Goal: Task Accomplishment & Management: Contribute content

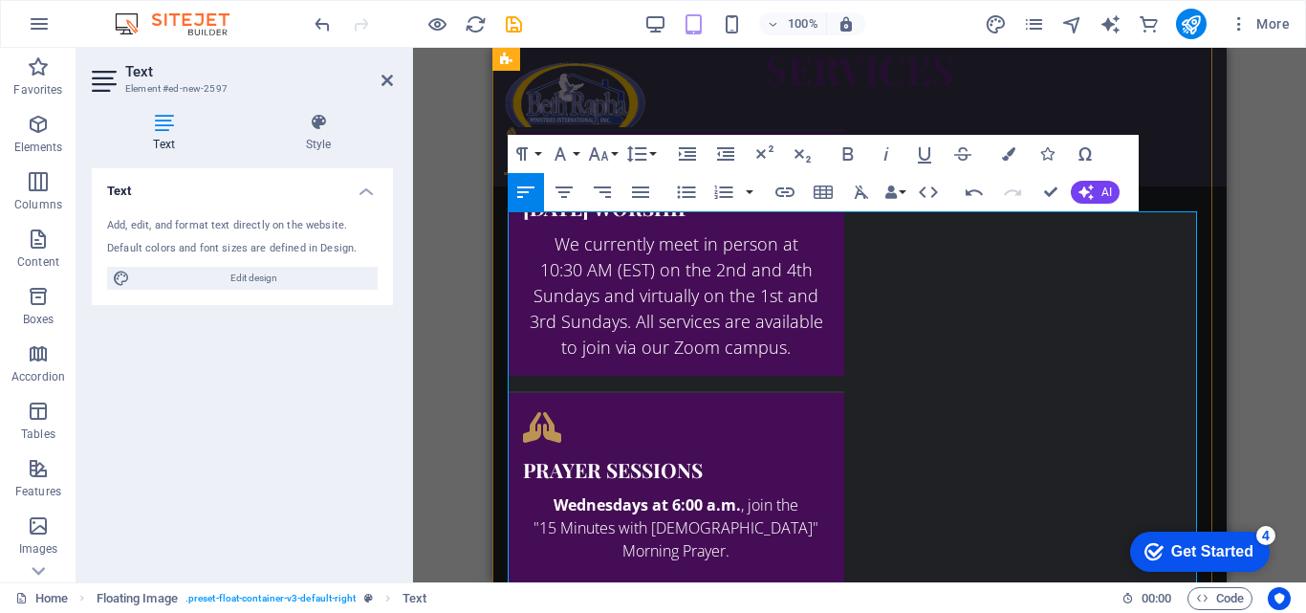
scroll to position [2707, 0]
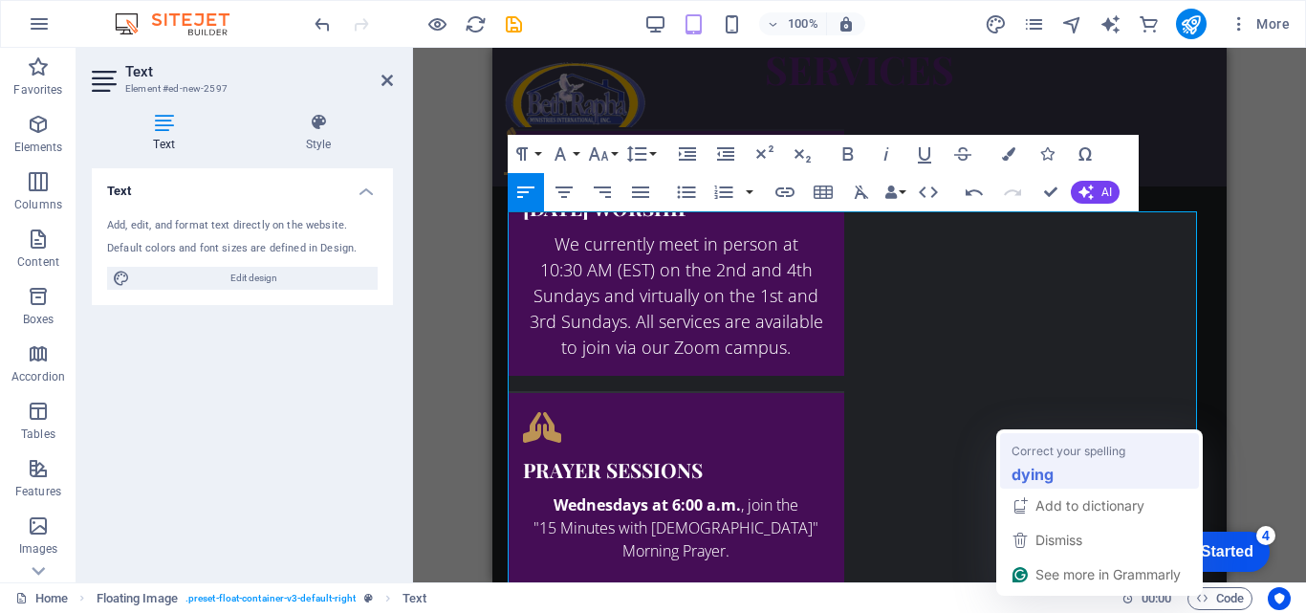
click at [1048, 446] on span "Correct your spelling" at bounding box center [1068, 450] width 114 height 19
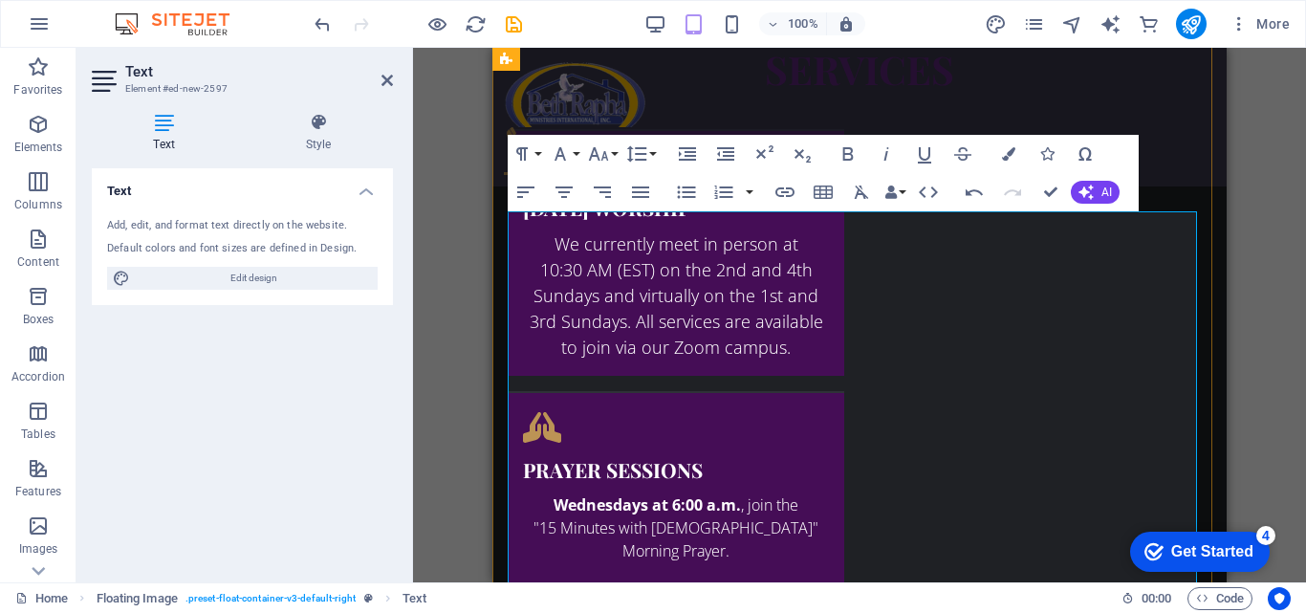
drag, startPoint x: 1158, startPoint y: 444, endPoint x: 1158, endPoint y: 471, distance: 27.7
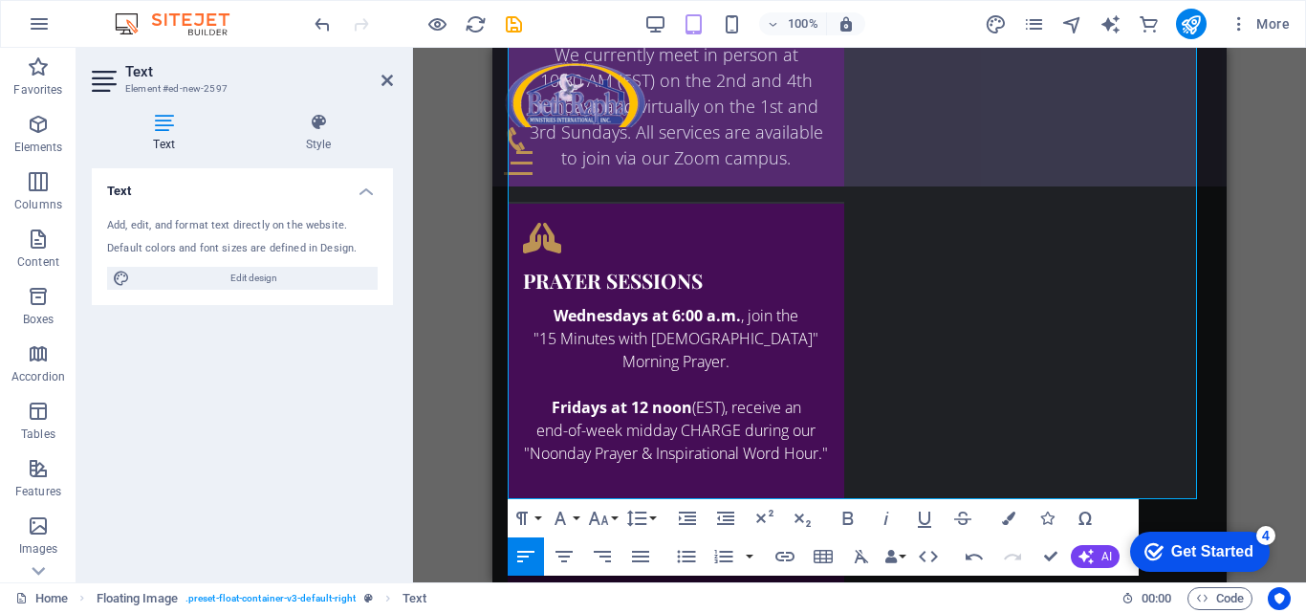
scroll to position [2971, 0]
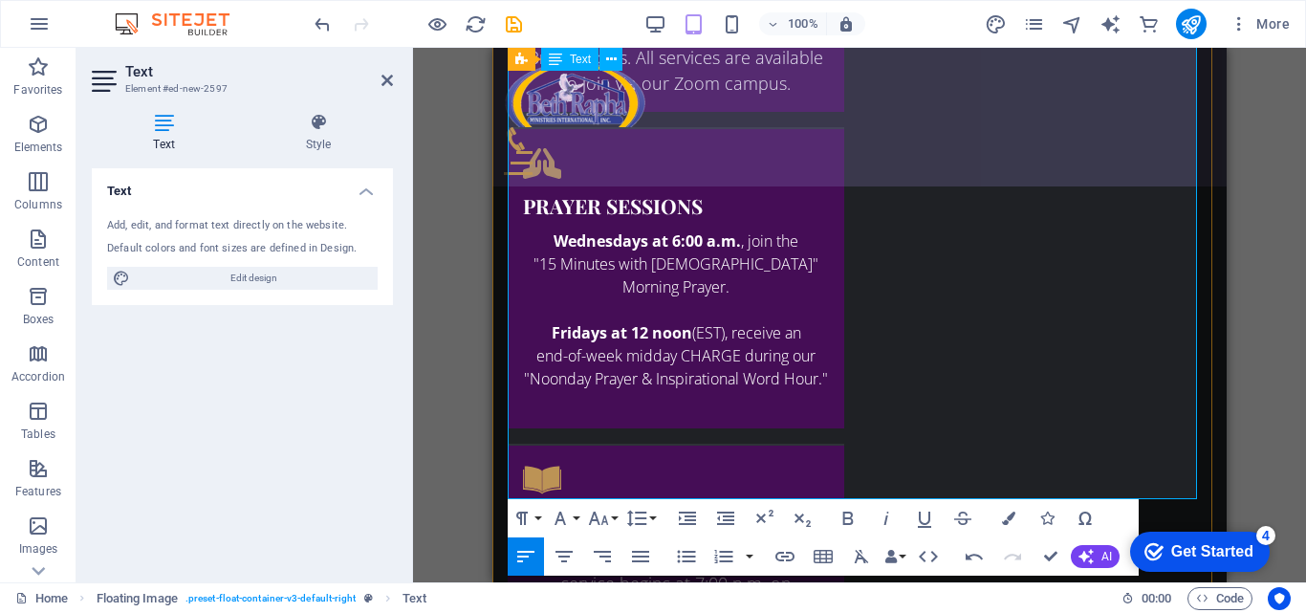
drag, startPoint x: 525, startPoint y: 337, endPoint x: 860, endPoint y: 487, distance: 367.2
click at [860, 524] on button "Bold" at bounding box center [848, 518] width 36 height 38
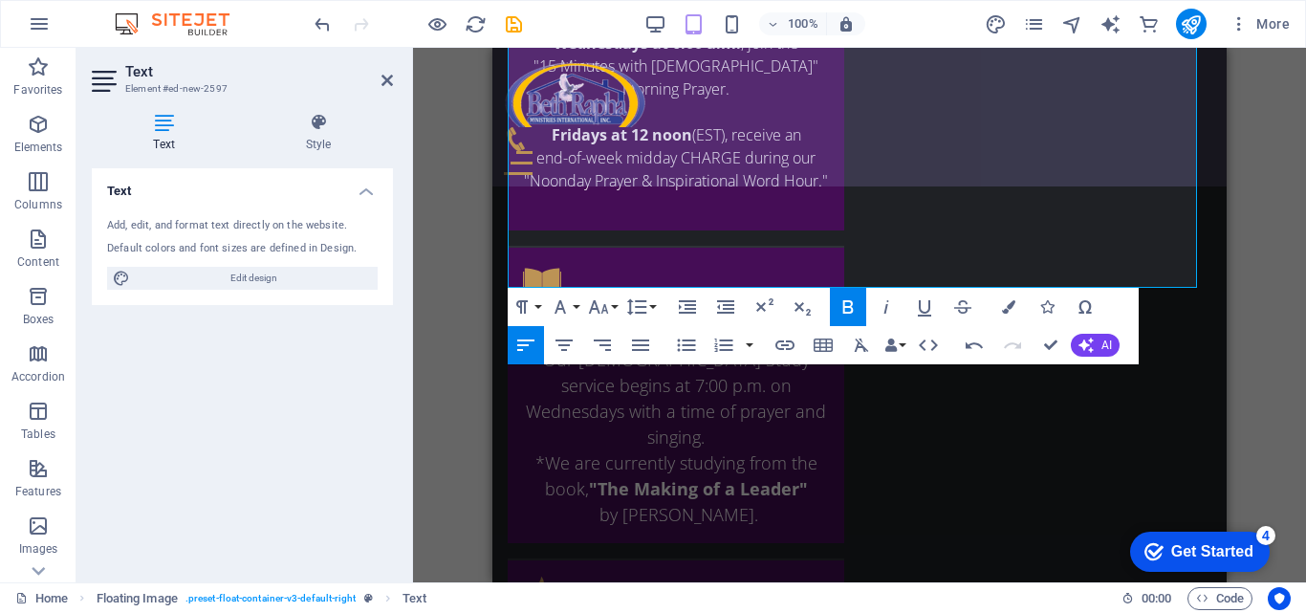
scroll to position [3220, 0]
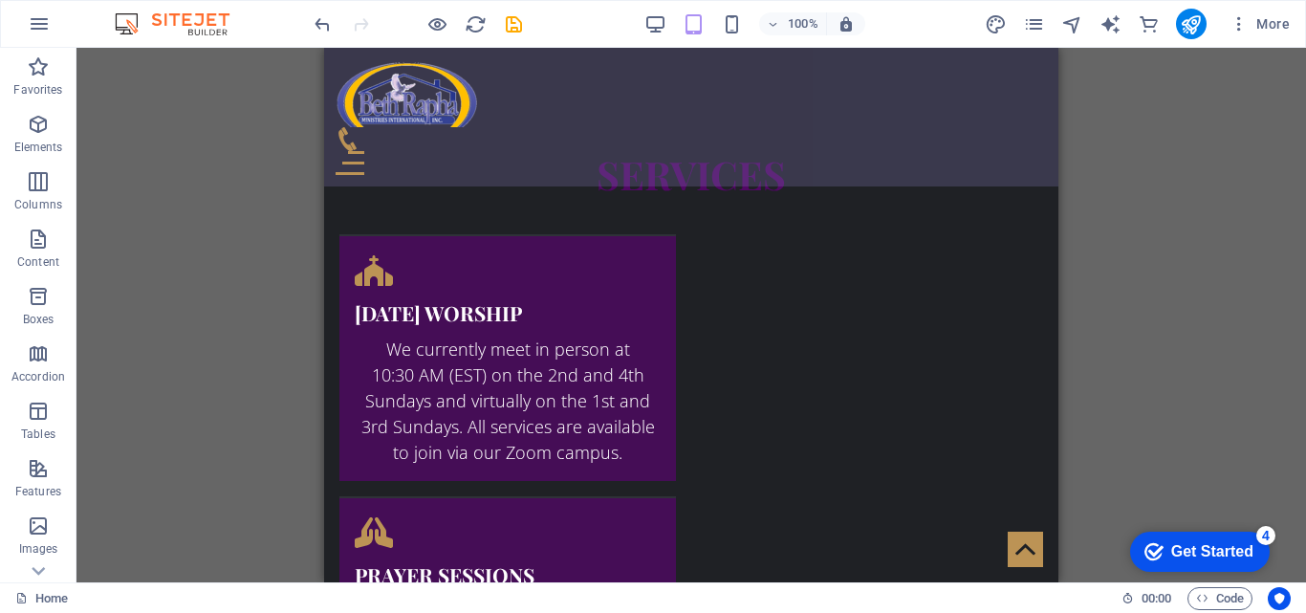
scroll to position [2614, 0]
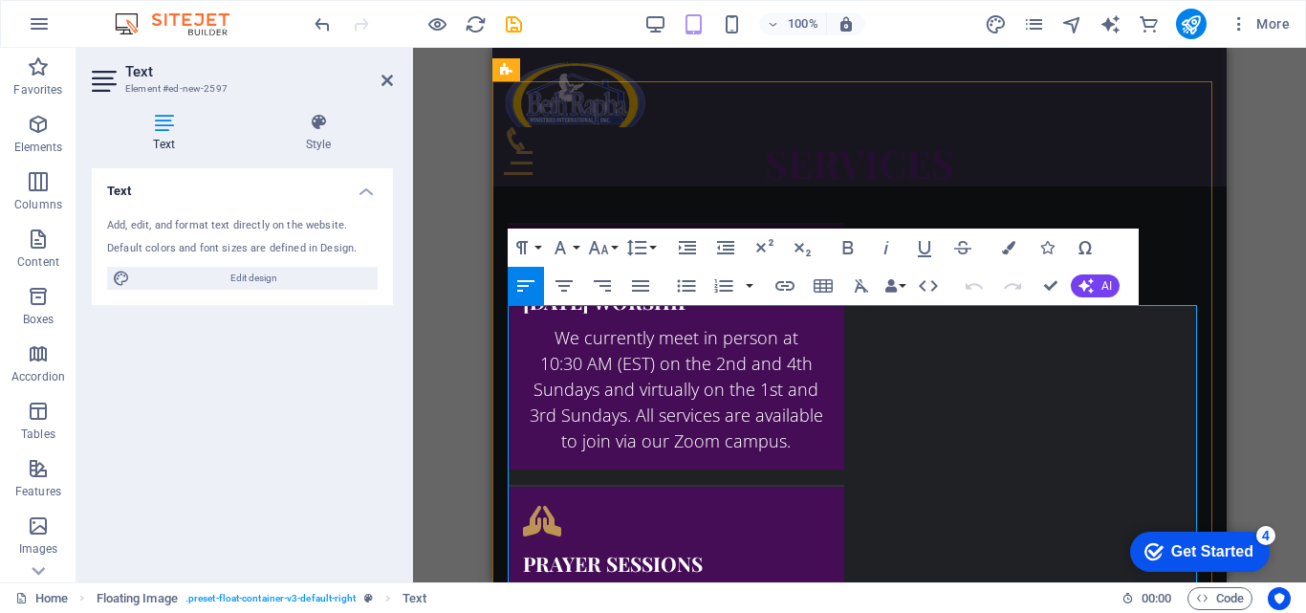
drag, startPoint x: 526, startPoint y: 389, endPoint x: 820, endPoint y: 389, distance: 294.5
click at [969, 292] on icon "button" at bounding box center [974, 285] width 23 height 23
click at [446, 333] on div "Drag here to replace the existing content. Press “Ctrl” if you want to create a…" at bounding box center [859, 315] width 893 height 534
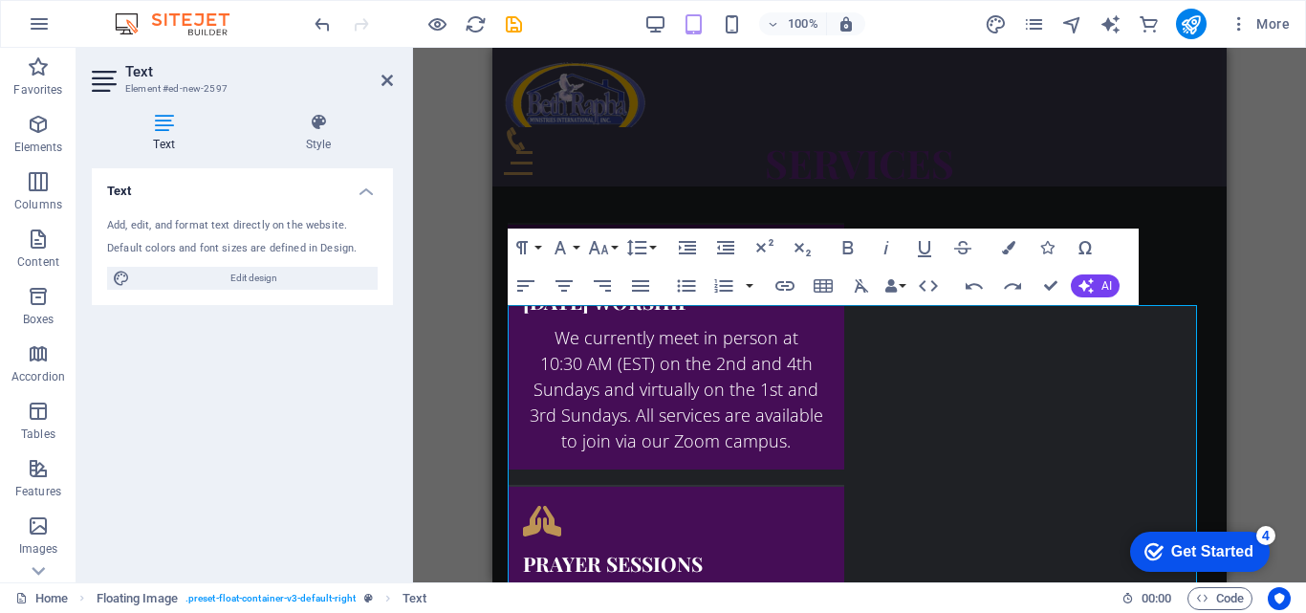
click at [396, 333] on div "Text Style Text Add, edit, and format text directly on the website. Default col…" at bounding box center [242, 340] width 332 height 485
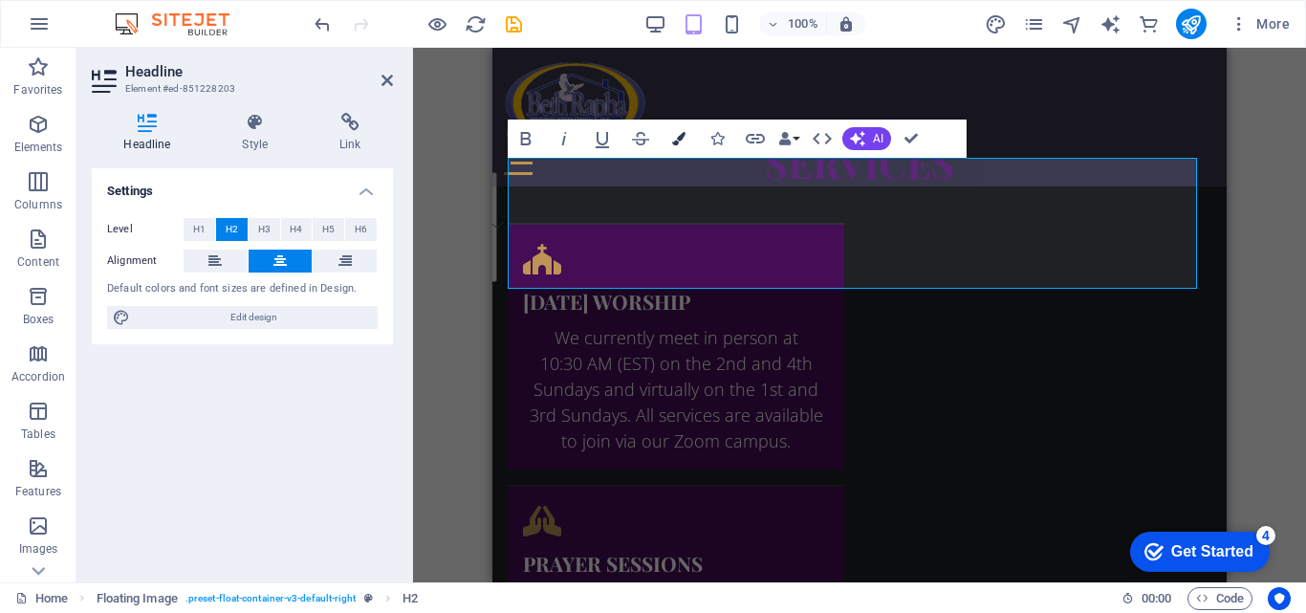
click at [683, 139] on icon "button" at bounding box center [678, 138] width 13 height 13
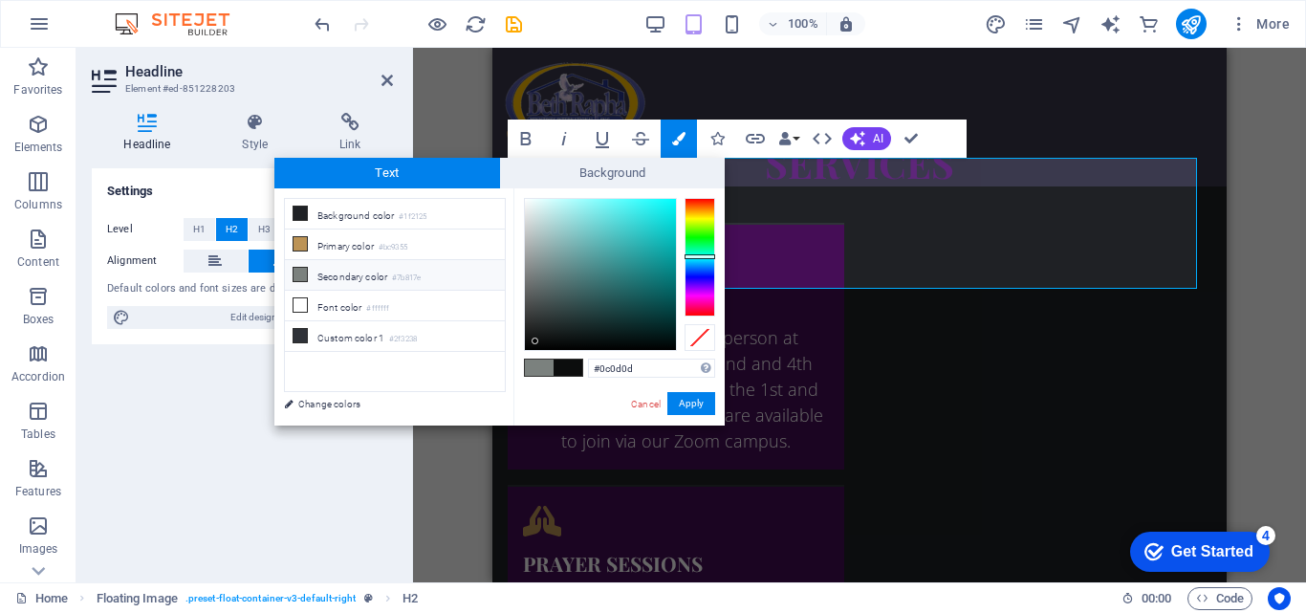
click at [690, 268] on div at bounding box center [700, 257] width 31 height 119
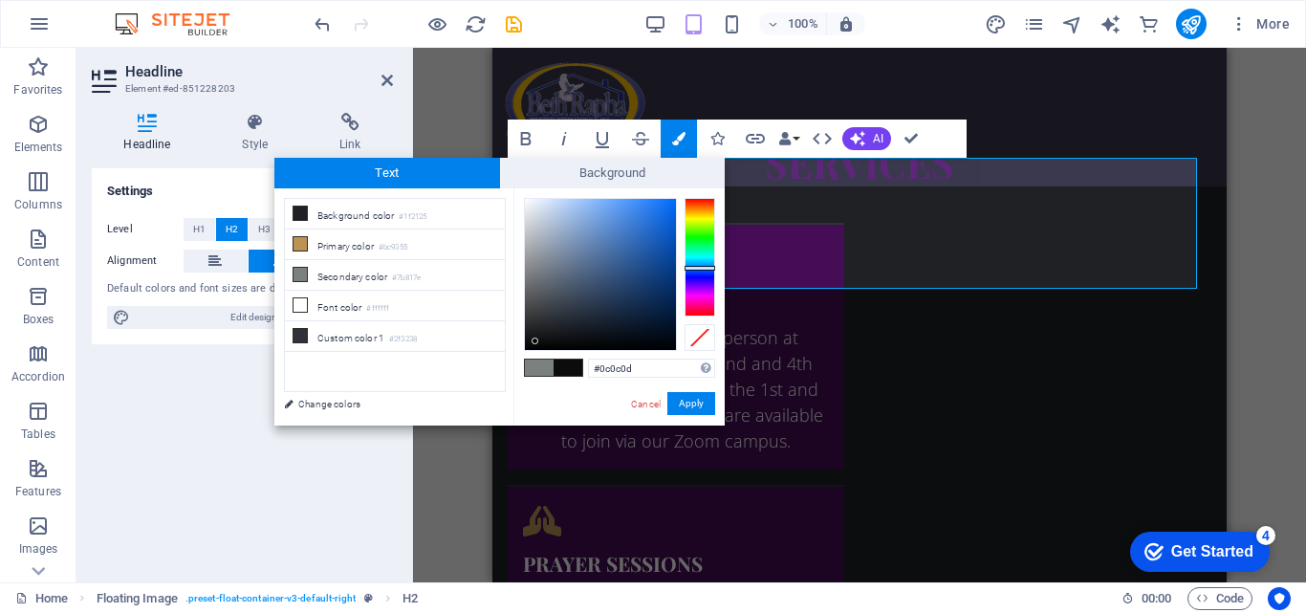
click at [633, 268] on div at bounding box center [600, 274] width 151 height 151
click at [611, 268] on div at bounding box center [600, 274] width 151 height 151
click at [626, 252] on div at bounding box center [600, 274] width 151 height 151
type input "#3563a3"
click at [703, 402] on button "Apply" at bounding box center [691, 403] width 48 height 23
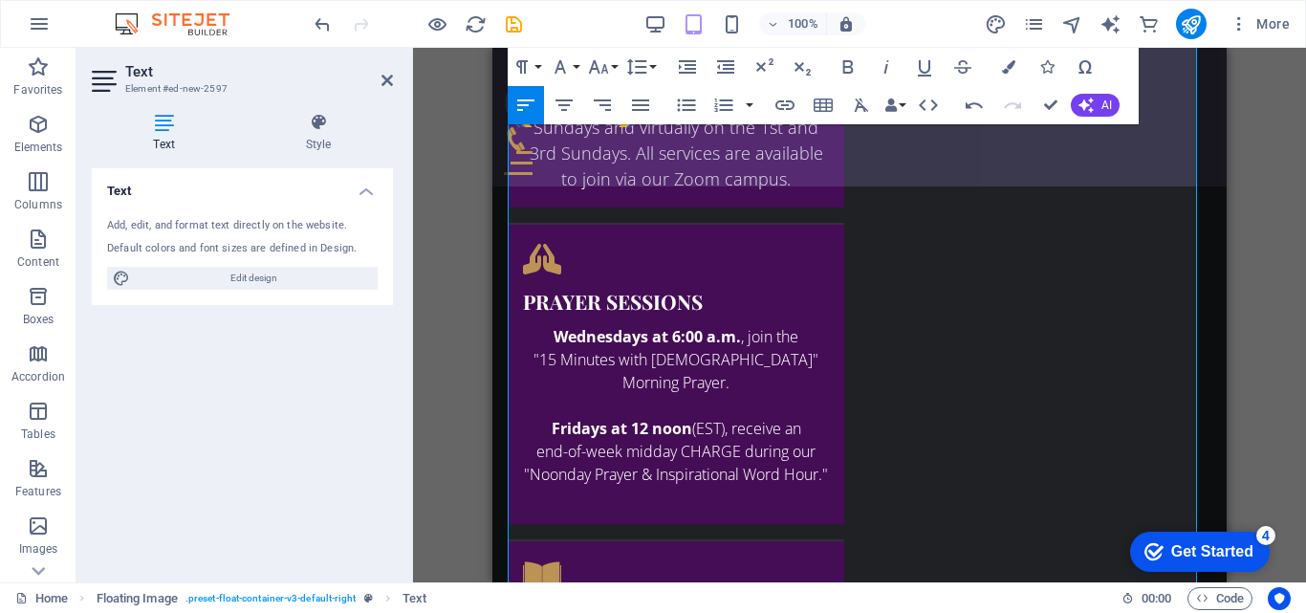
scroll to position [2888, 0]
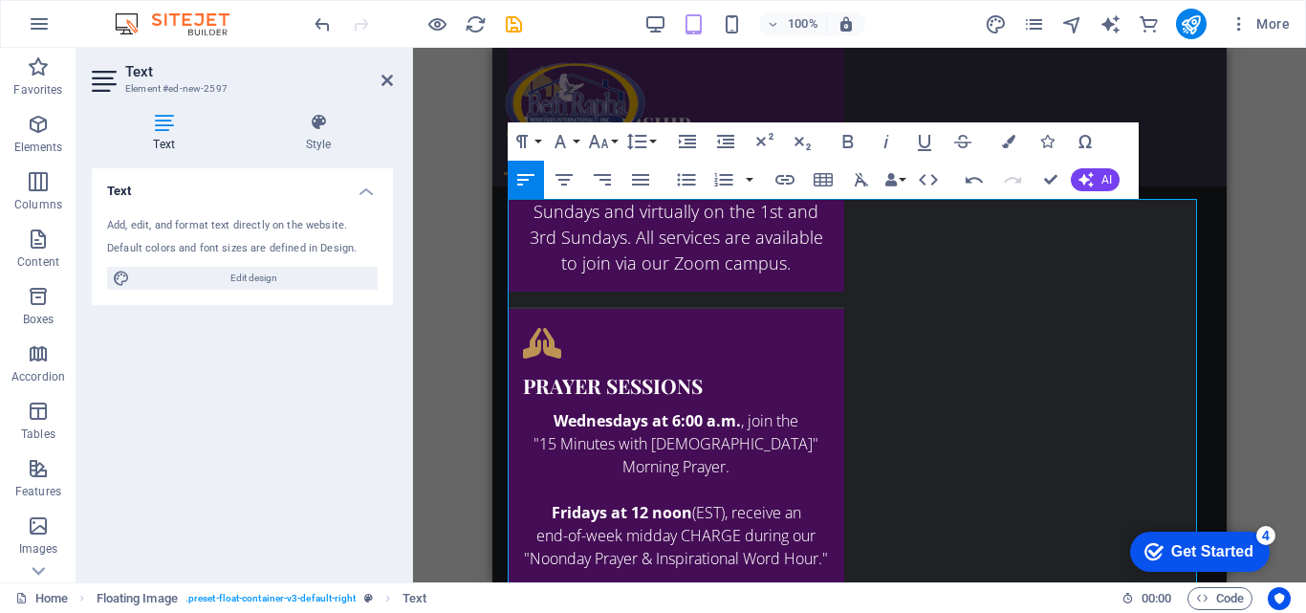
scroll to position [2661, 0]
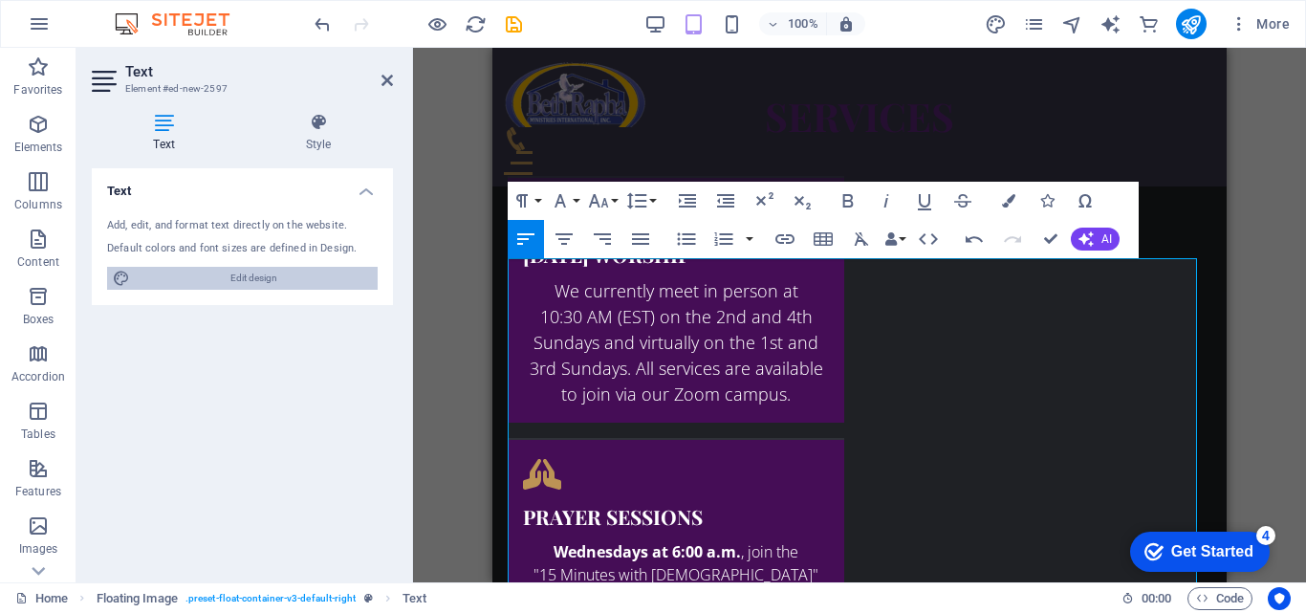
click at [342, 289] on span "Edit design" at bounding box center [254, 278] width 236 height 23
select select "px"
select select "300"
select select "px"
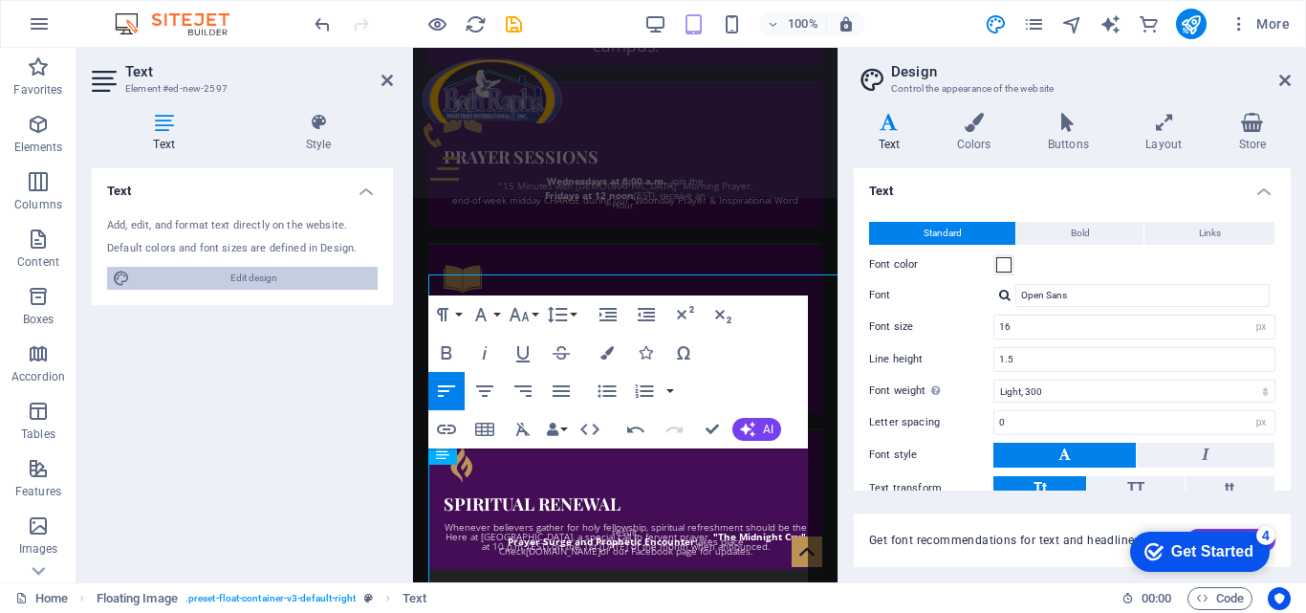
scroll to position [2642, 0]
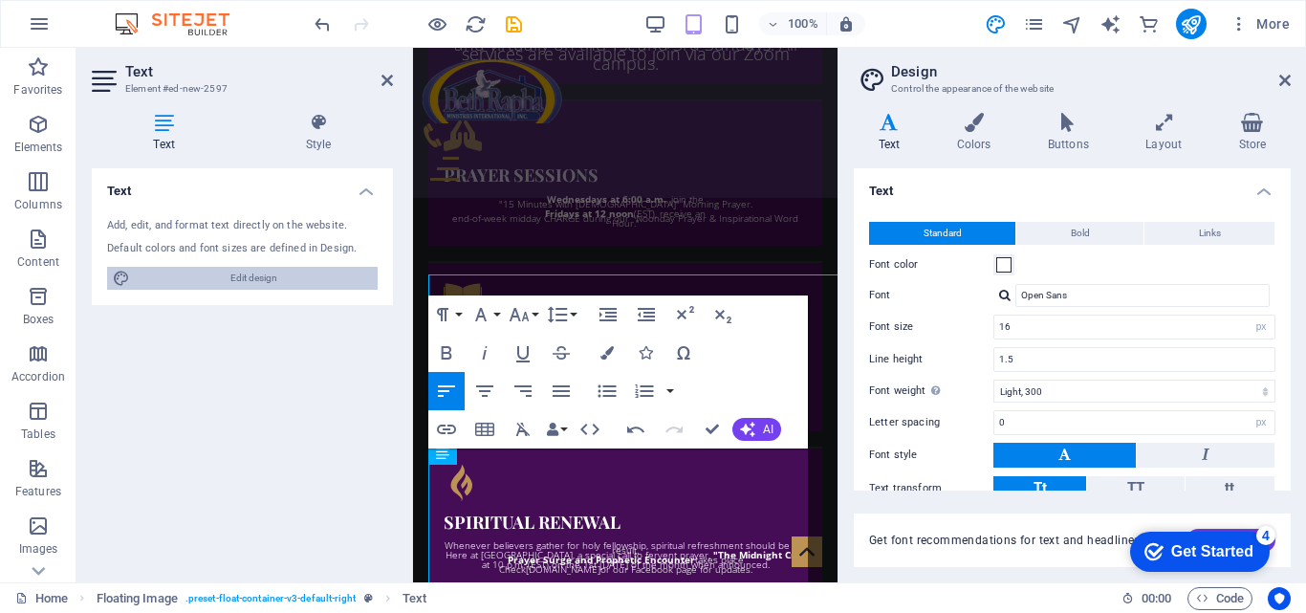
type input "10"
type input "0.5"
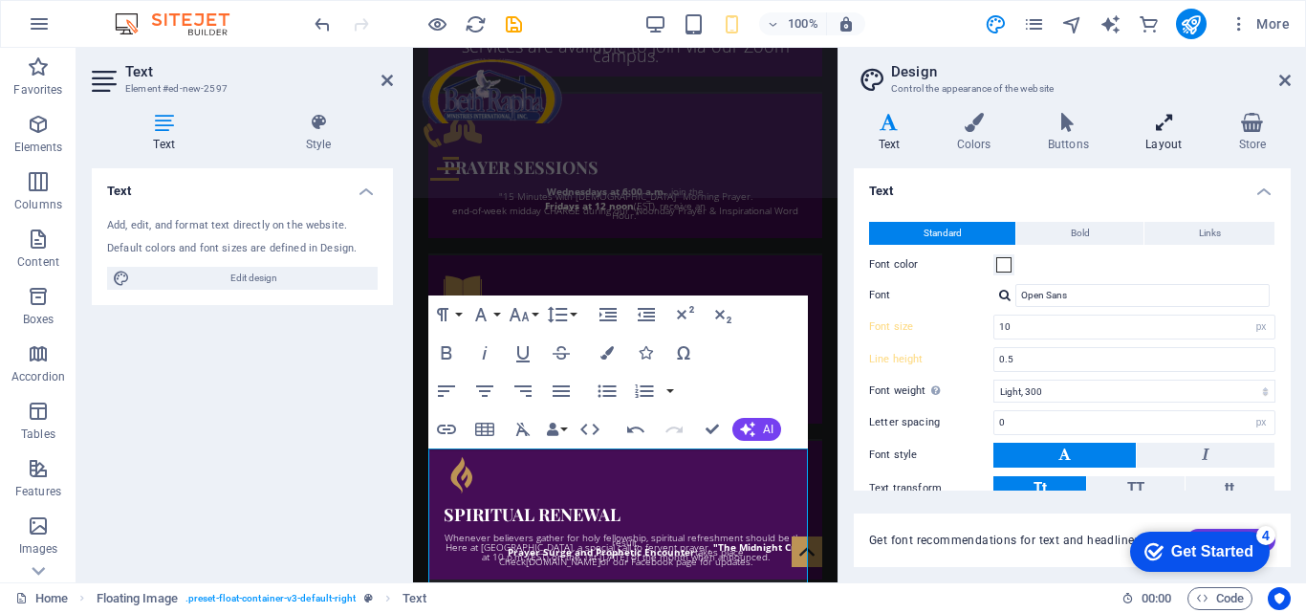
click at [1170, 151] on h4 "Layout" at bounding box center [1167, 133] width 93 height 40
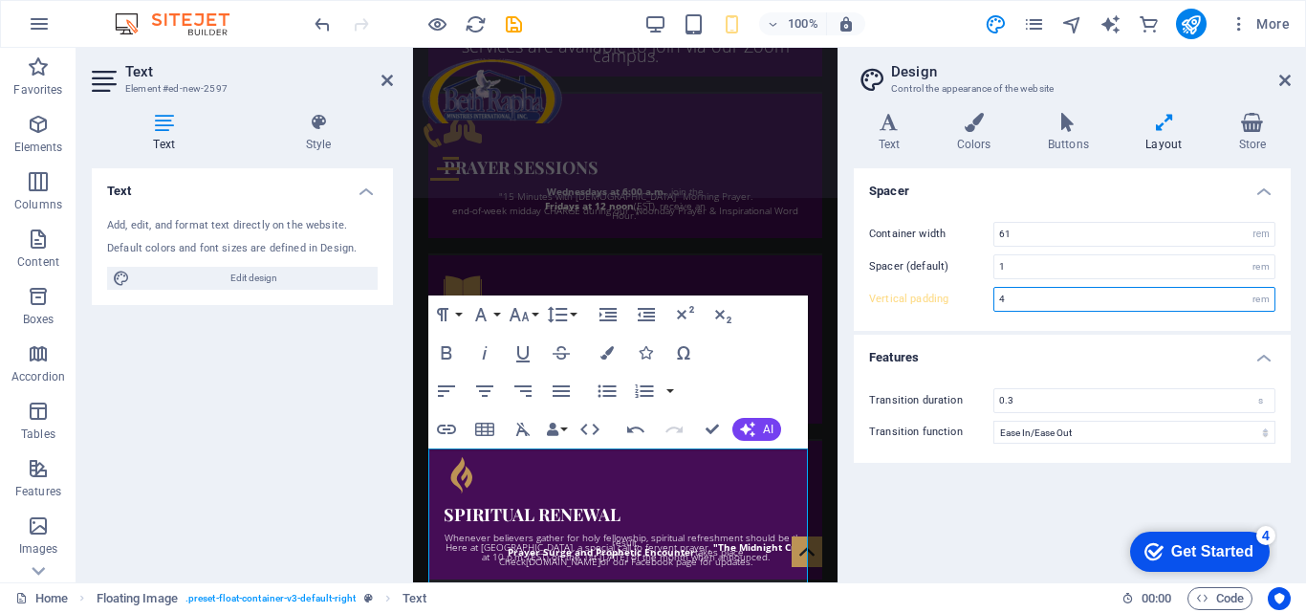
click at [1016, 304] on input "4" at bounding box center [1134, 299] width 280 height 23
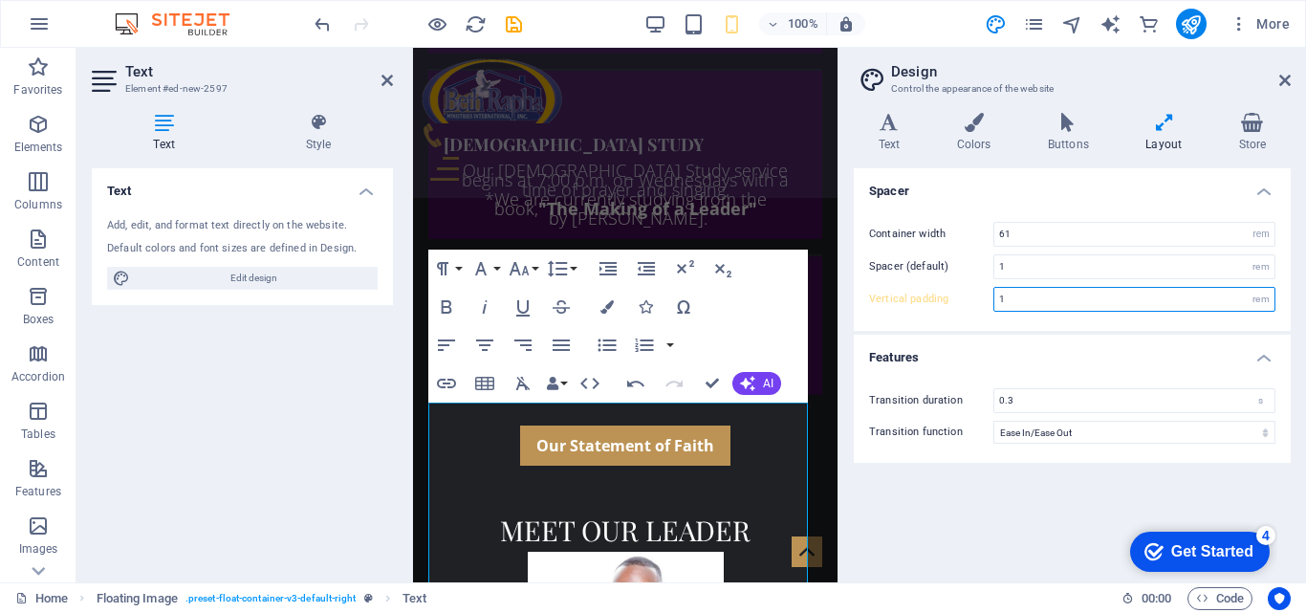
scroll to position [2459, 0]
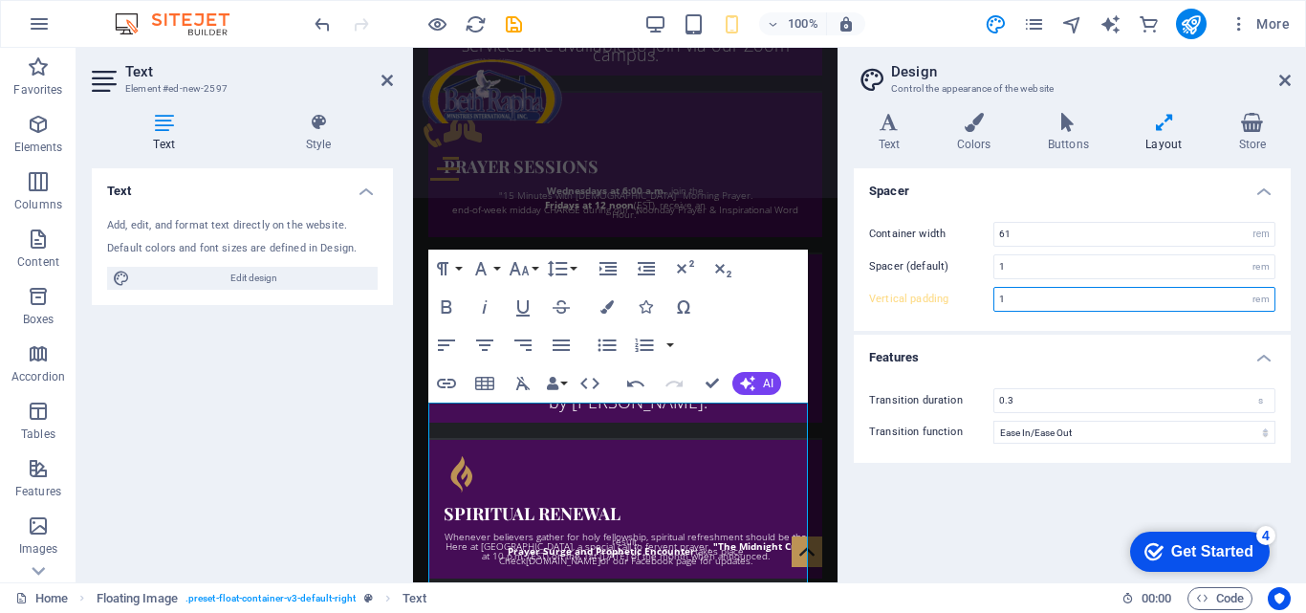
type input "1"
click at [1021, 294] on input "1" at bounding box center [1134, 299] width 280 height 23
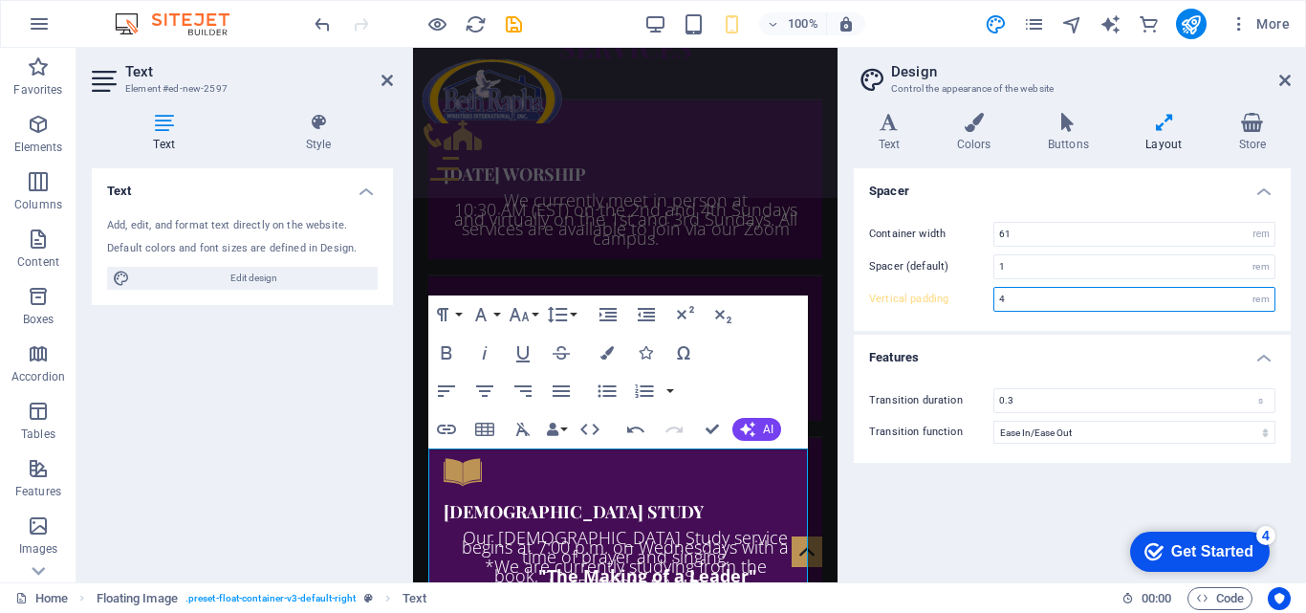
scroll to position [2642, 0]
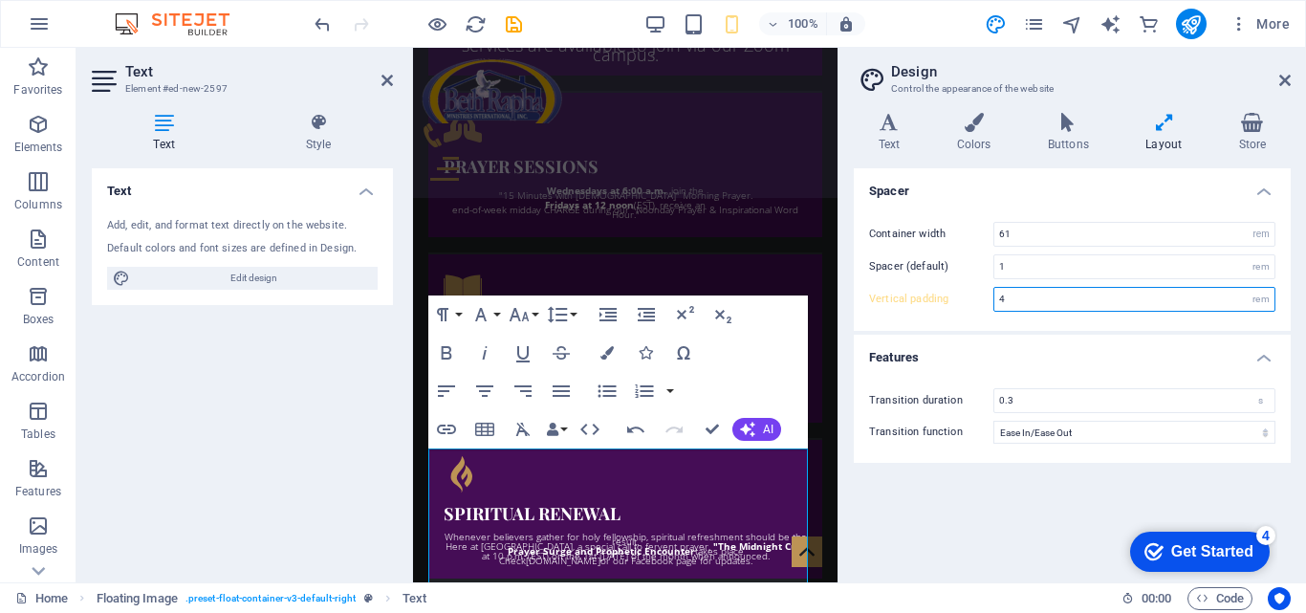
type input "1"
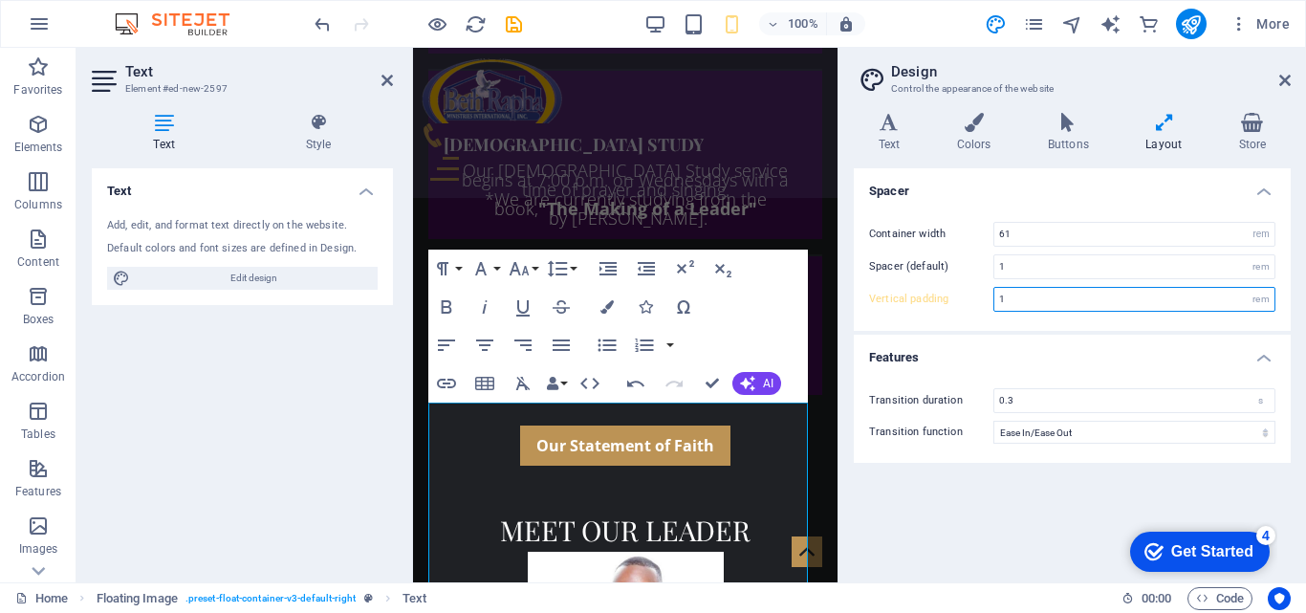
scroll to position [2459, 0]
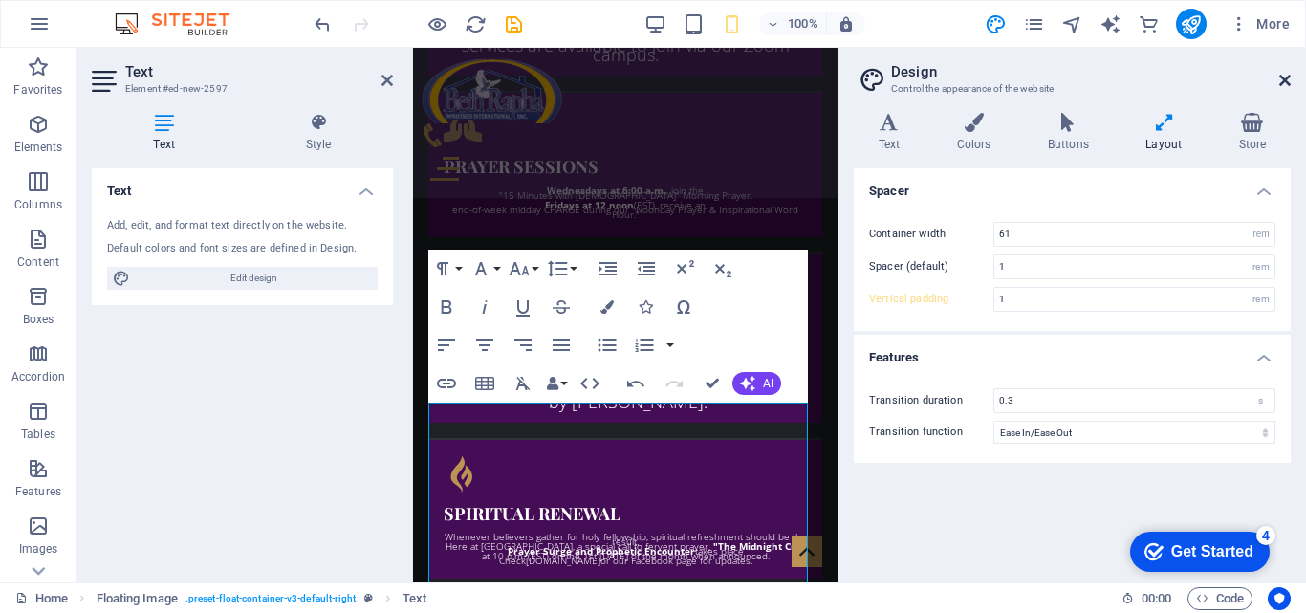
click at [1283, 81] on icon at bounding box center [1284, 80] width 11 height 15
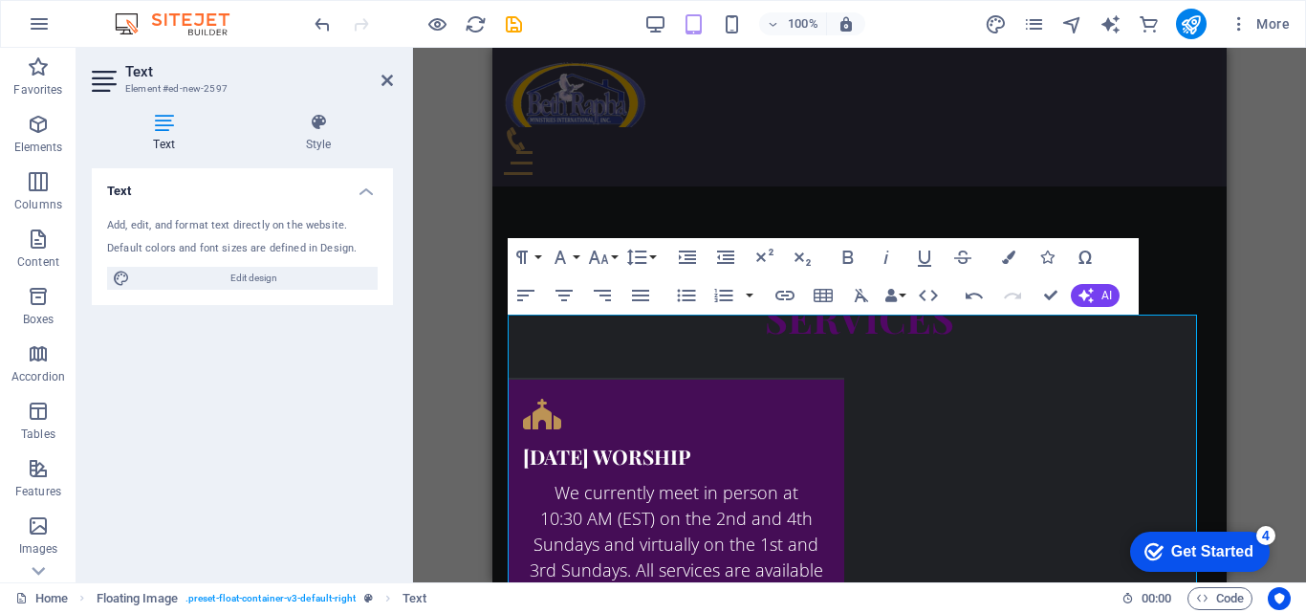
scroll to position [2604, 0]
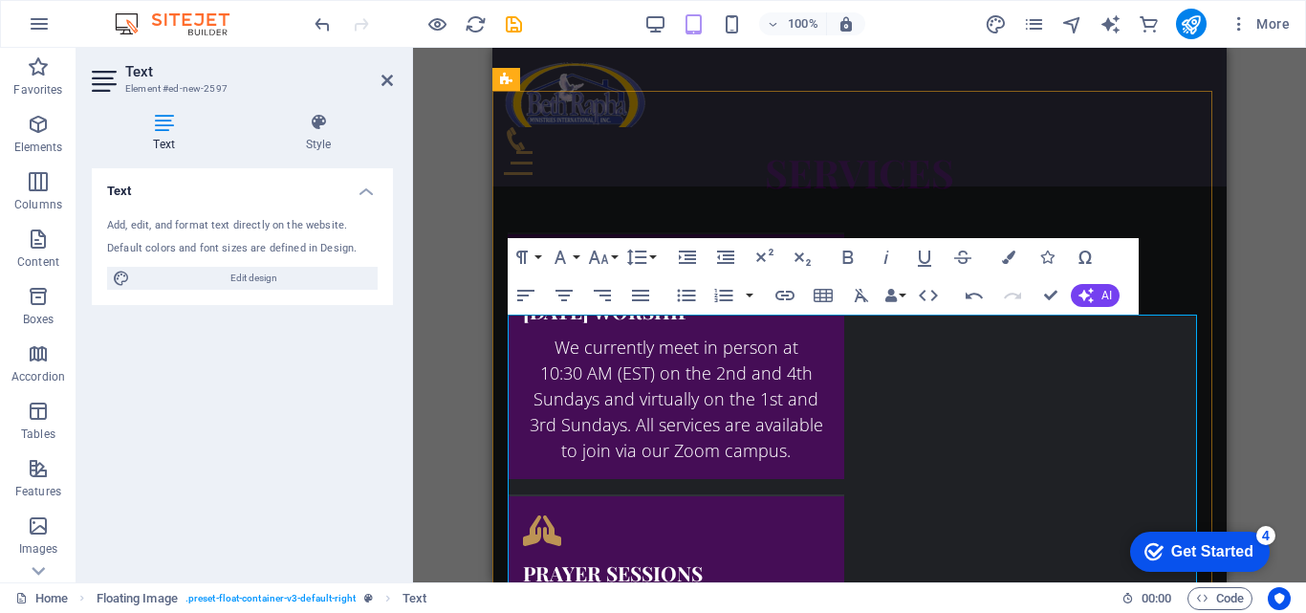
click at [596, 256] on icon "button" at bounding box center [599, 256] width 20 height 13
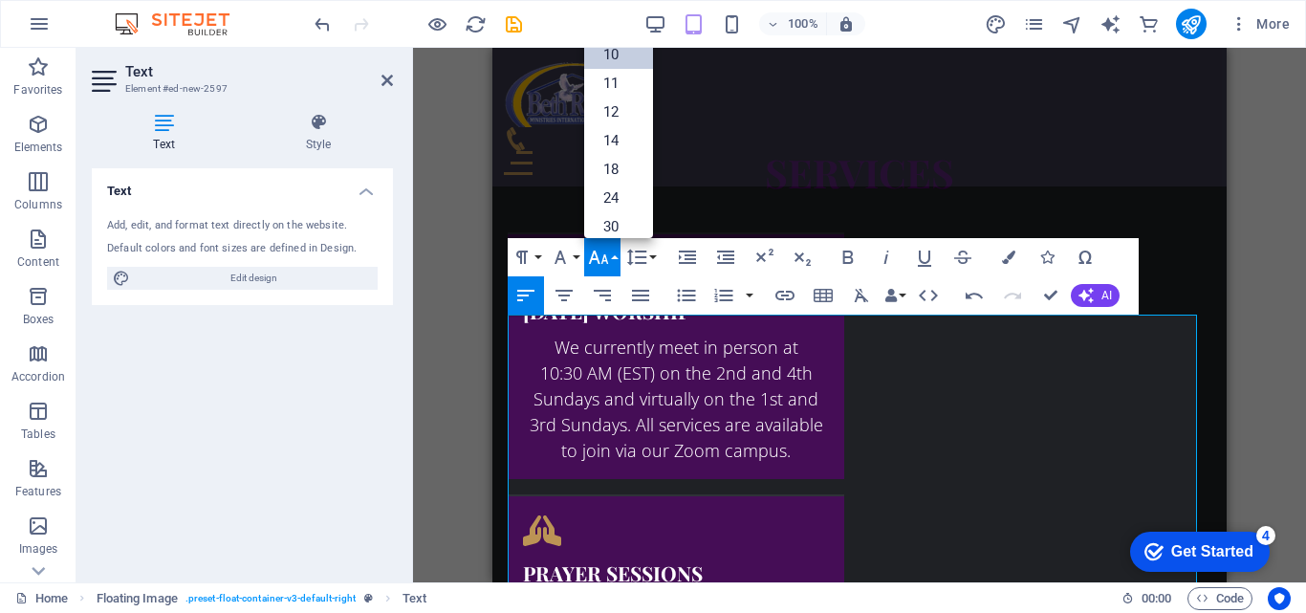
click at [622, 64] on link "10" at bounding box center [618, 54] width 69 height 29
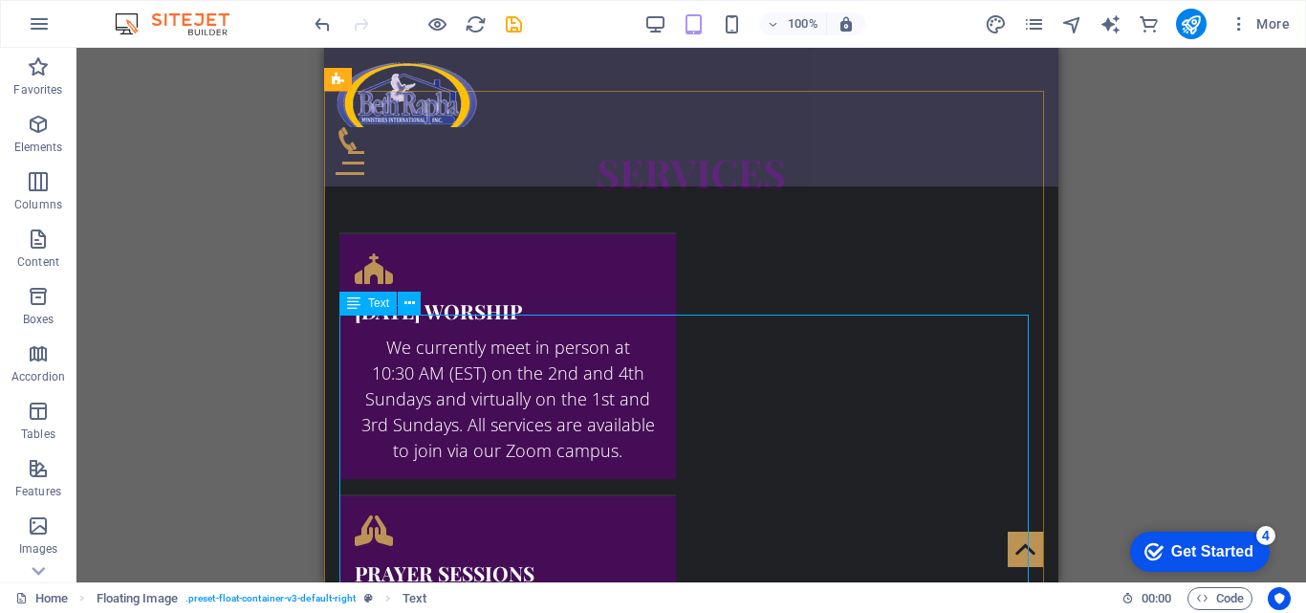
click at [354, 309] on icon at bounding box center [353, 303] width 13 height 23
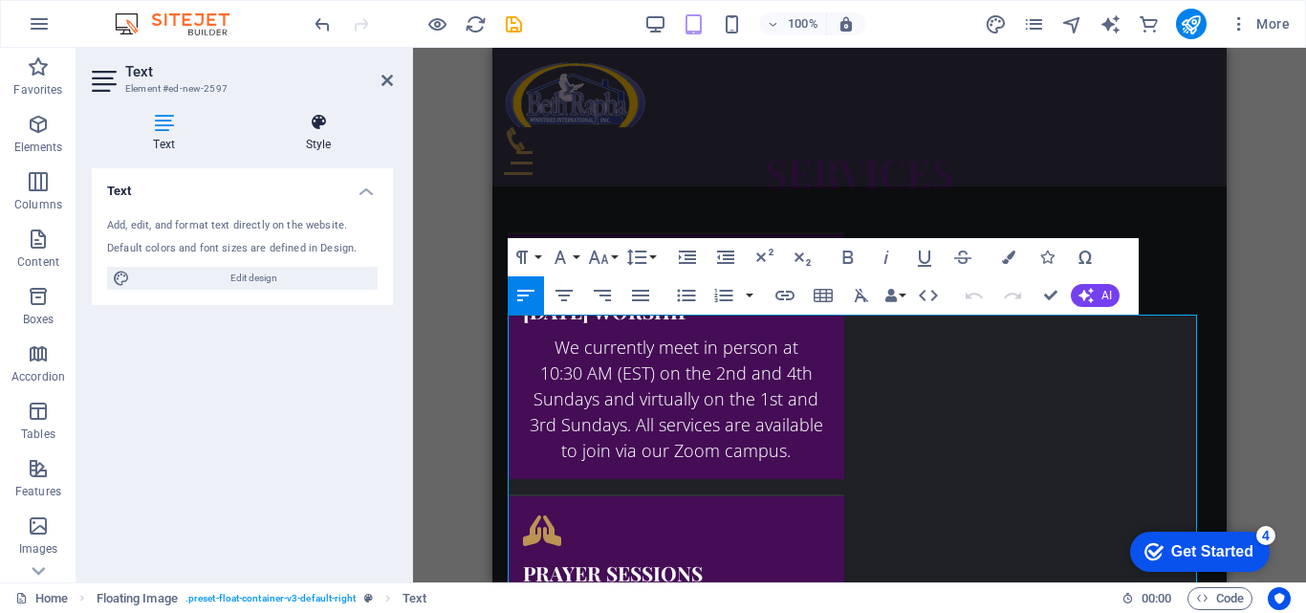
click at [311, 132] on h4 "Style" at bounding box center [318, 133] width 149 height 40
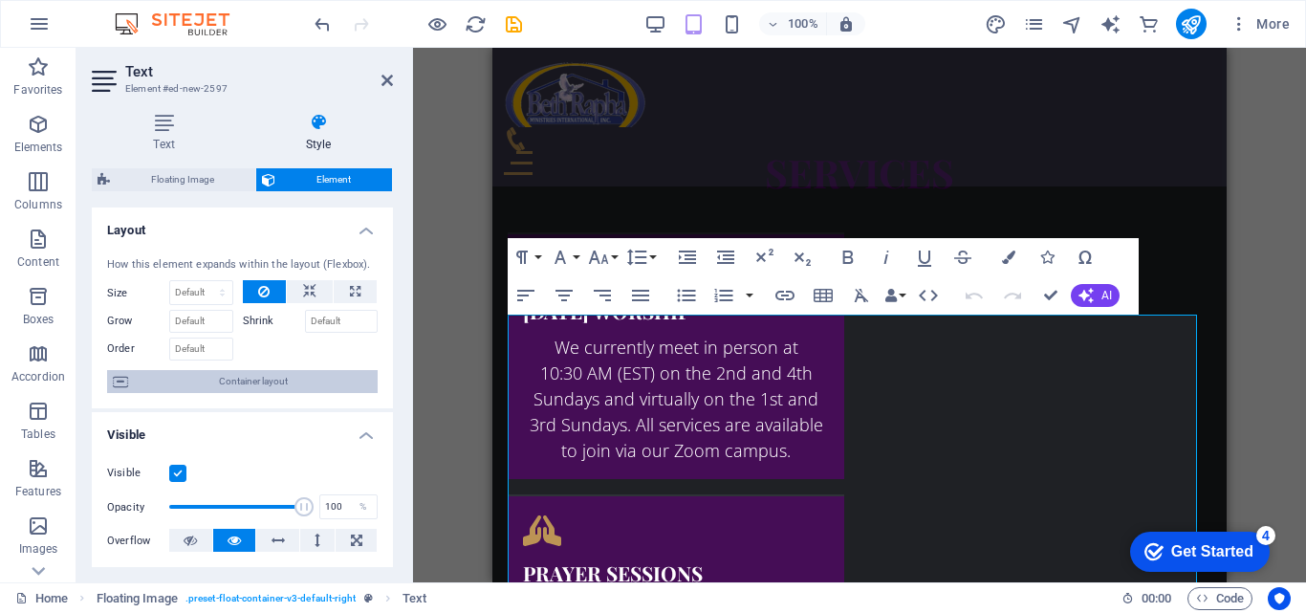
click at [311, 370] on span "Container layout" at bounding box center [253, 381] width 238 height 23
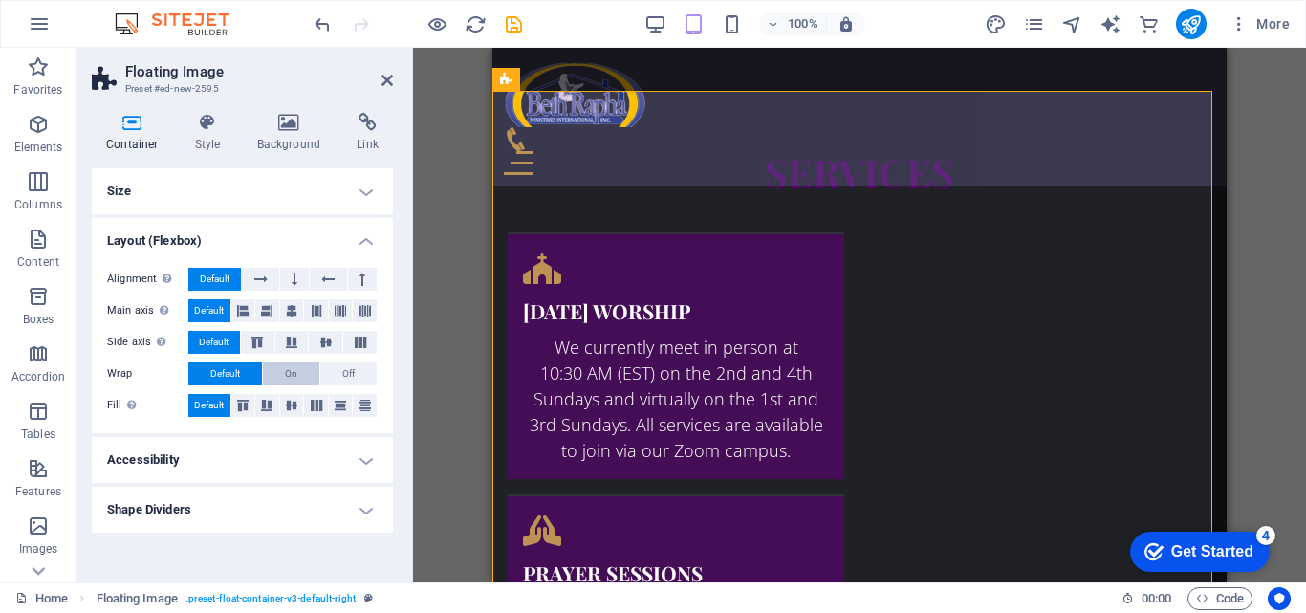
click at [306, 370] on button "On" at bounding box center [291, 373] width 56 height 23
click at [239, 370] on span "Default" at bounding box center [225, 373] width 30 height 23
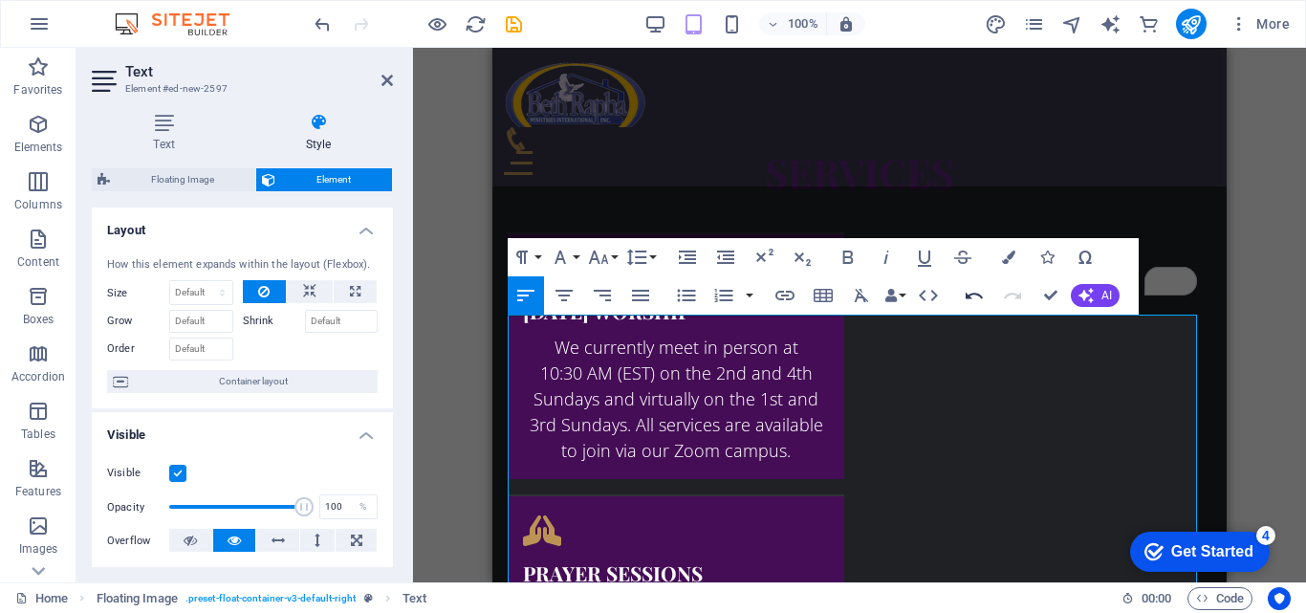
click at [968, 305] on icon "button" at bounding box center [974, 295] width 23 height 23
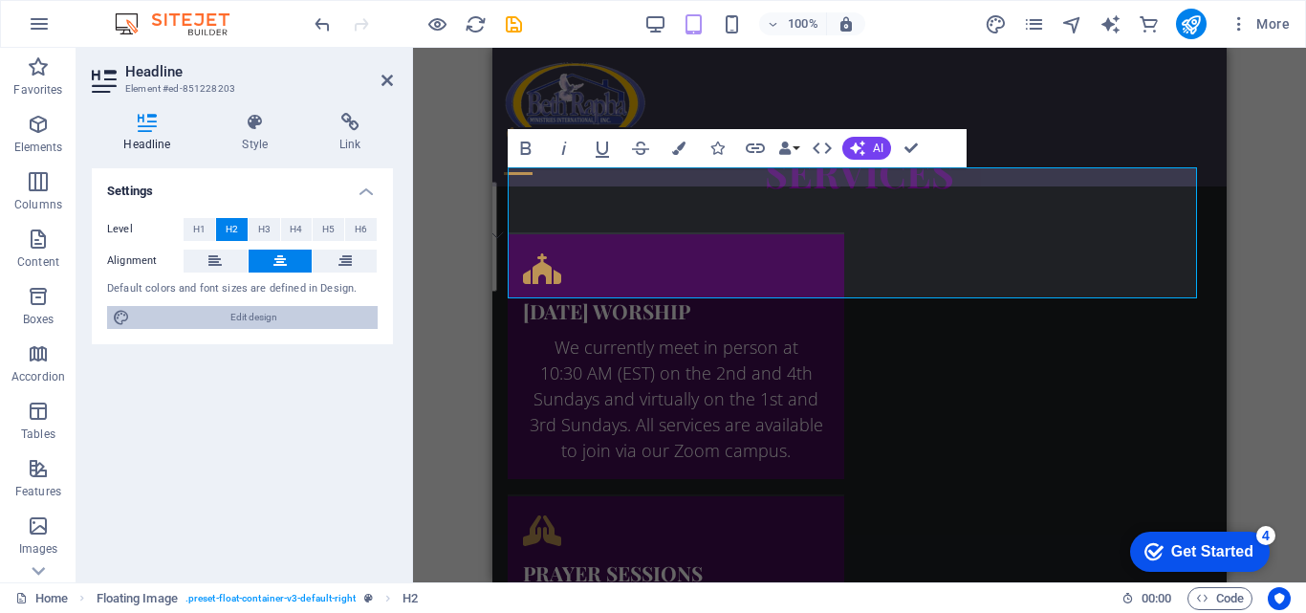
click at [327, 317] on span "Edit design" at bounding box center [254, 317] width 236 height 23
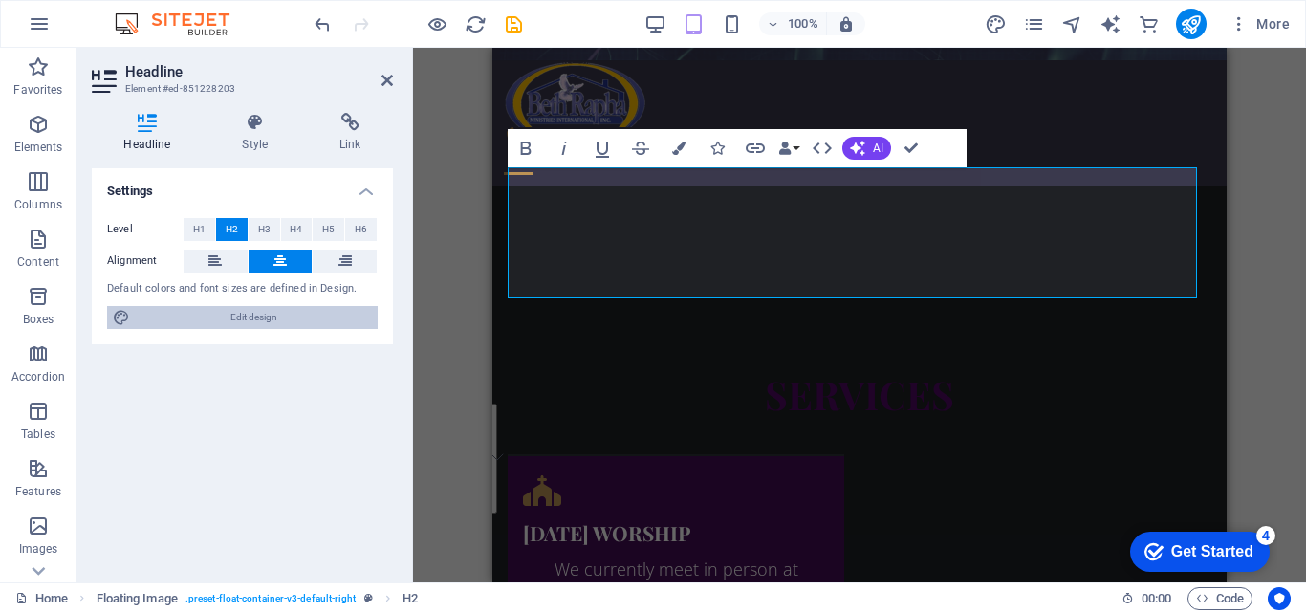
select select "px"
select select "300"
select select "px"
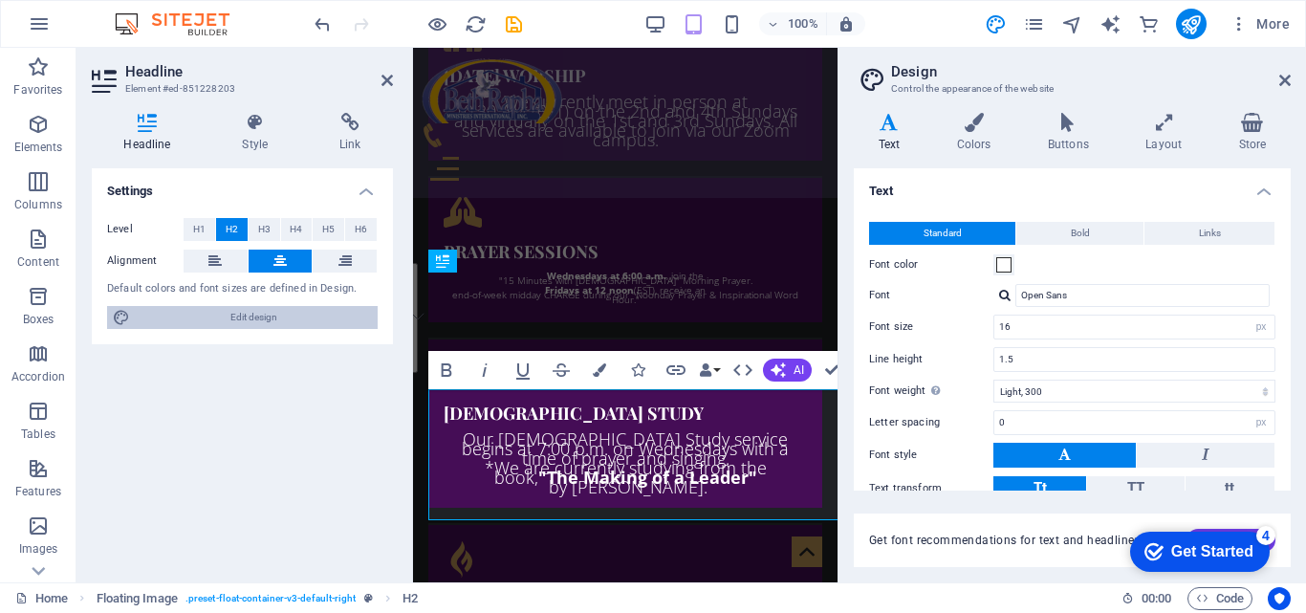
type input "10"
type input "0.5"
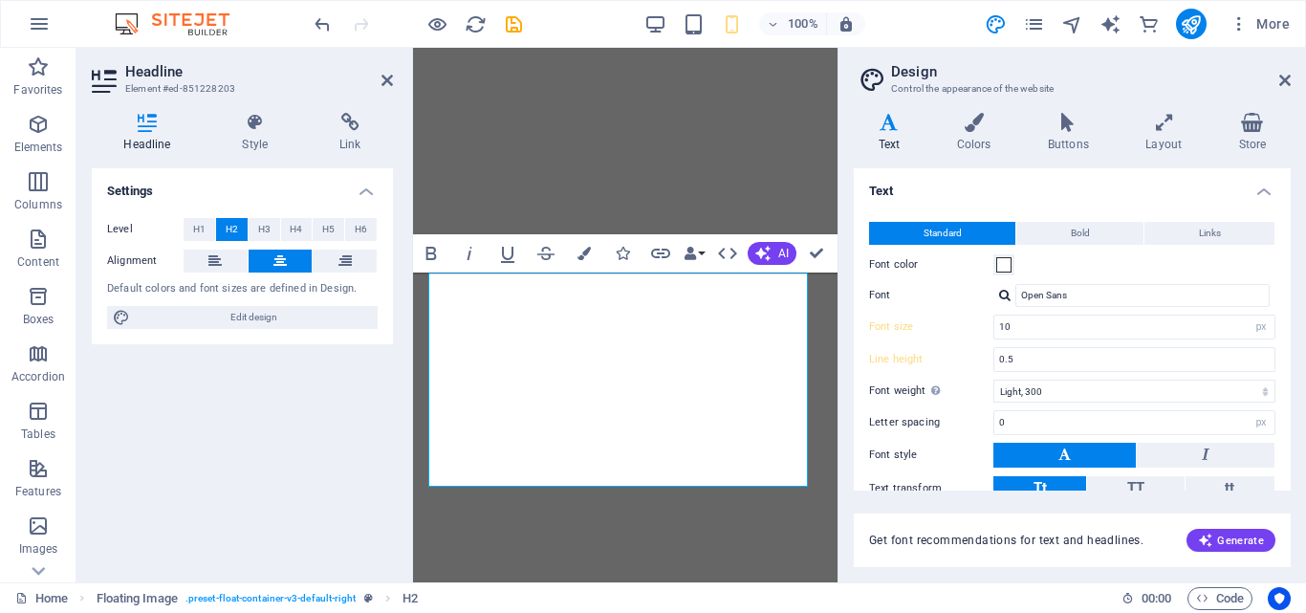
select select "px"
select select "300"
select select "px"
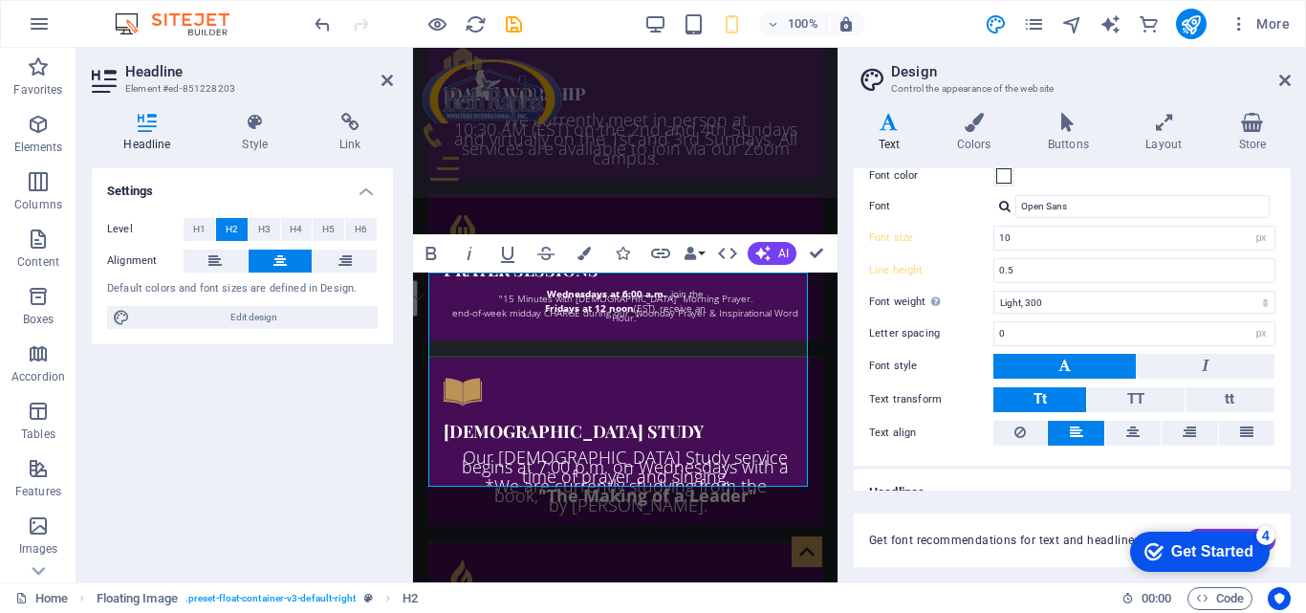
scroll to position [114, 0]
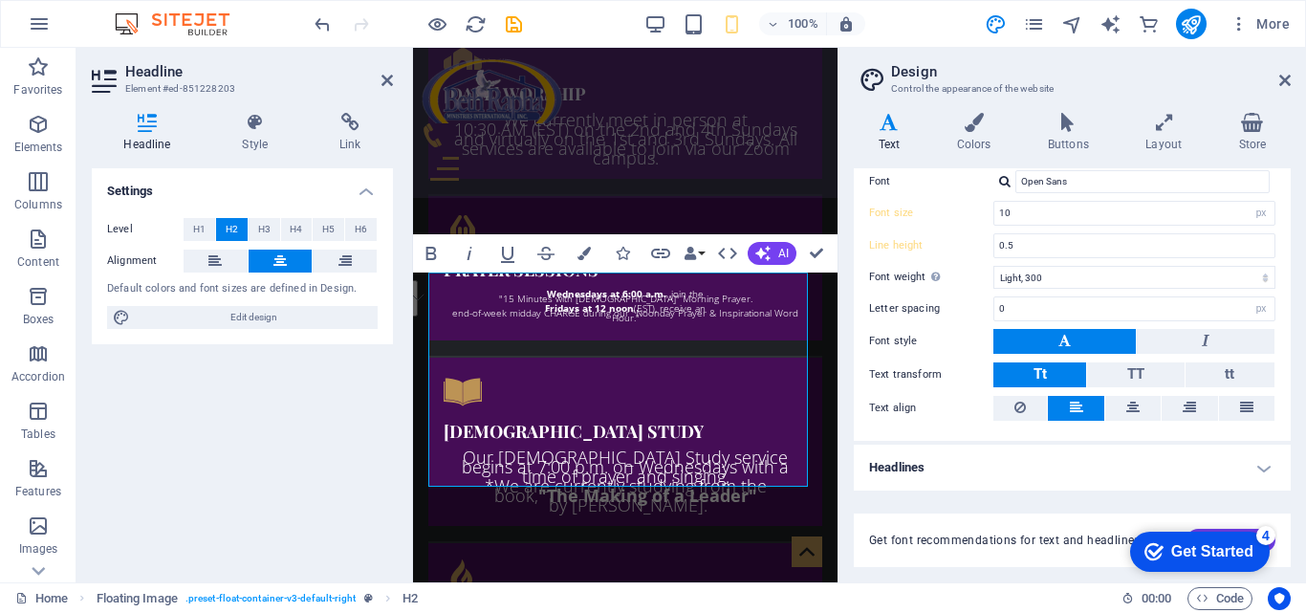
click at [1081, 346] on button at bounding box center [1064, 341] width 142 height 25
click at [1160, 182] on input "Open Sans" at bounding box center [1142, 181] width 254 height 23
click at [881, 141] on h4 "Text" at bounding box center [893, 133] width 78 height 40
click at [1003, 188] on div "Open Sans" at bounding box center [1134, 181] width 282 height 23
click at [1003, 179] on div at bounding box center [1004, 181] width 11 height 12
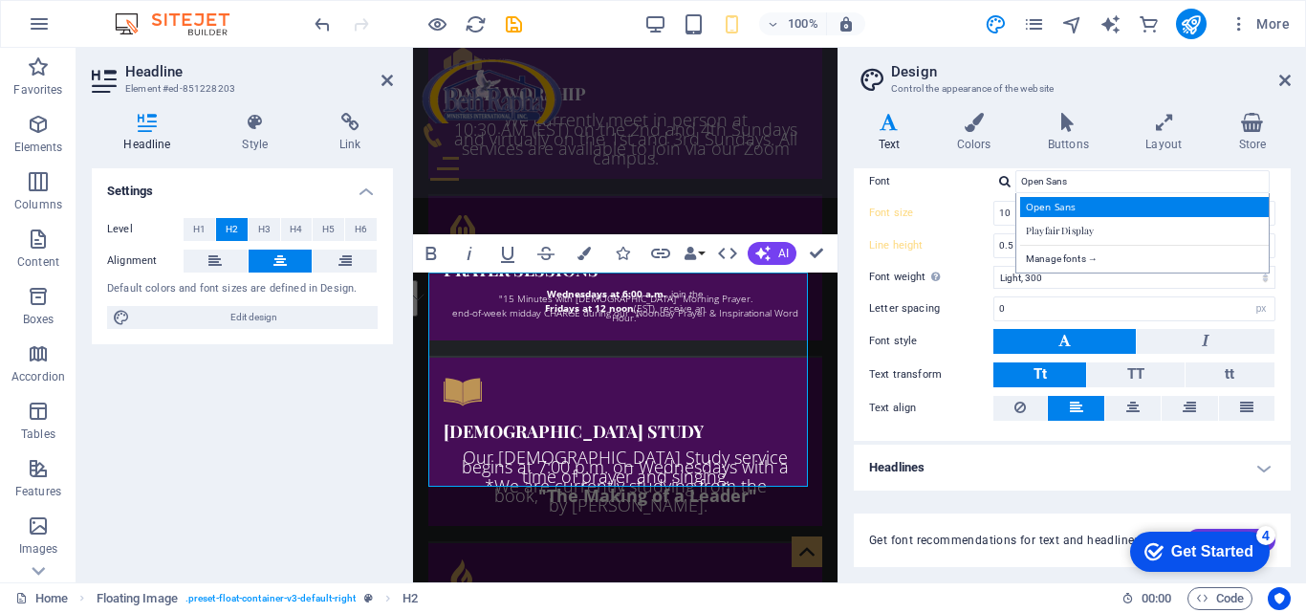
click at [1037, 212] on div "Open Sans" at bounding box center [1146, 207] width 252 height 20
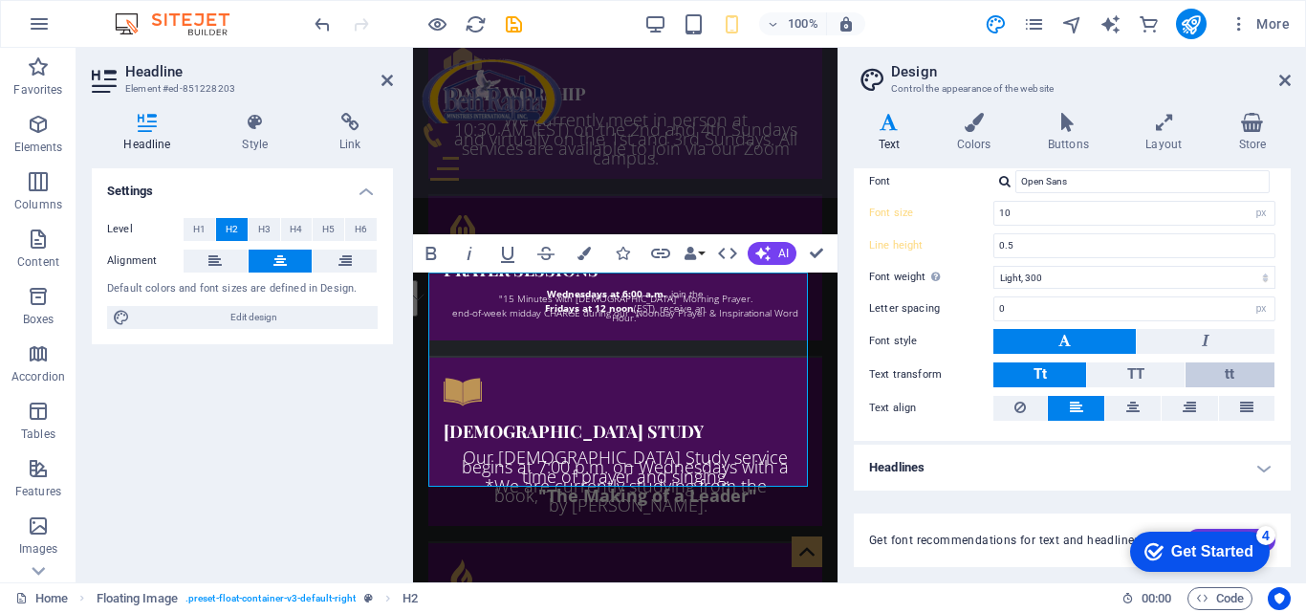
click at [1200, 375] on button "tt" at bounding box center [1229, 374] width 89 height 25
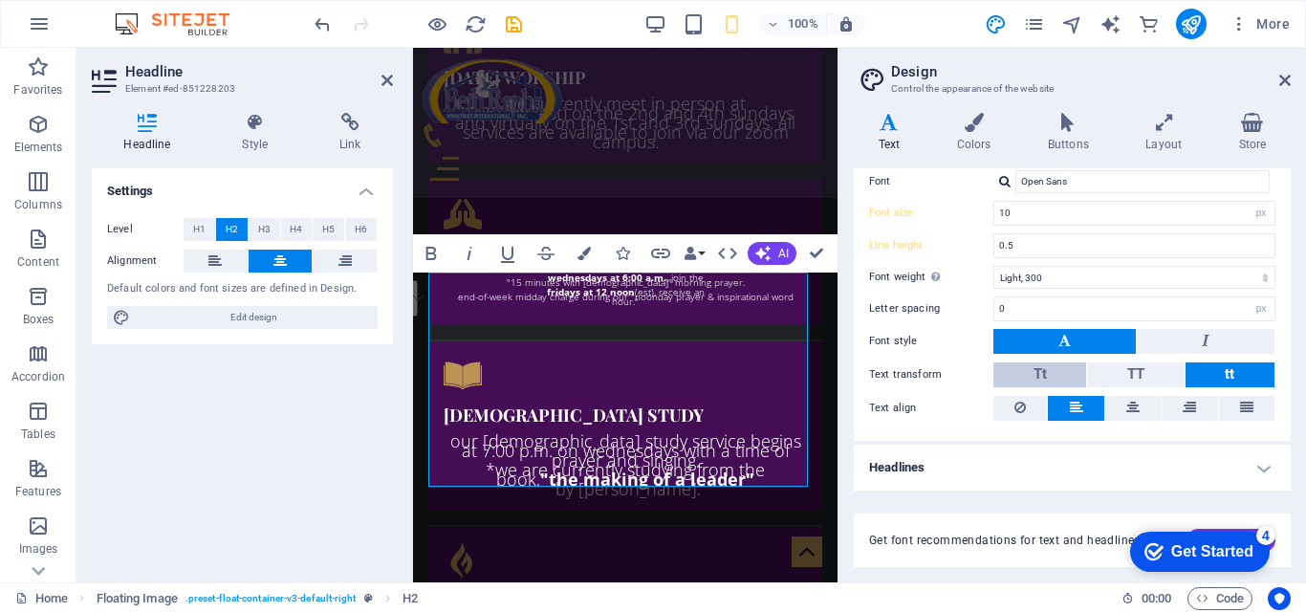
click at [1058, 375] on button "Tt" at bounding box center [1039, 374] width 93 height 25
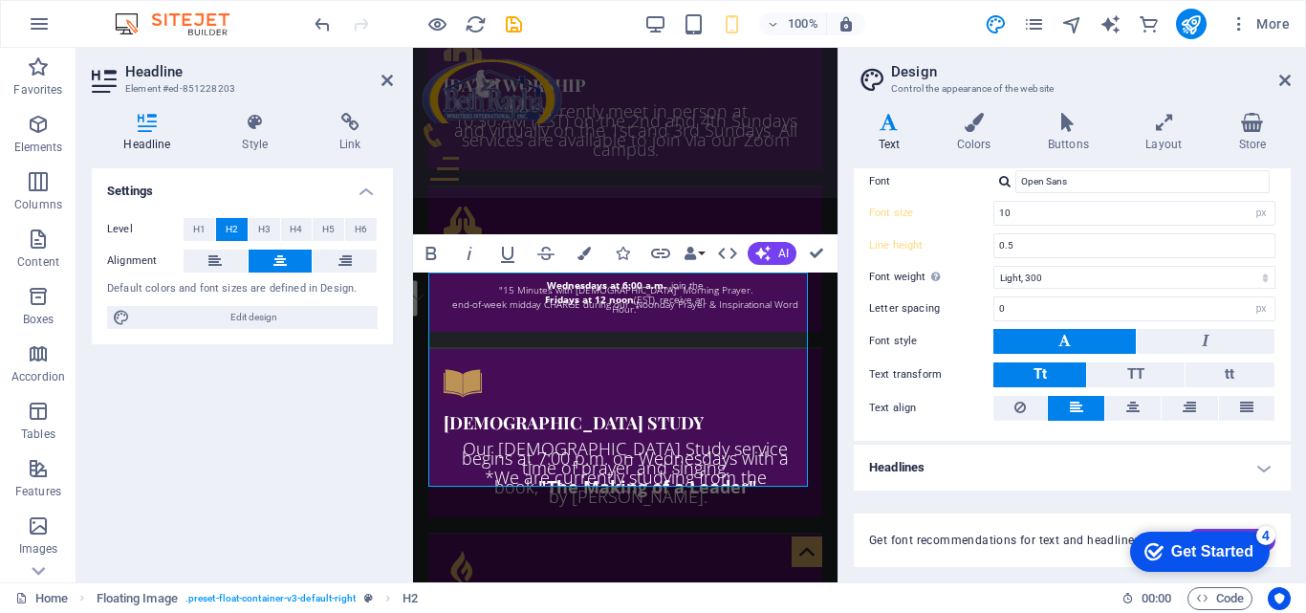
click at [1285, 195] on div "Standard Bold Links Font color Font Open Sans Manage fonts → Font size 10 rem p…" at bounding box center [1072, 265] width 445 height 352
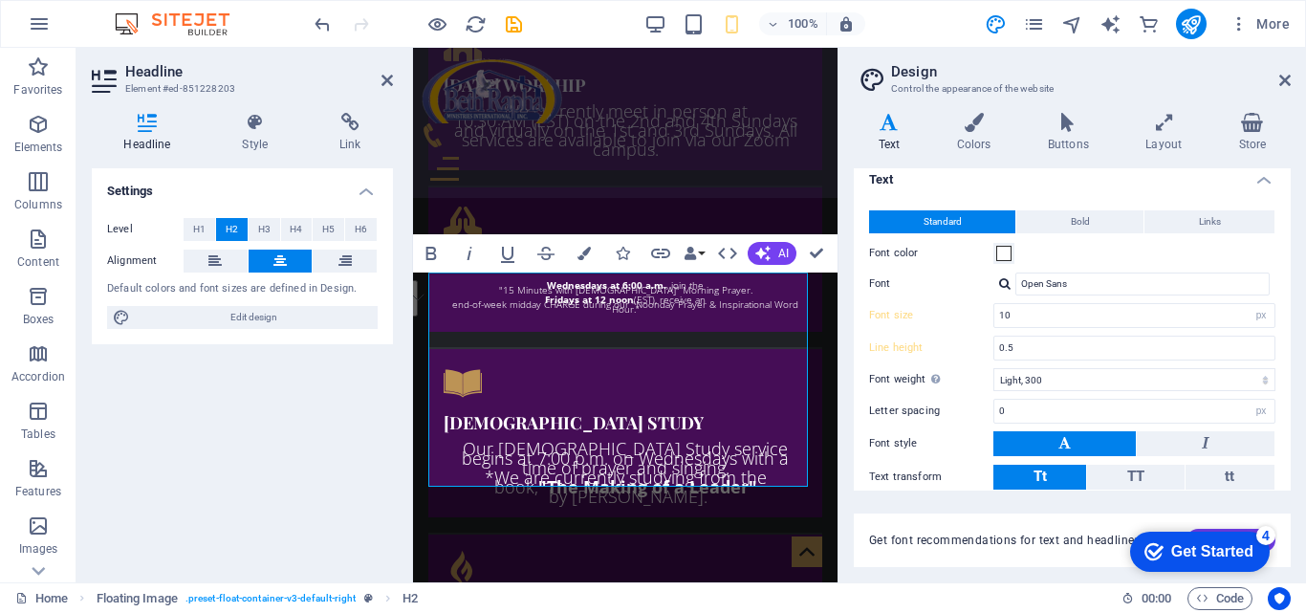
scroll to position [0, 0]
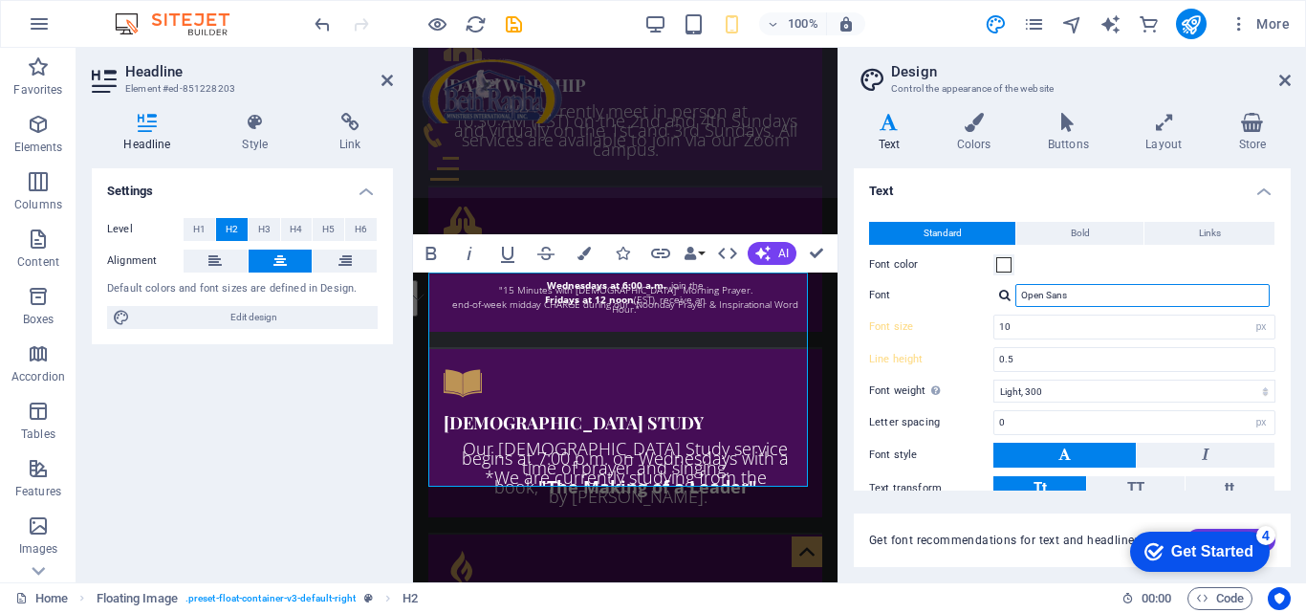
click at [1082, 295] on input "Open Sans" at bounding box center [1142, 295] width 254 height 23
click at [1008, 295] on div at bounding box center [1004, 295] width 11 height 12
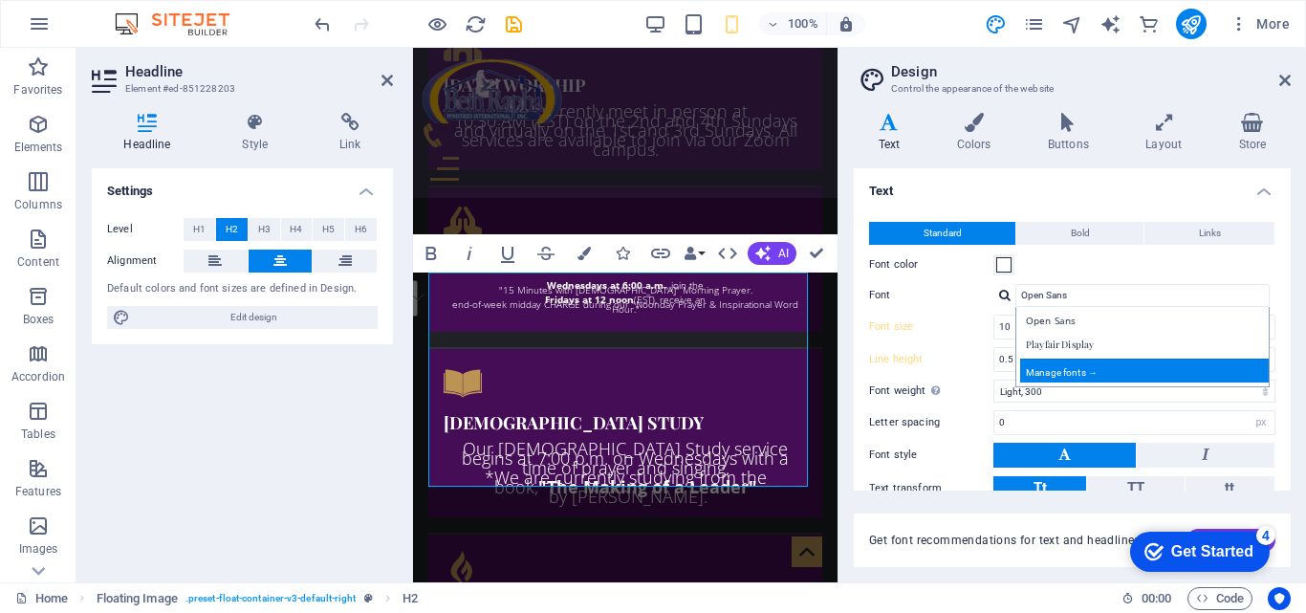
click at [1087, 376] on div "Manage fonts →" at bounding box center [1146, 371] width 252 height 24
select select "popularity"
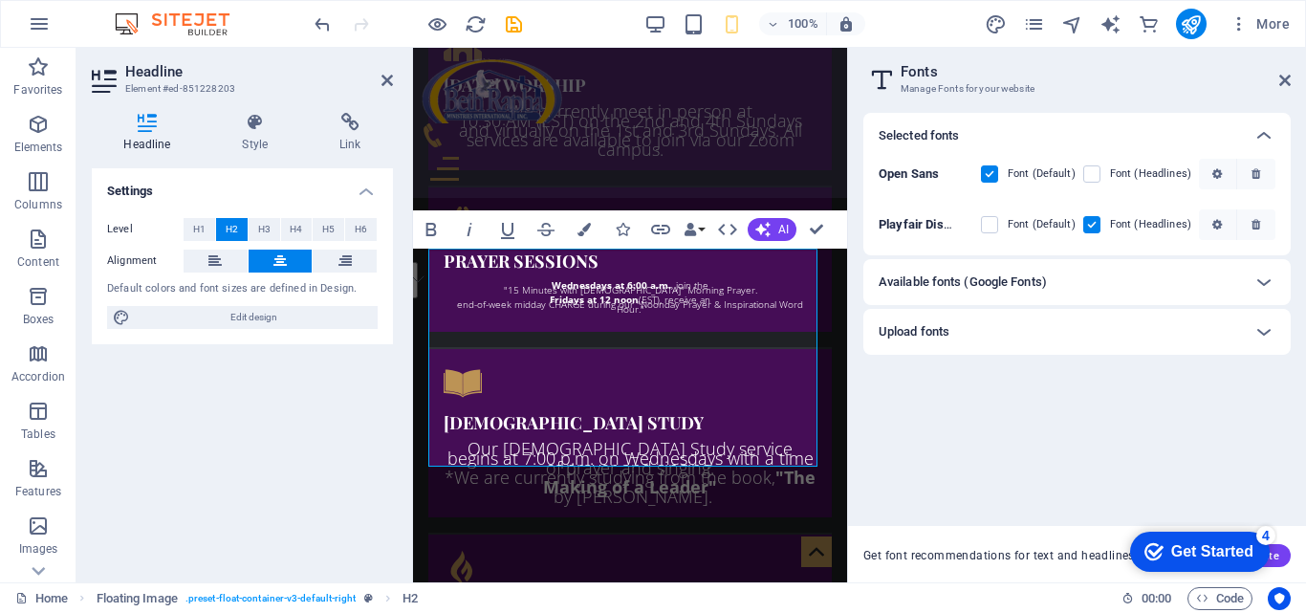
scroll to position [2370, 0]
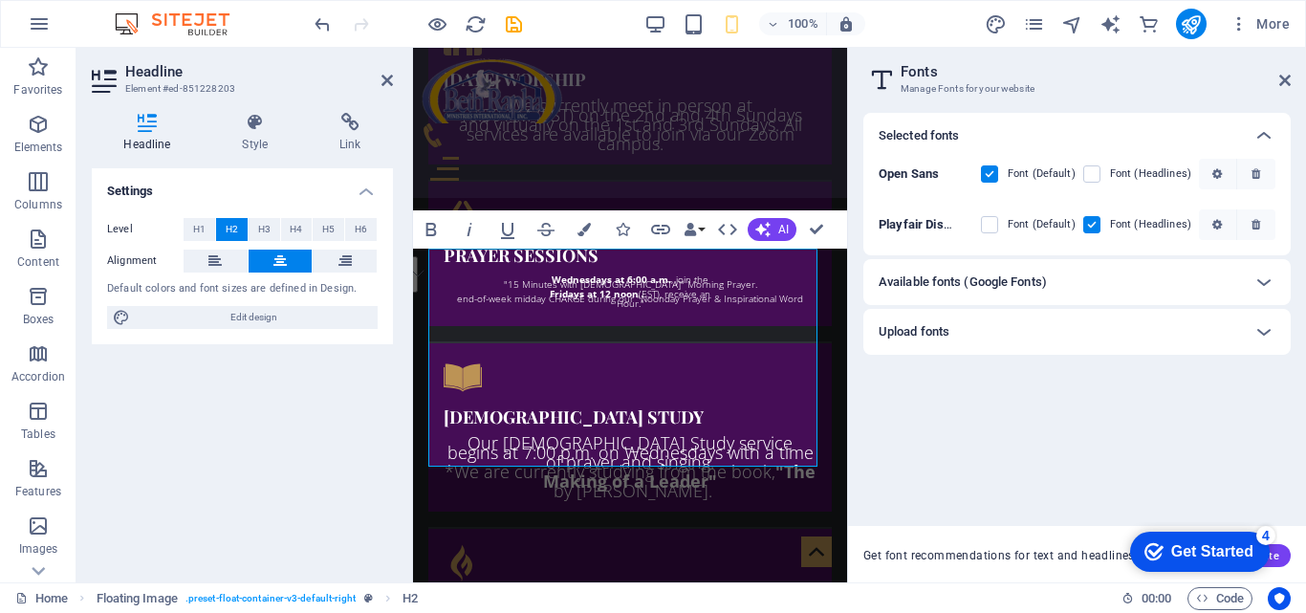
click at [1173, 291] on div "Available fonts (Google Fonts)" at bounding box center [1060, 282] width 362 height 23
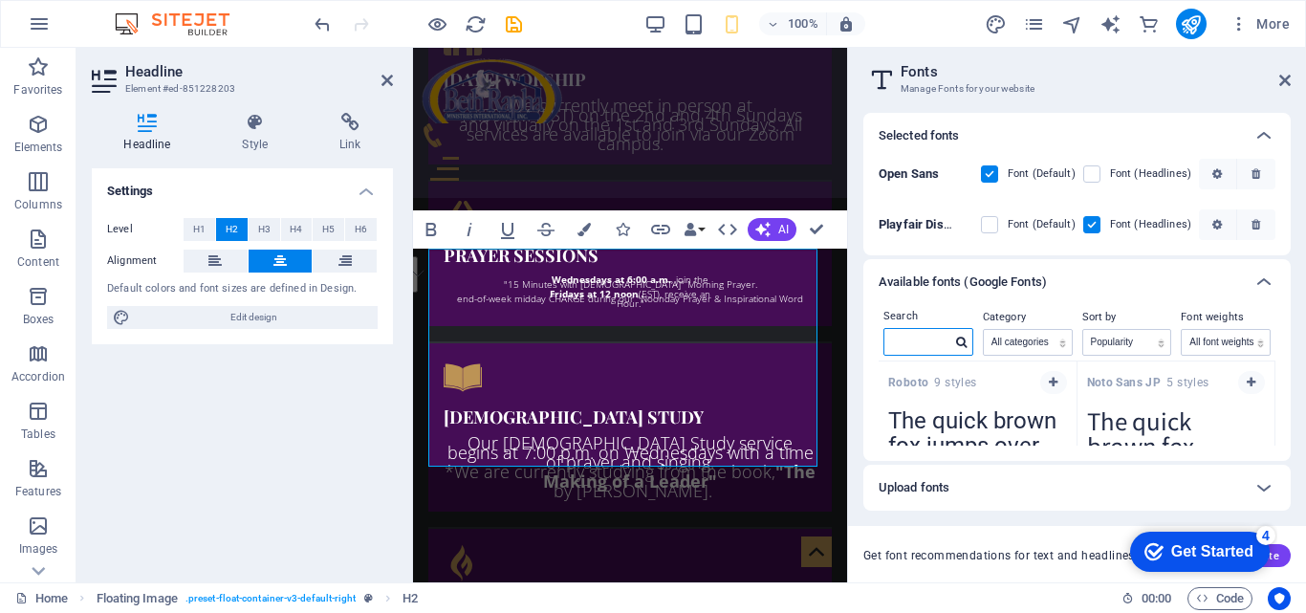
click at [916, 334] on input "text" at bounding box center [917, 341] width 67 height 25
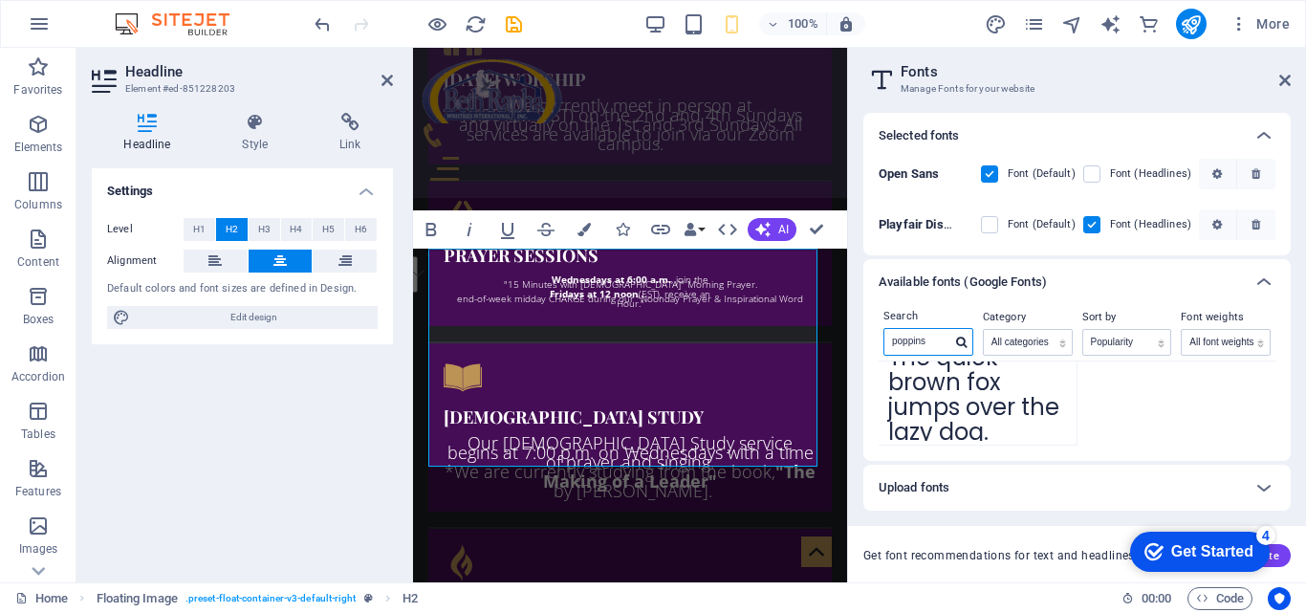
scroll to position [47, 0]
type input "poppins"
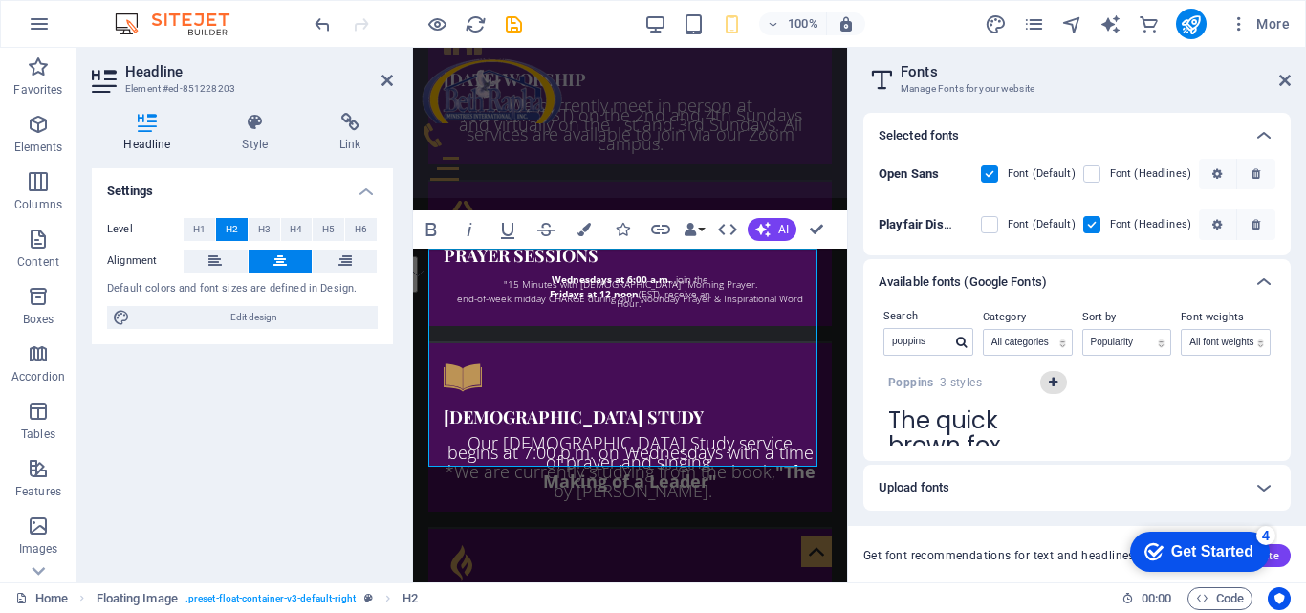
click at [1047, 388] on button "button" at bounding box center [1053, 382] width 27 height 23
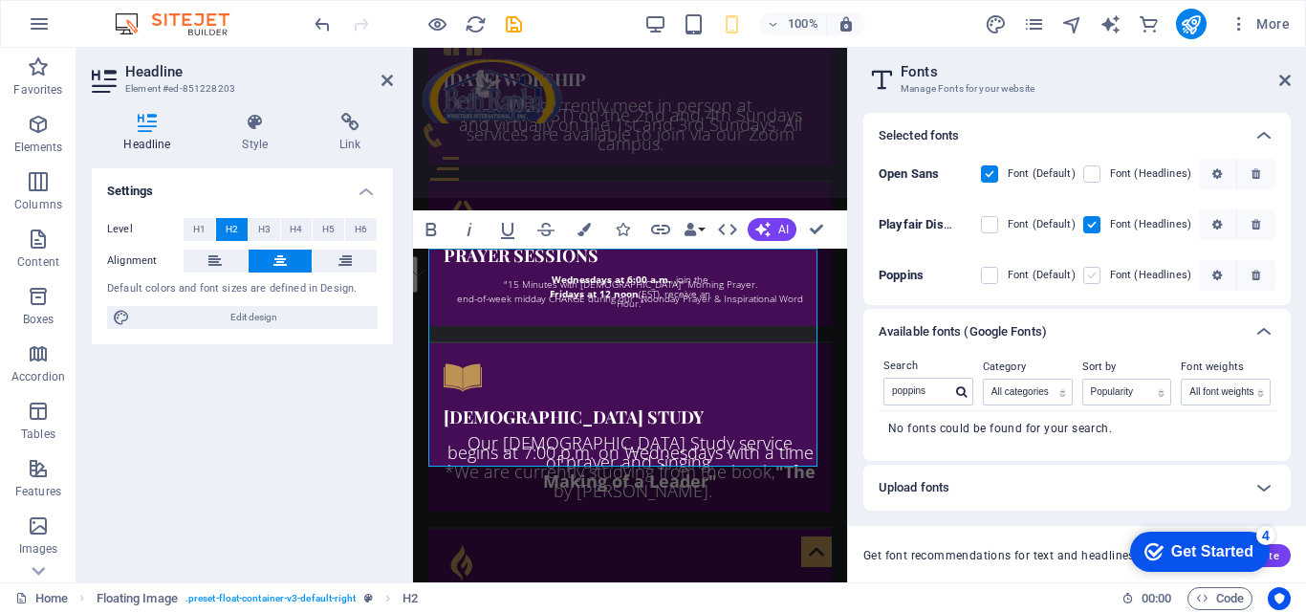
click at [1091, 275] on label at bounding box center [1091, 275] width 17 height 17
click at [0, 0] on input "checkbox" at bounding box center [0, 0] width 0 height 0
click at [1288, 132] on div "Selected fonts" at bounding box center [1076, 136] width 427 height 46
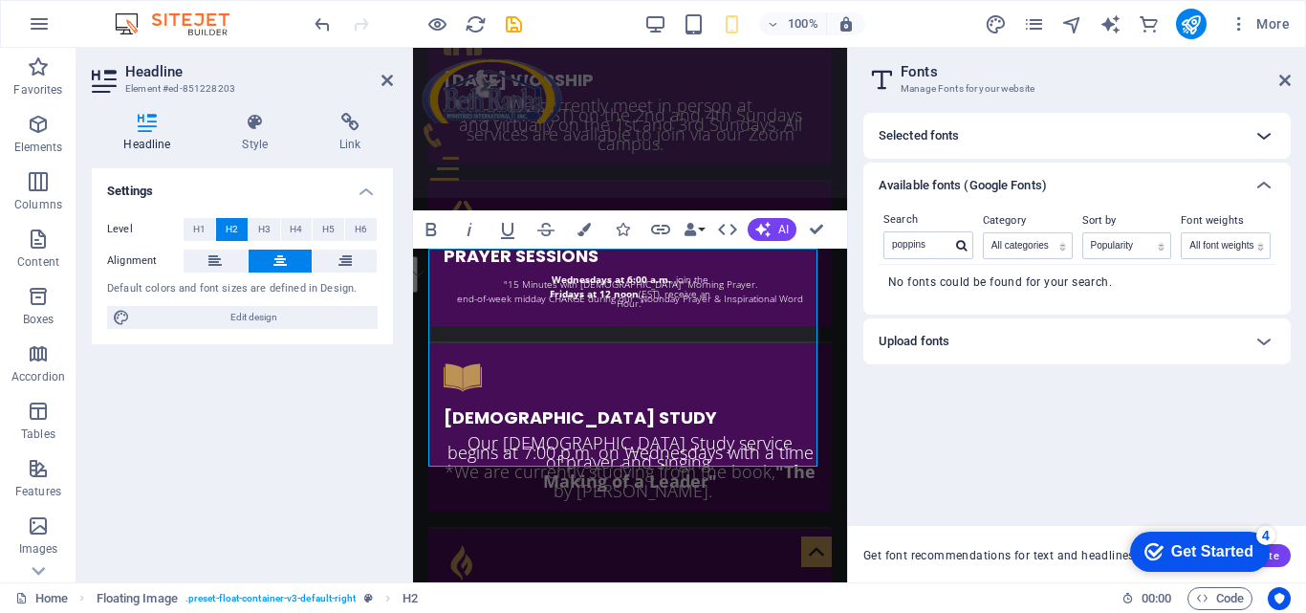
click at [1266, 132] on icon at bounding box center [1263, 135] width 23 height 23
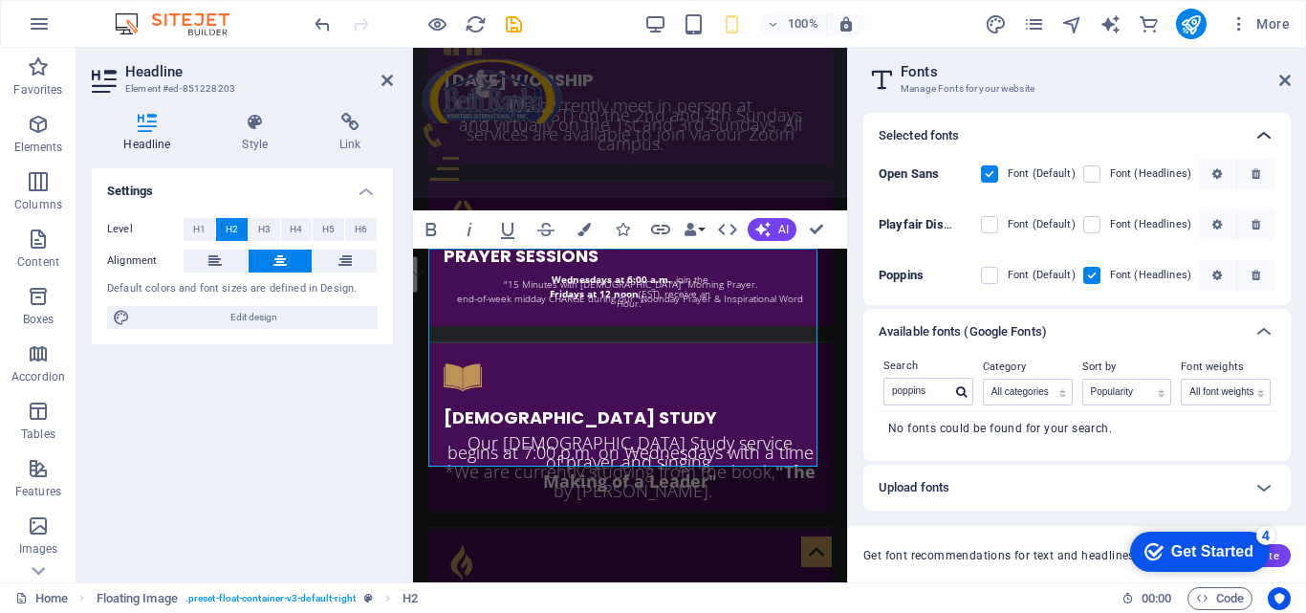
click at [1266, 132] on icon at bounding box center [1263, 135] width 23 height 23
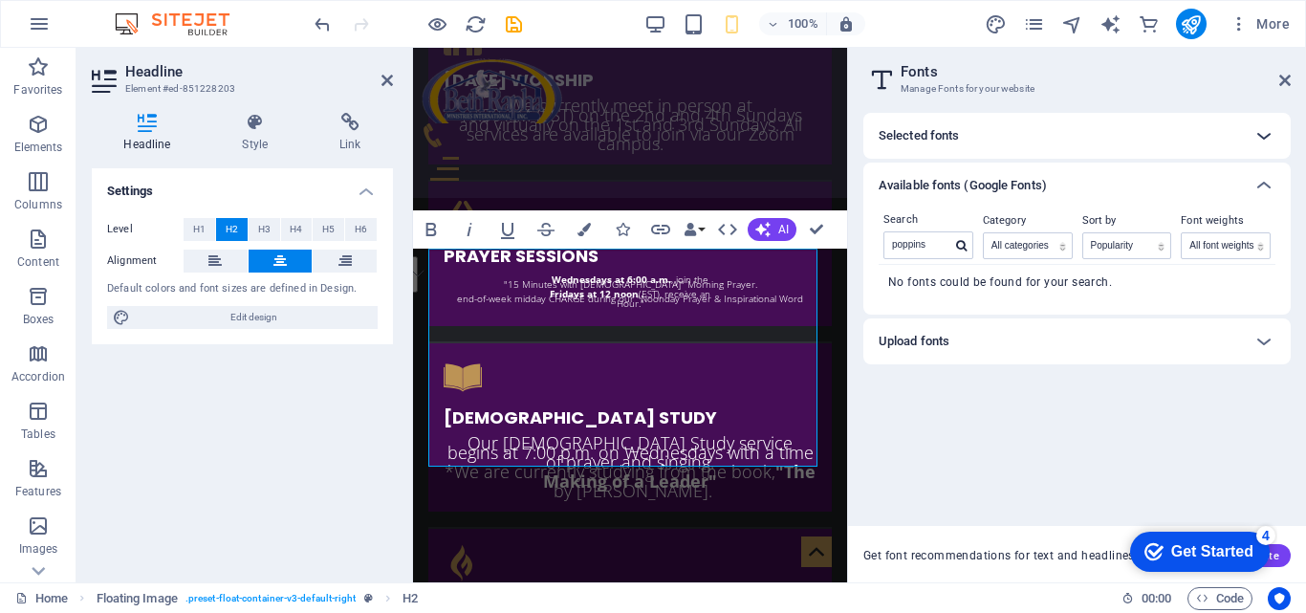
click at [1266, 132] on icon at bounding box center [1263, 135] width 23 height 23
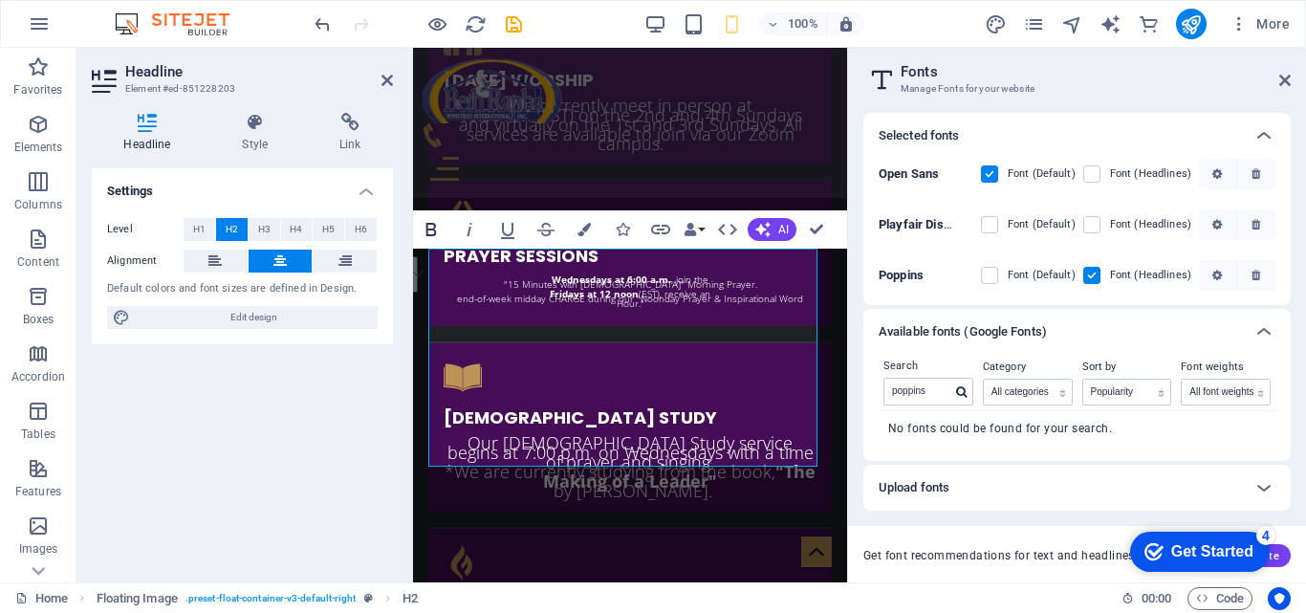
click at [431, 226] on icon "button" at bounding box center [431, 229] width 23 height 23
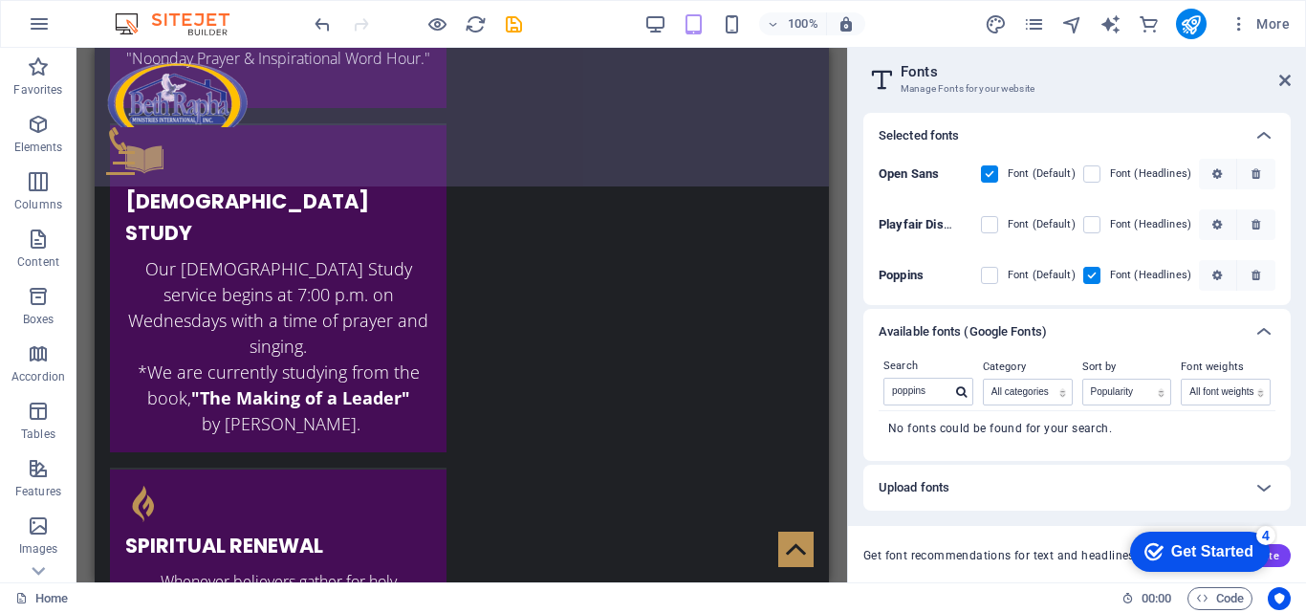
scroll to position [3269, 0]
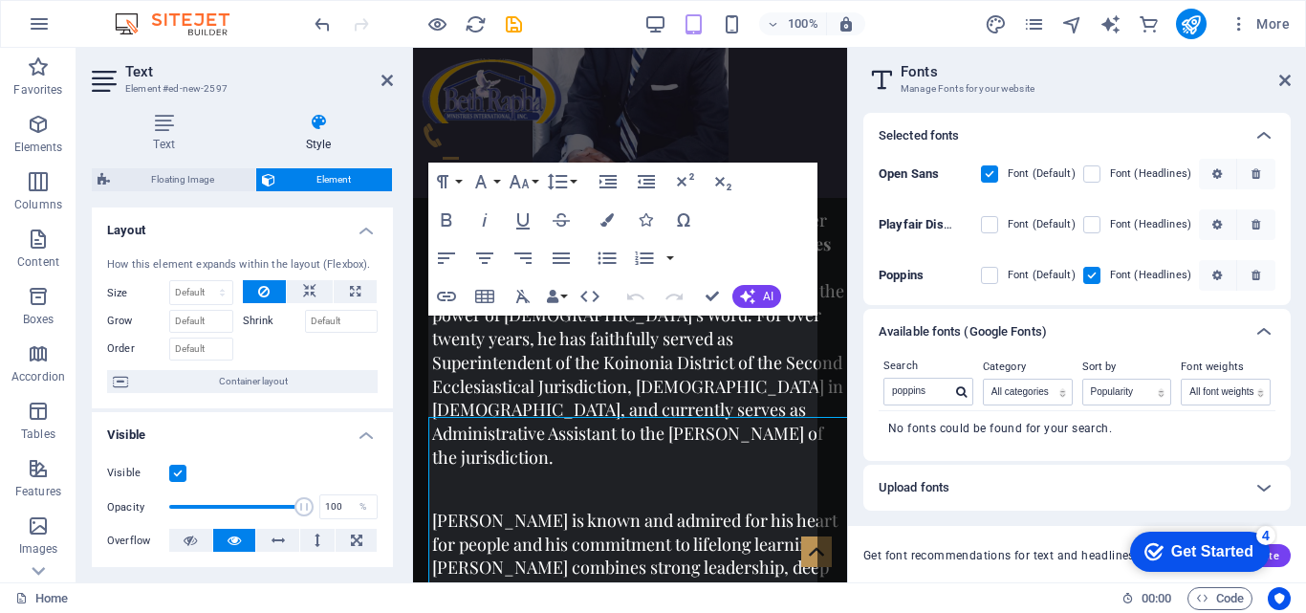
scroll to position [2532, 0]
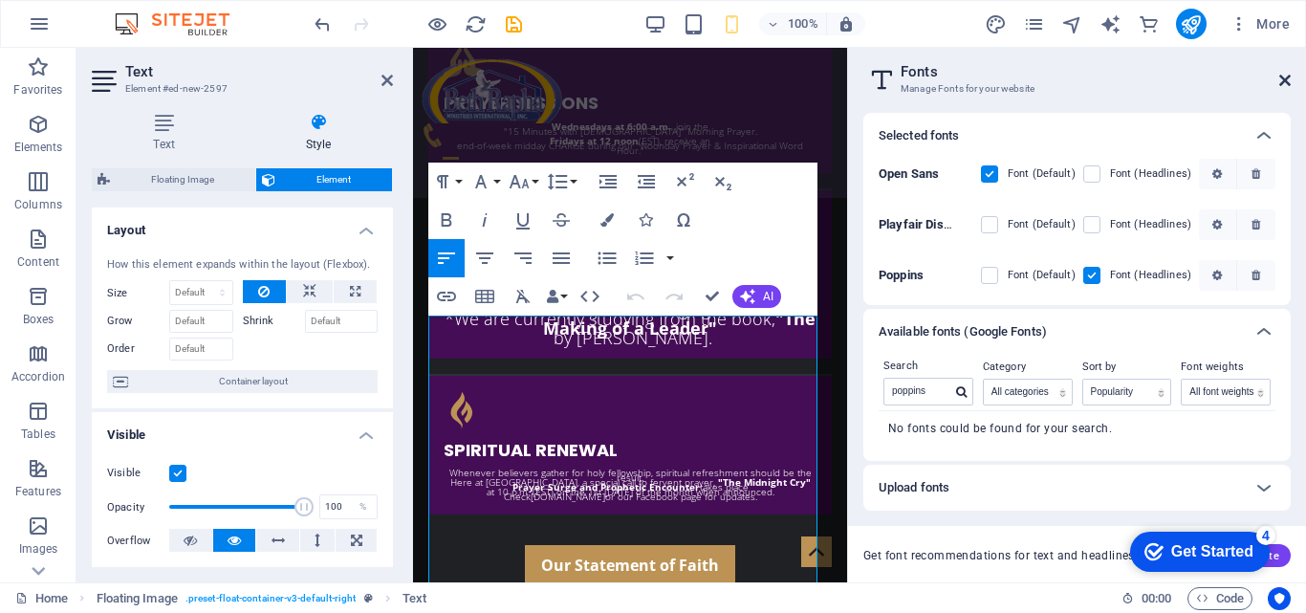
click at [1279, 85] on icon at bounding box center [1284, 80] width 11 height 15
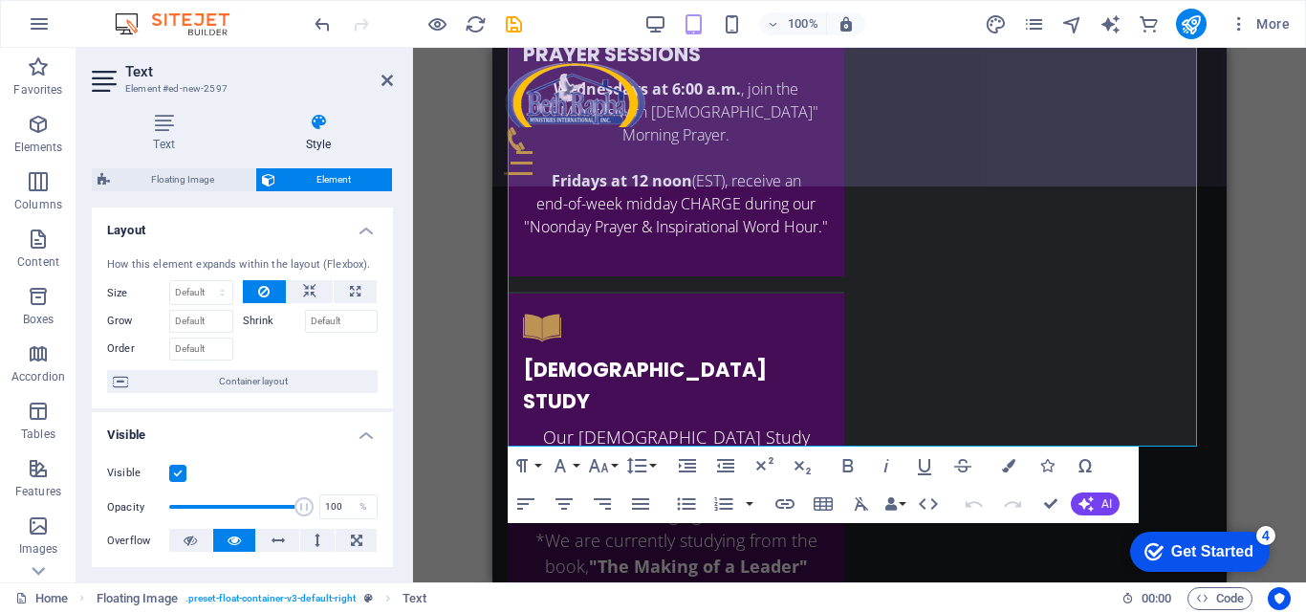
scroll to position [3113, 0]
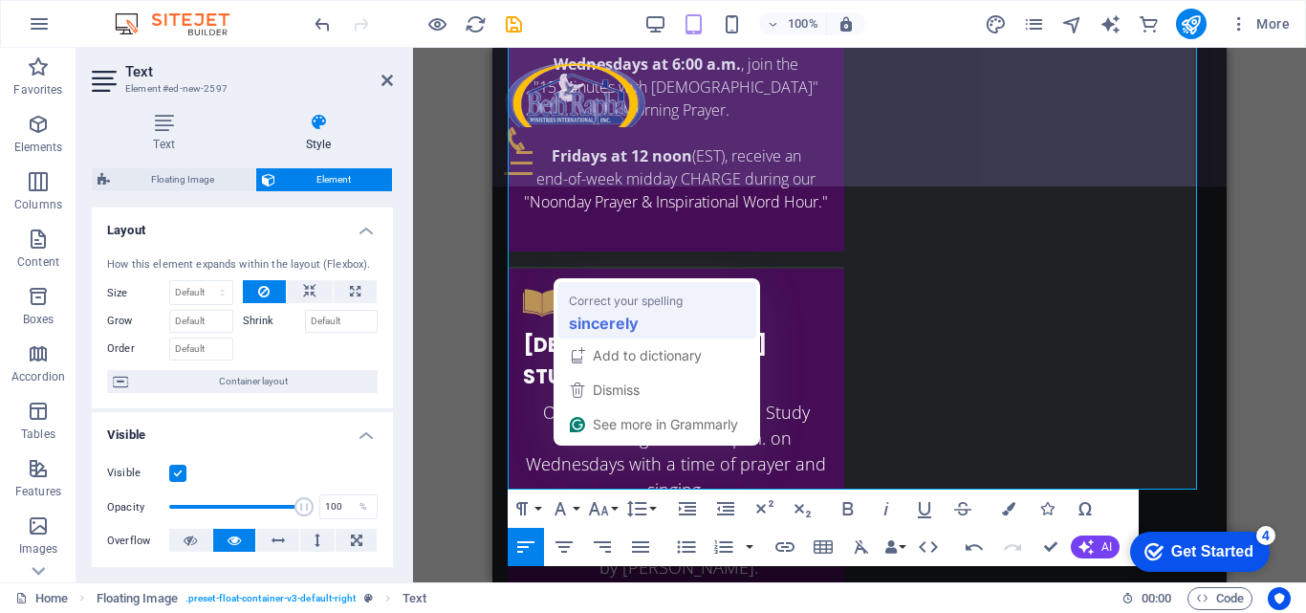
click at [648, 315] on div "sincerely" at bounding box center [657, 323] width 184 height 31
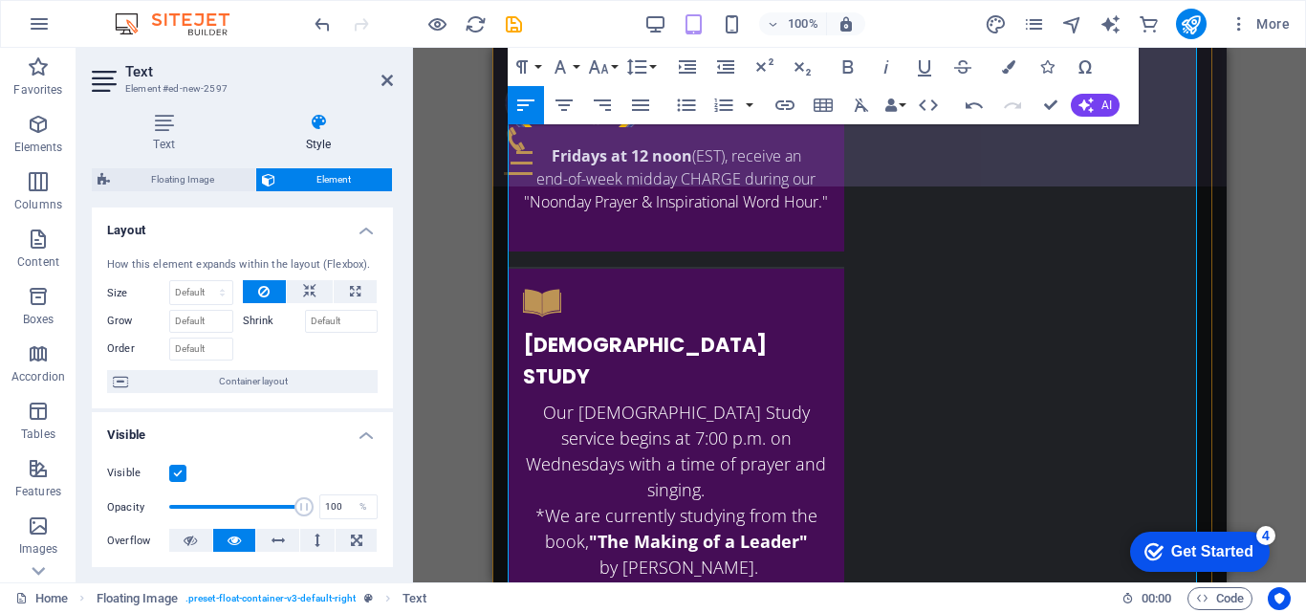
drag, startPoint x: 955, startPoint y: 475, endPoint x: 608, endPoint y: 497, distance: 347.7
click at [858, 74] on icon "button" at bounding box center [848, 66] width 23 height 23
click at [877, 74] on icon "button" at bounding box center [886, 66] width 23 height 23
click at [603, 74] on icon "button" at bounding box center [598, 66] width 23 height 23
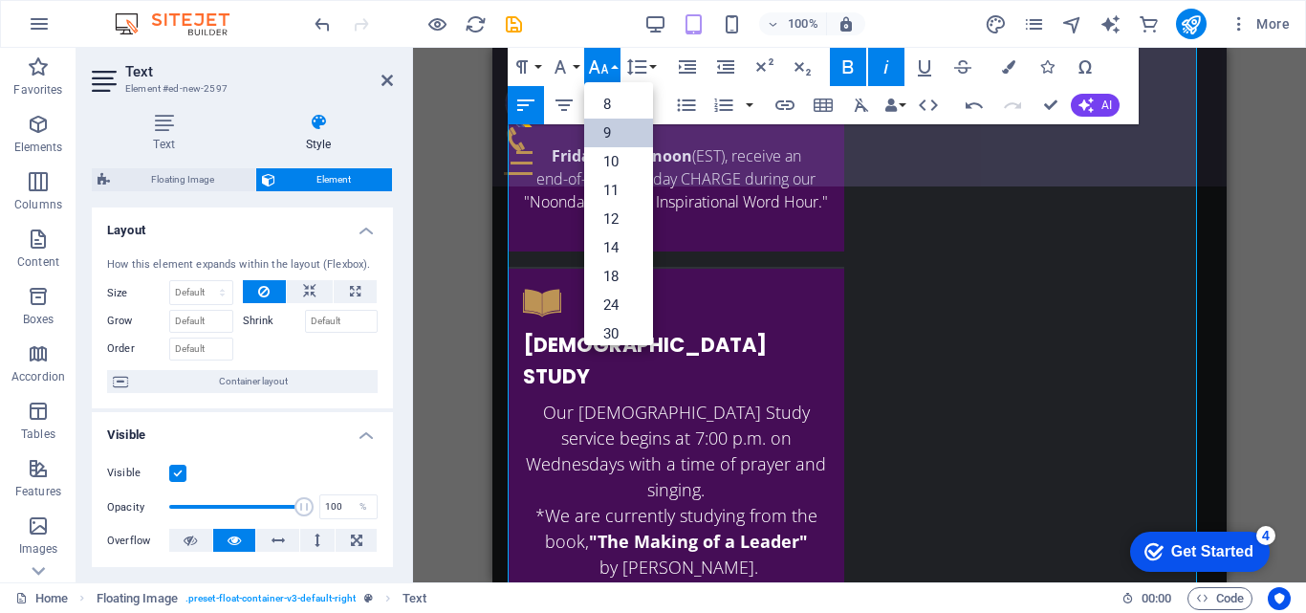
click at [603, 123] on link "9" at bounding box center [618, 133] width 69 height 29
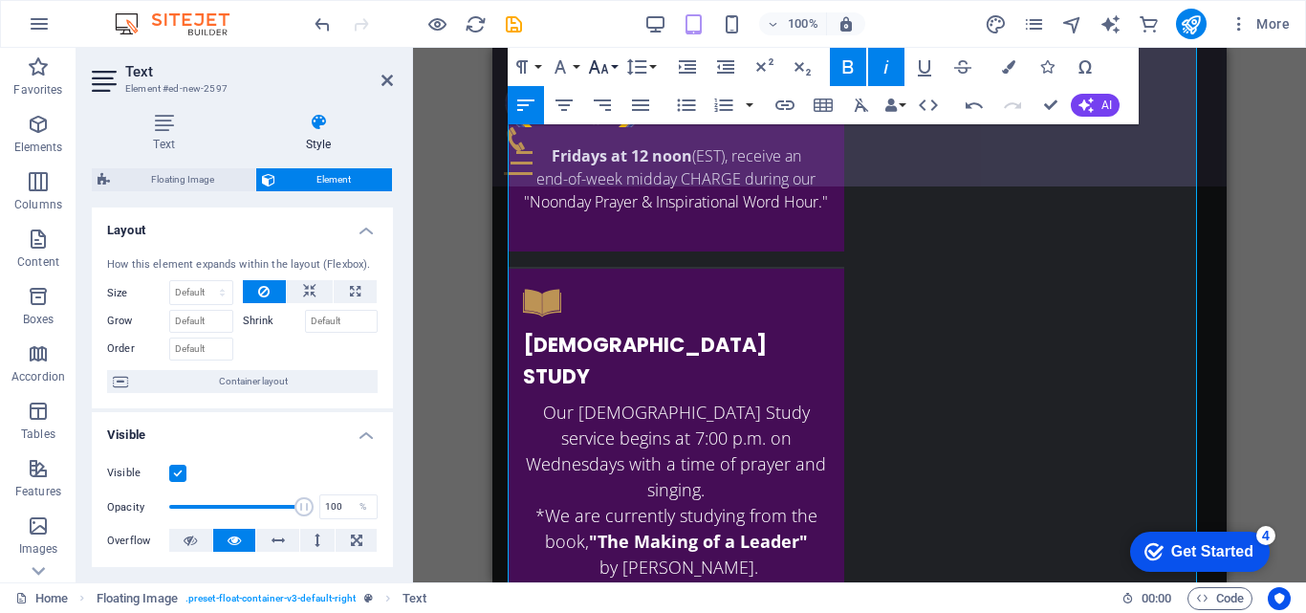
click at [593, 75] on icon "button" at bounding box center [598, 66] width 23 height 23
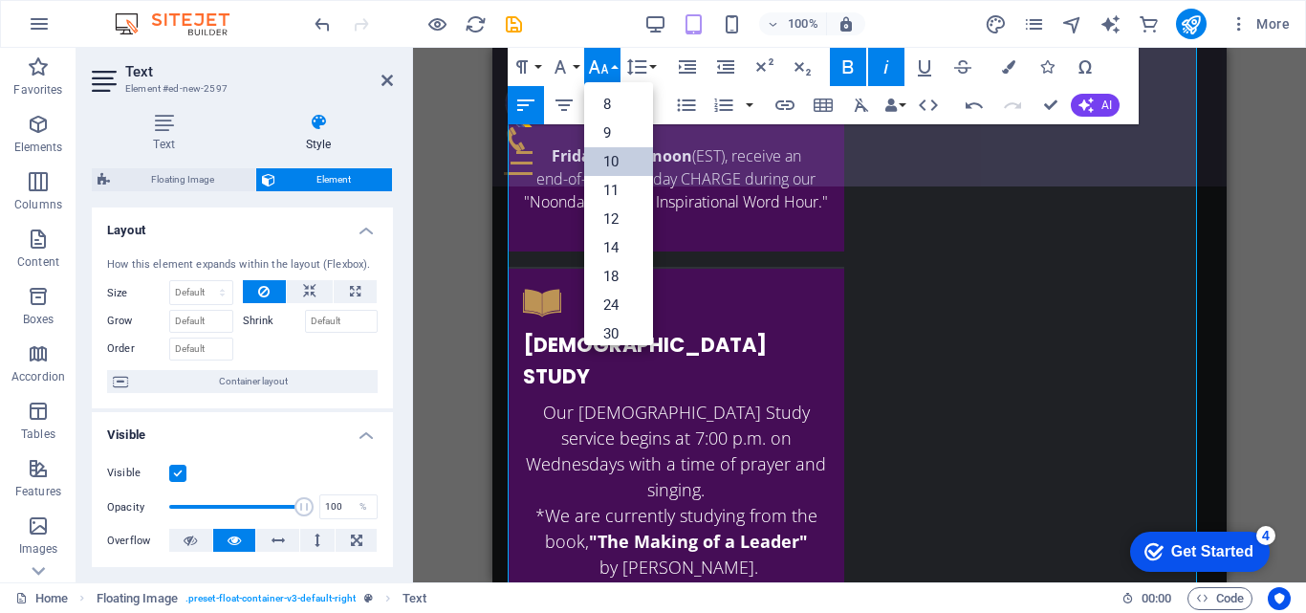
click at [593, 168] on link "10" at bounding box center [618, 161] width 69 height 29
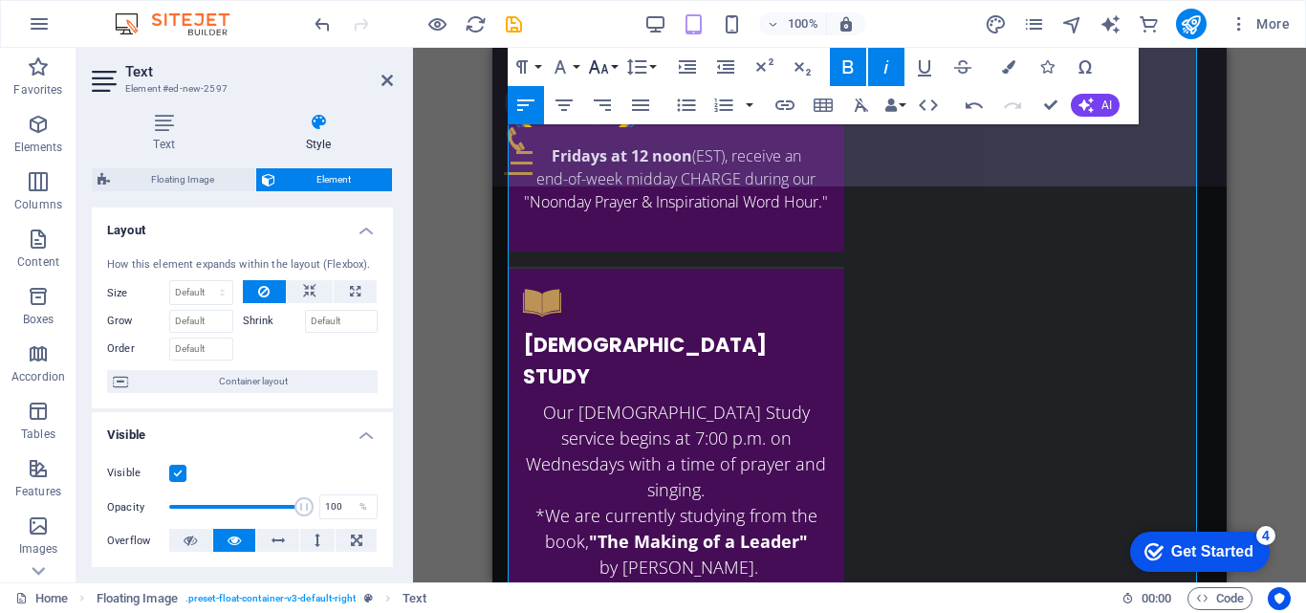
click at [609, 71] on icon "button" at bounding box center [598, 66] width 23 height 23
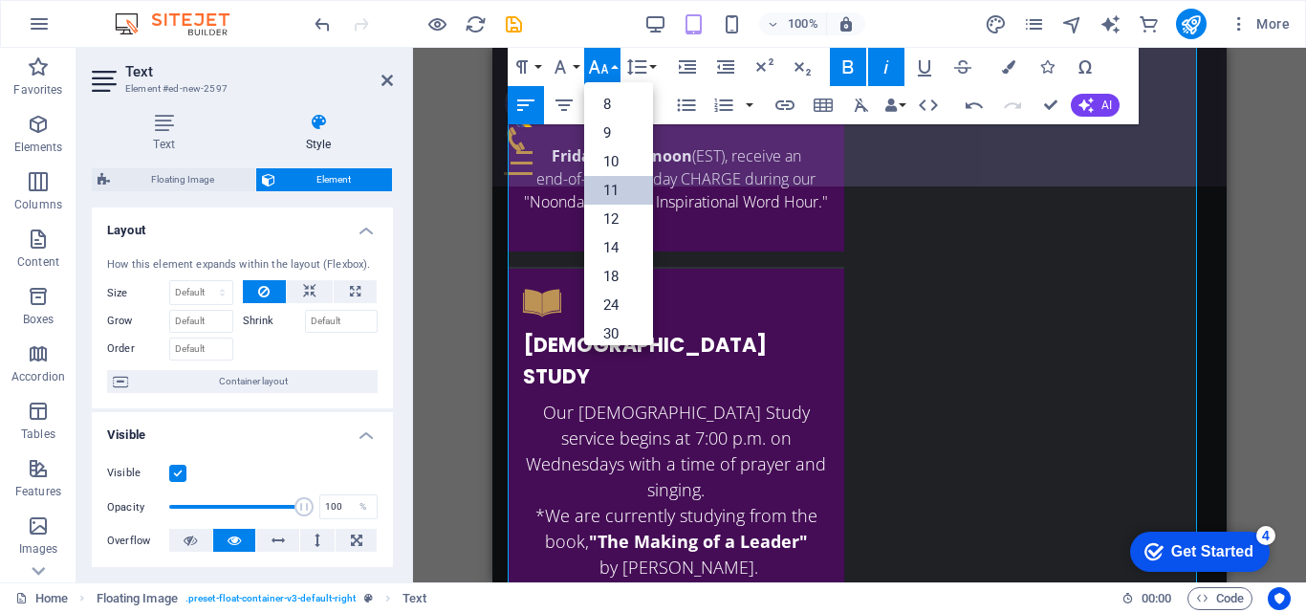
click at [608, 186] on link "11" at bounding box center [618, 190] width 69 height 29
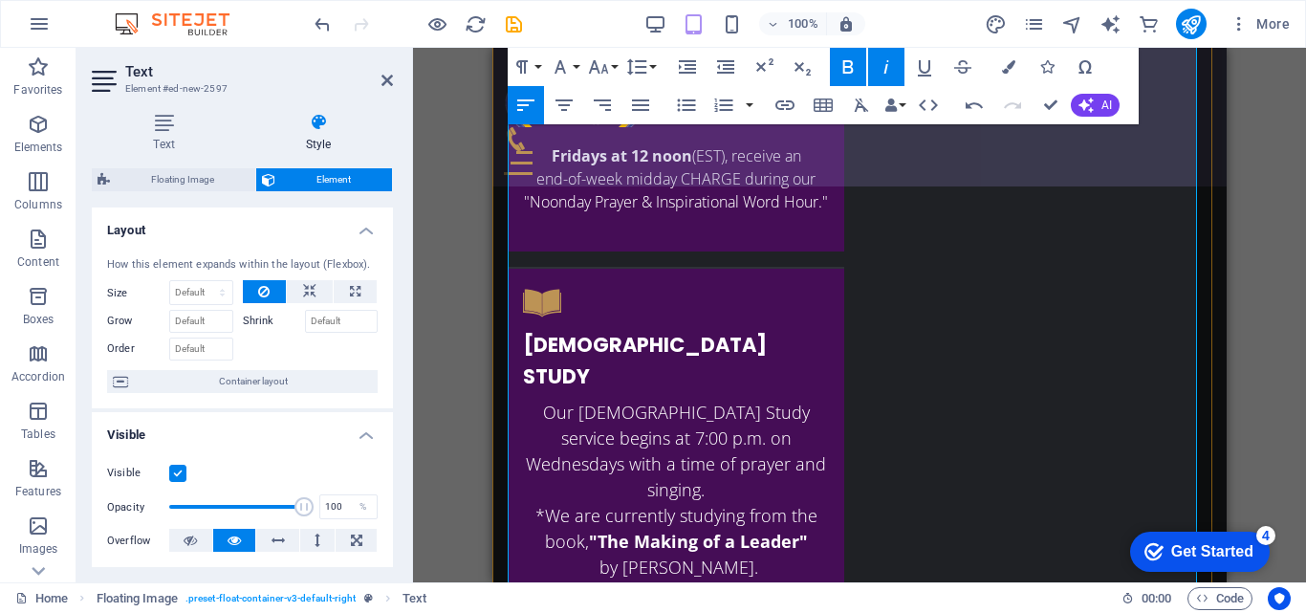
drag, startPoint x: 527, startPoint y: 450, endPoint x: 859, endPoint y: 526, distance: 340.2
click at [885, 73] on icon "button" at bounding box center [886, 66] width 5 height 13
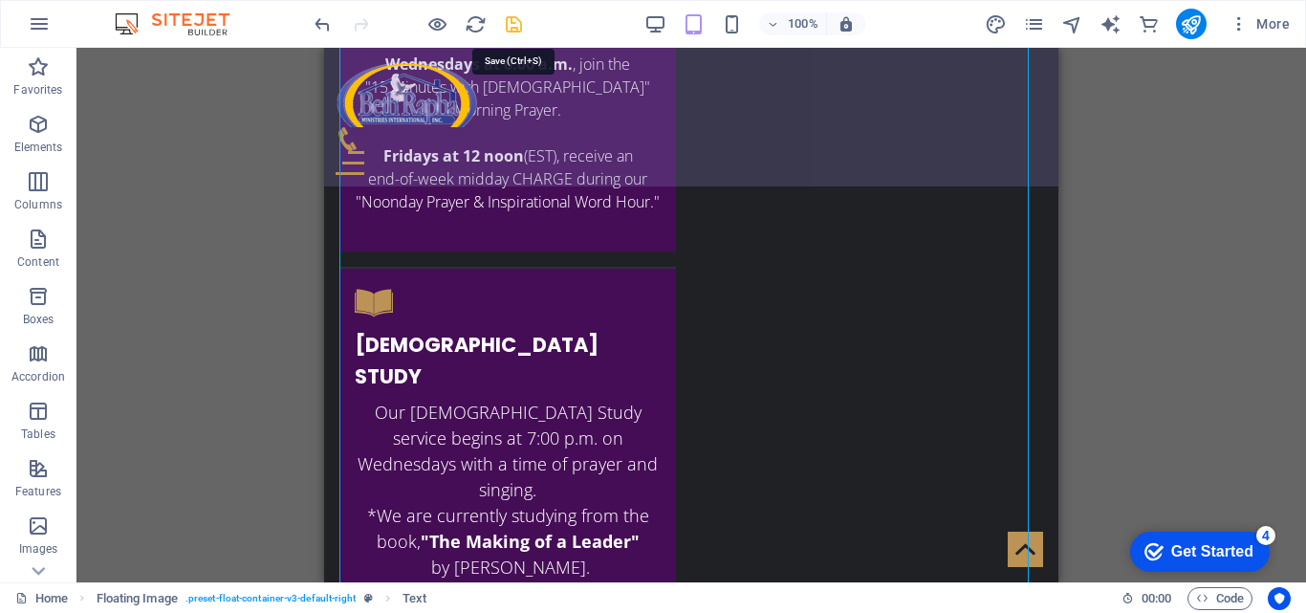
click at [512, 34] on icon "save" at bounding box center [514, 24] width 22 height 22
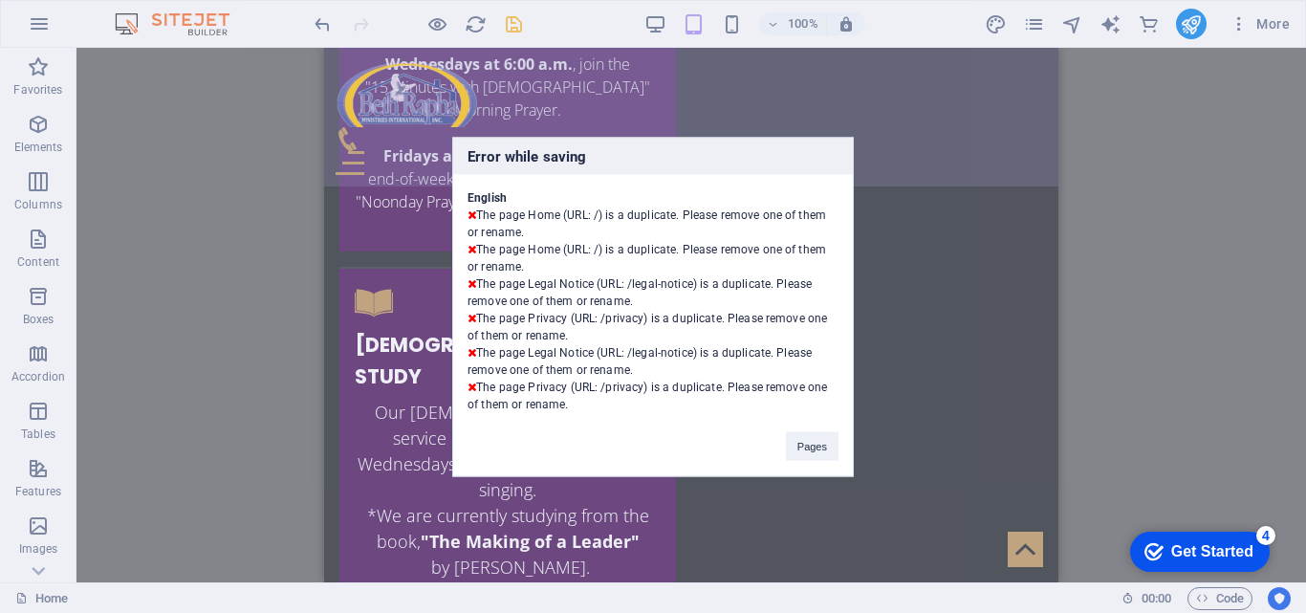
click at [598, 120] on div "Error while saving English The page Home (URL: /) is a duplicate. Please remove…" at bounding box center [653, 306] width 1306 height 613
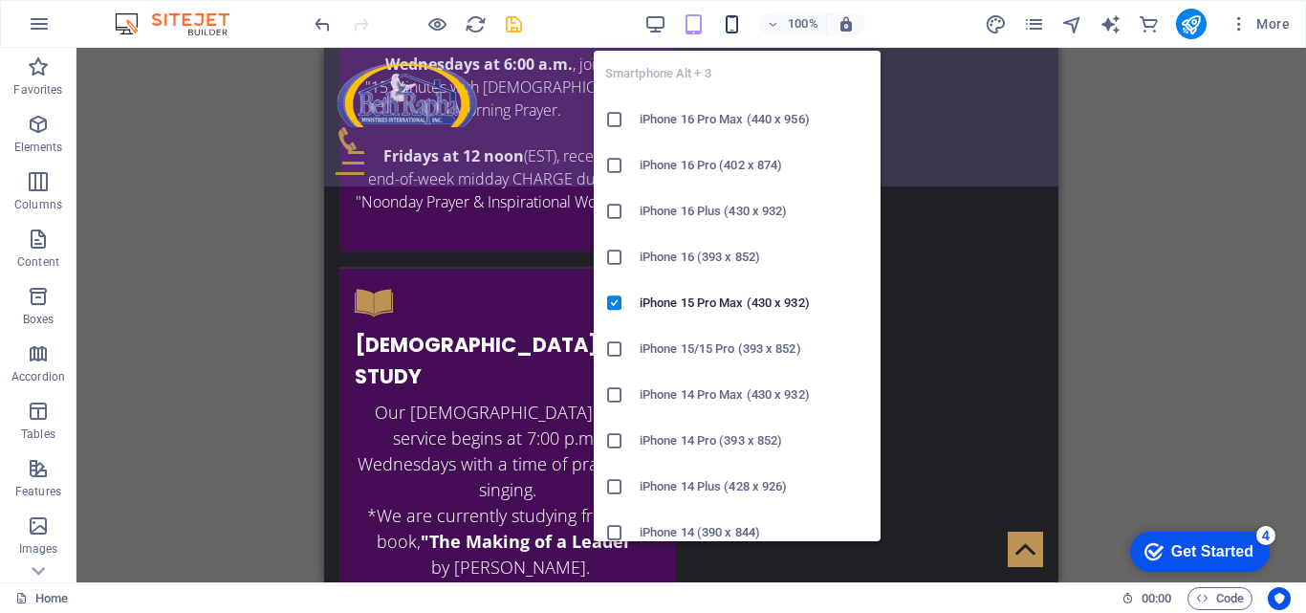
click at [727, 23] on icon "button" at bounding box center [732, 24] width 22 height 22
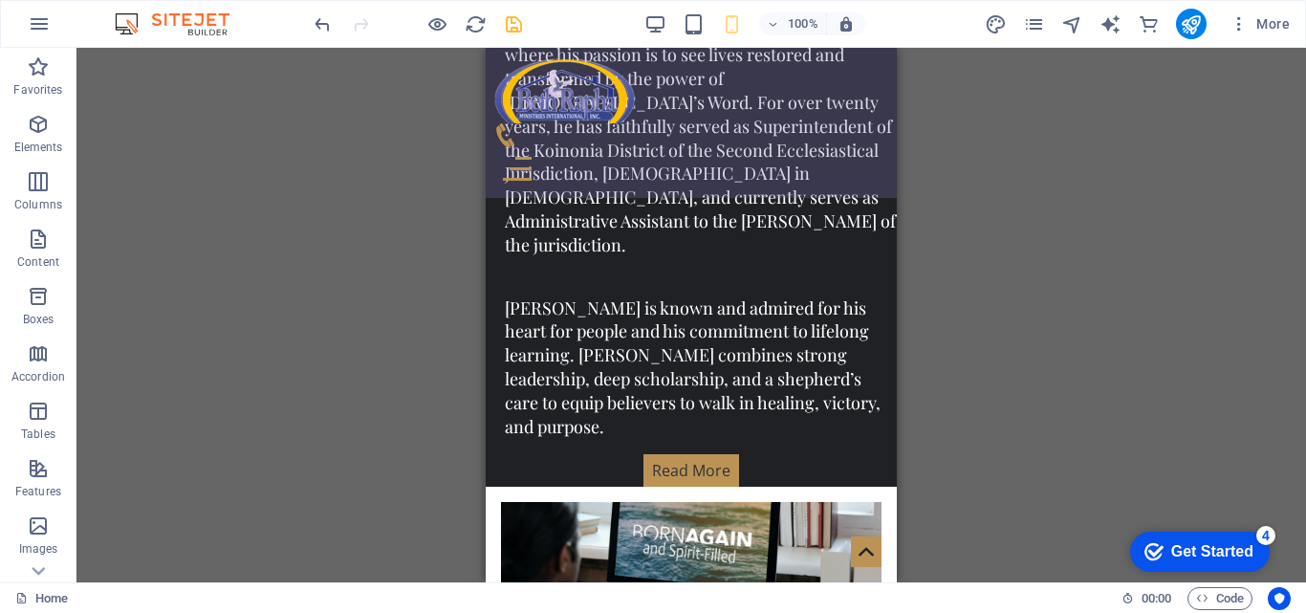
scroll to position [3571, 0]
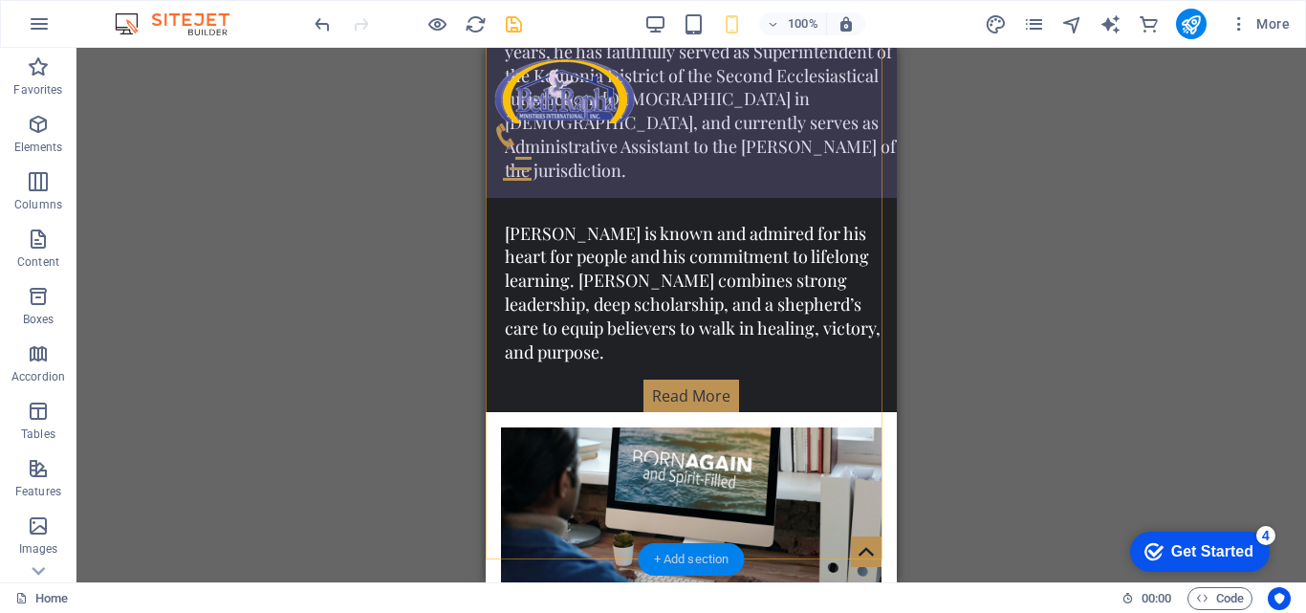
click at [681, 550] on div "+ Add section" at bounding box center [692, 559] width 106 height 33
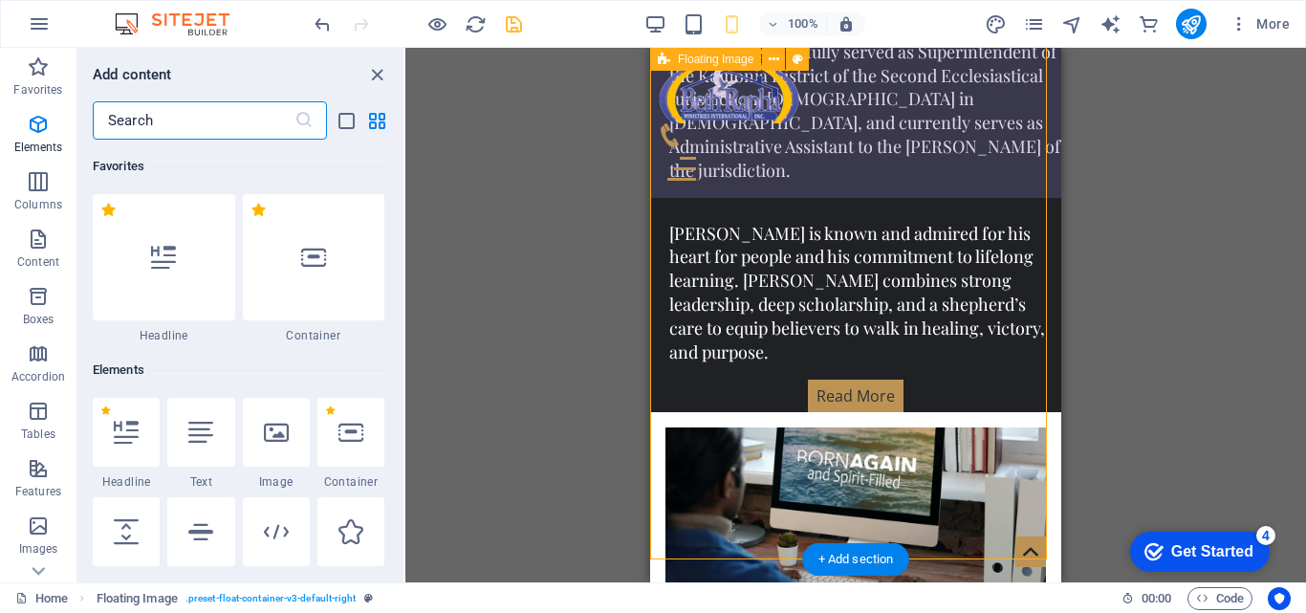
scroll to position [3345, 0]
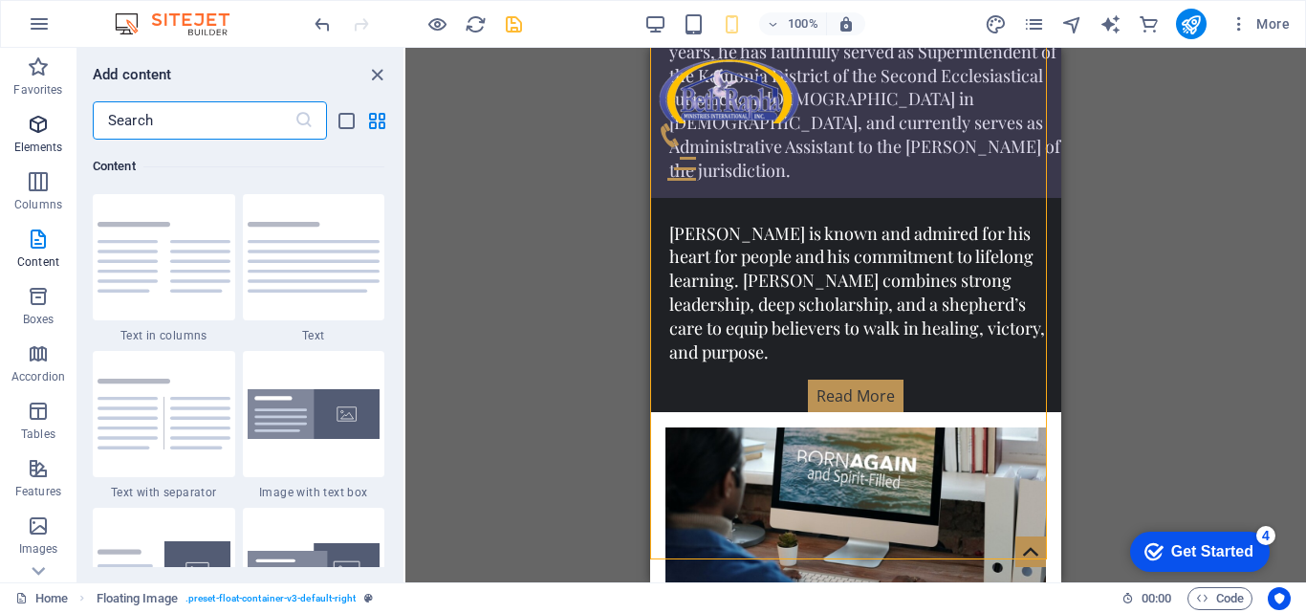
click at [52, 142] on p "Elements" at bounding box center [38, 147] width 49 height 15
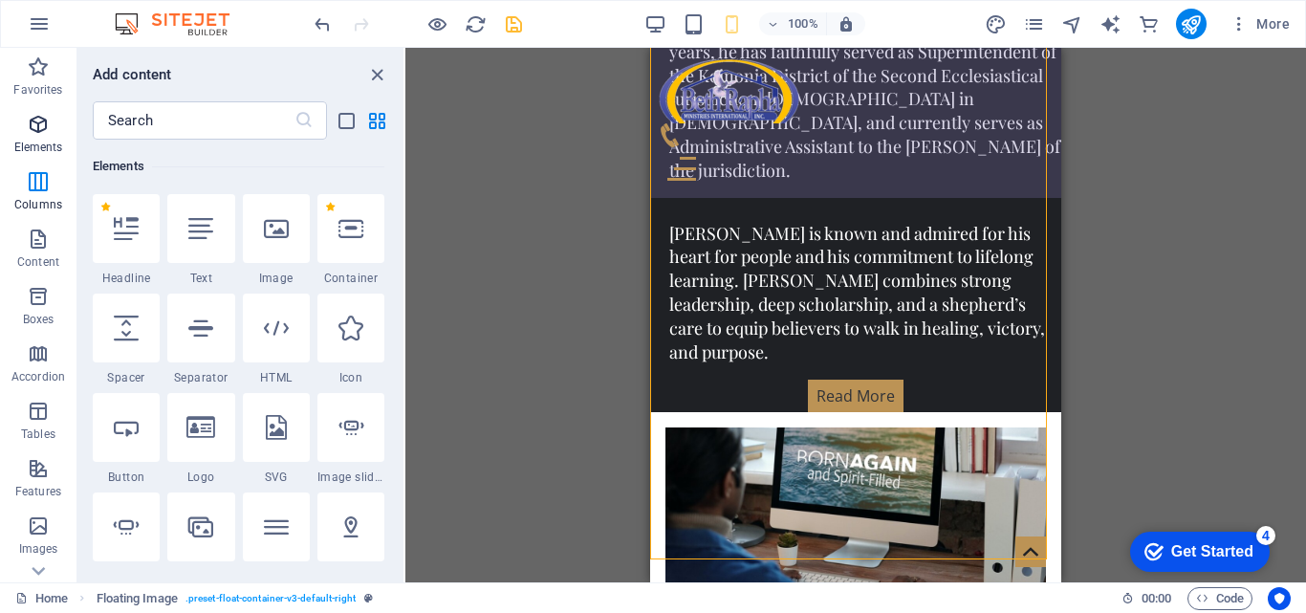
scroll to position [204, 0]
click at [51, 260] on p "Content" at bounding box center [38, 261] width 42 height 15
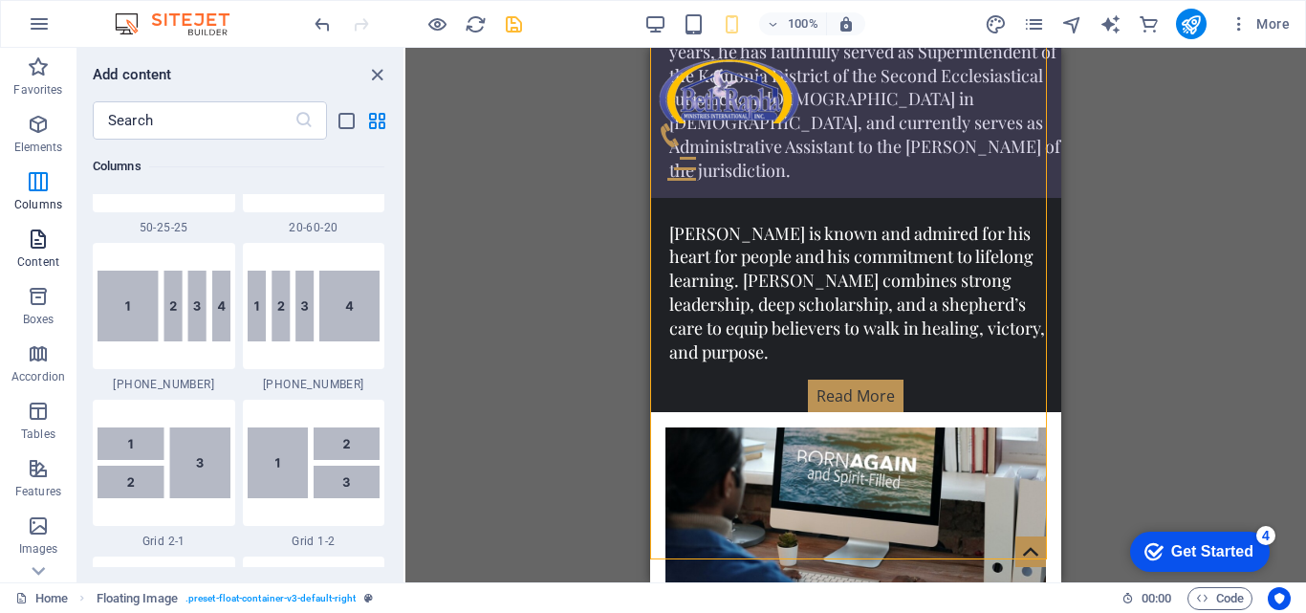
scroll to position [3345, 0]
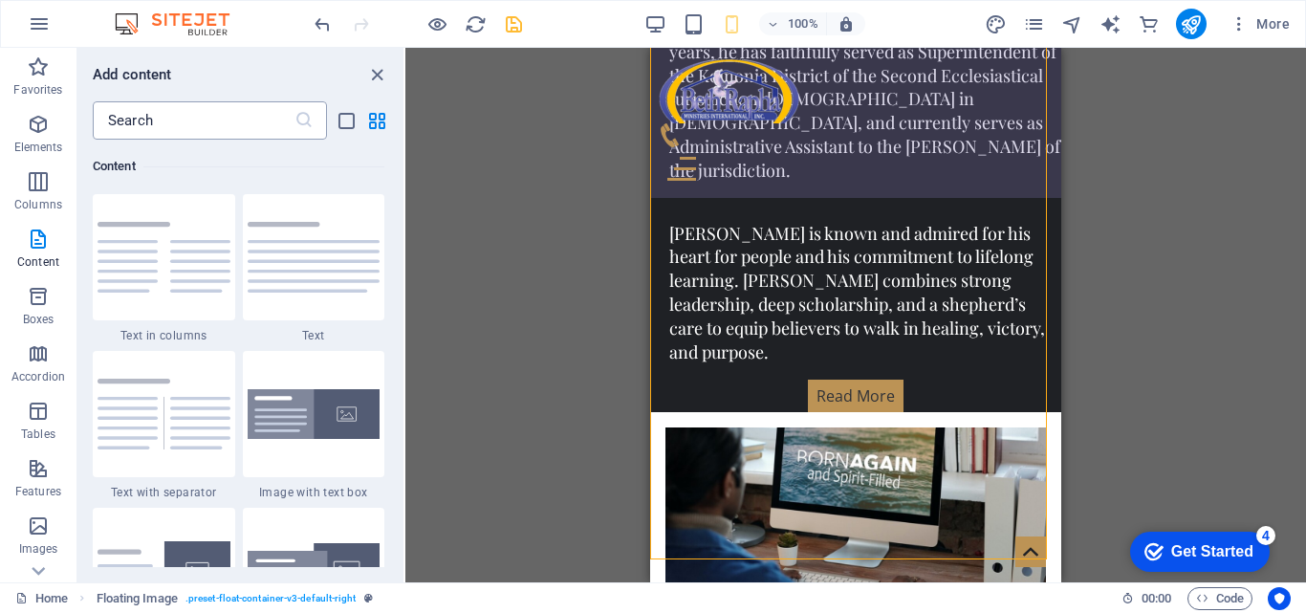
click at [275, 139] on input "text" at bounding box center [194, 120] width 202 height 38
type input "d"
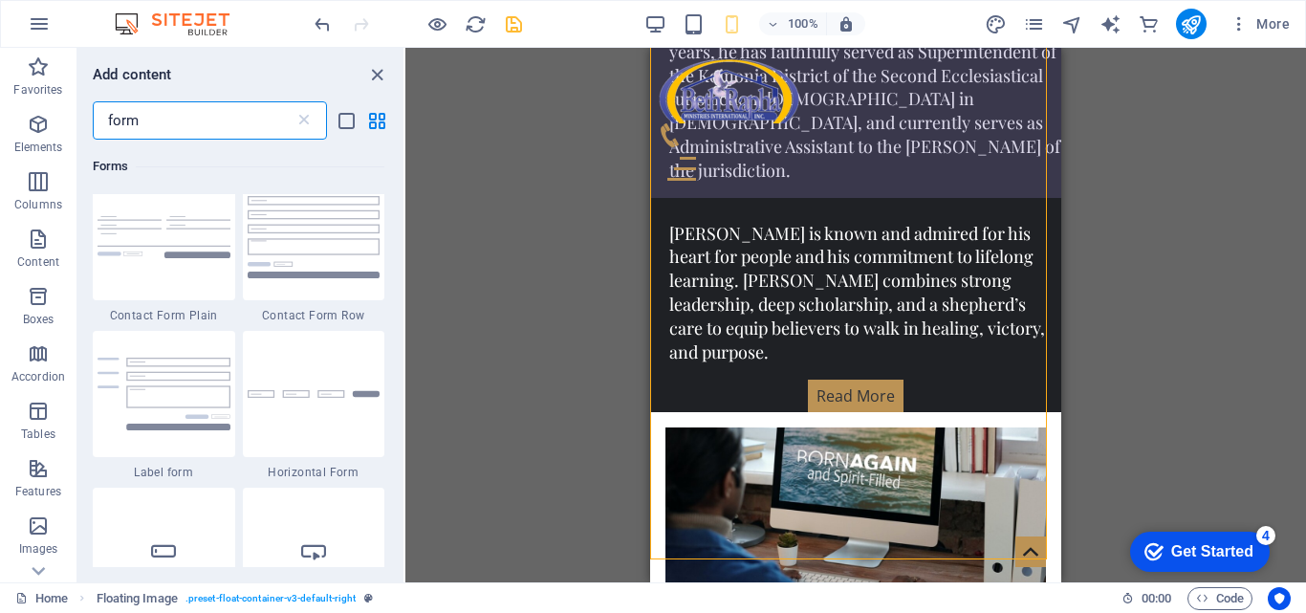
scroll to position [801, 0]
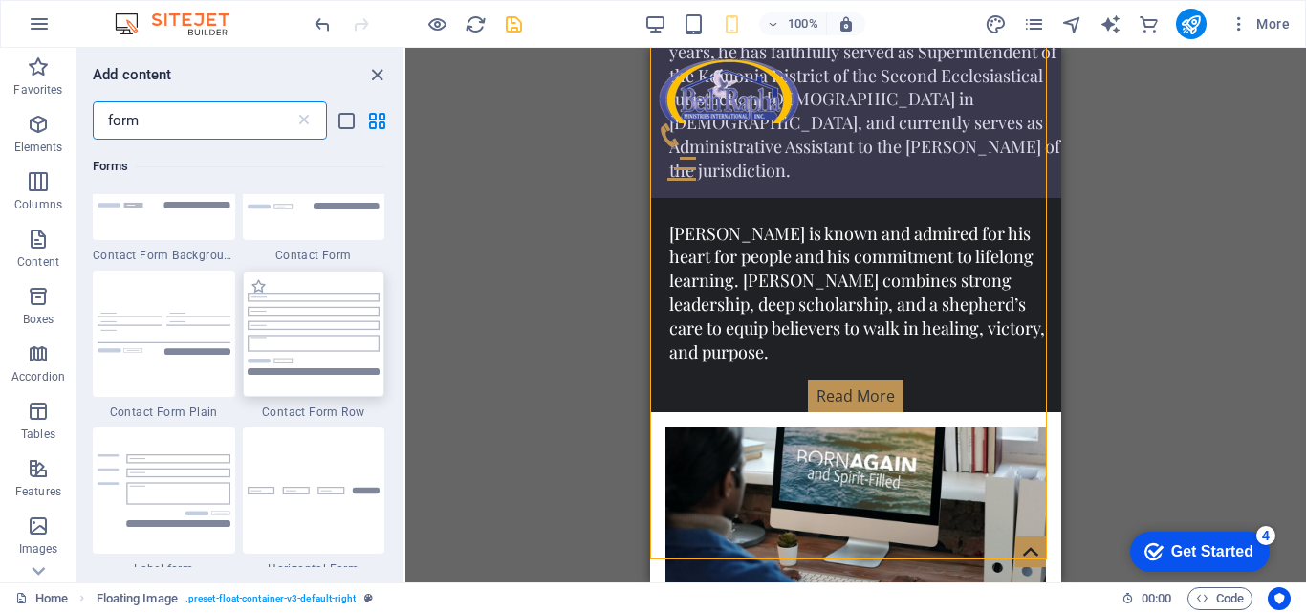
type input "form"
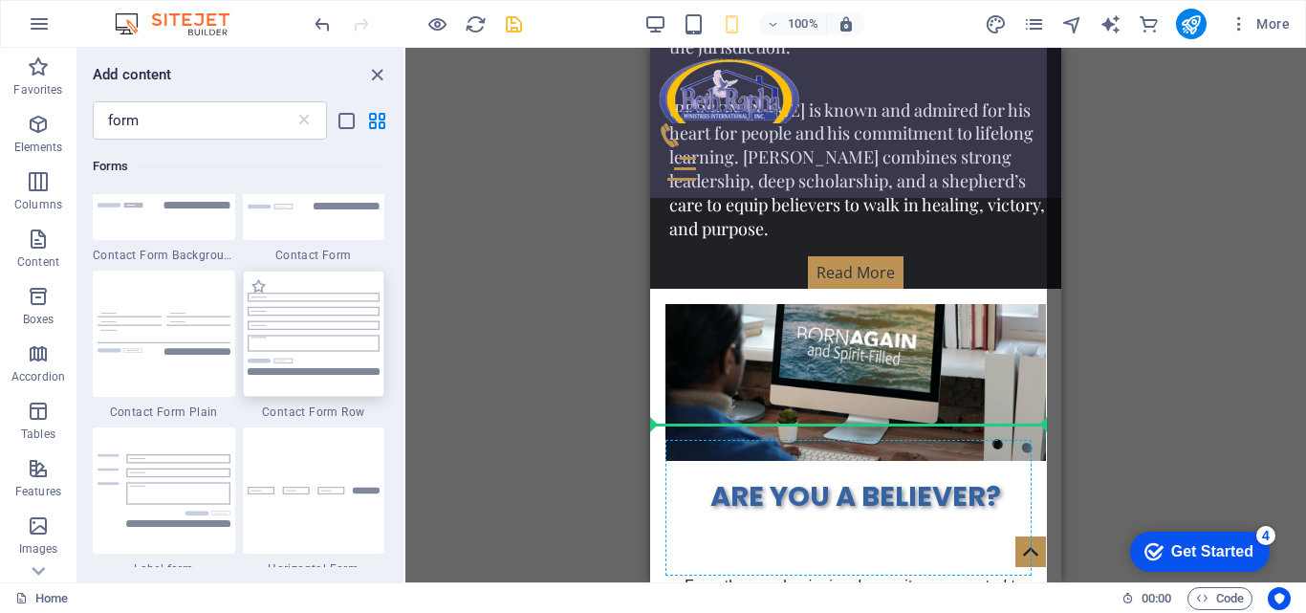
scroll to position [3706, 0]
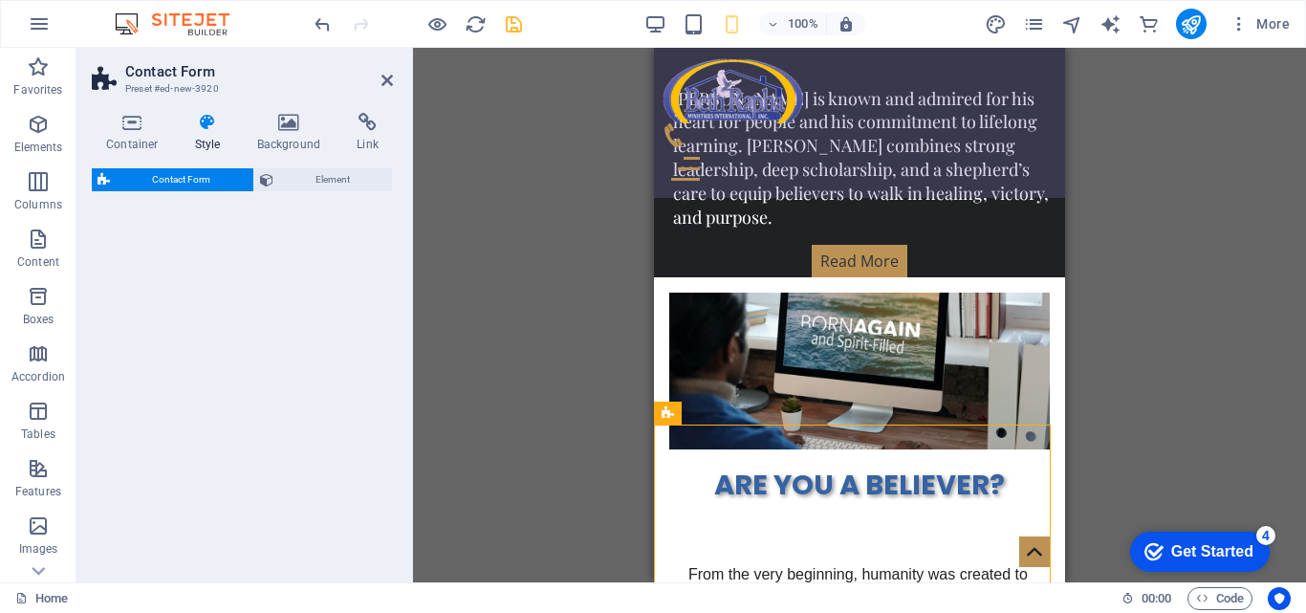
select select "rem"
select select "preset-contact-form-v3-row"
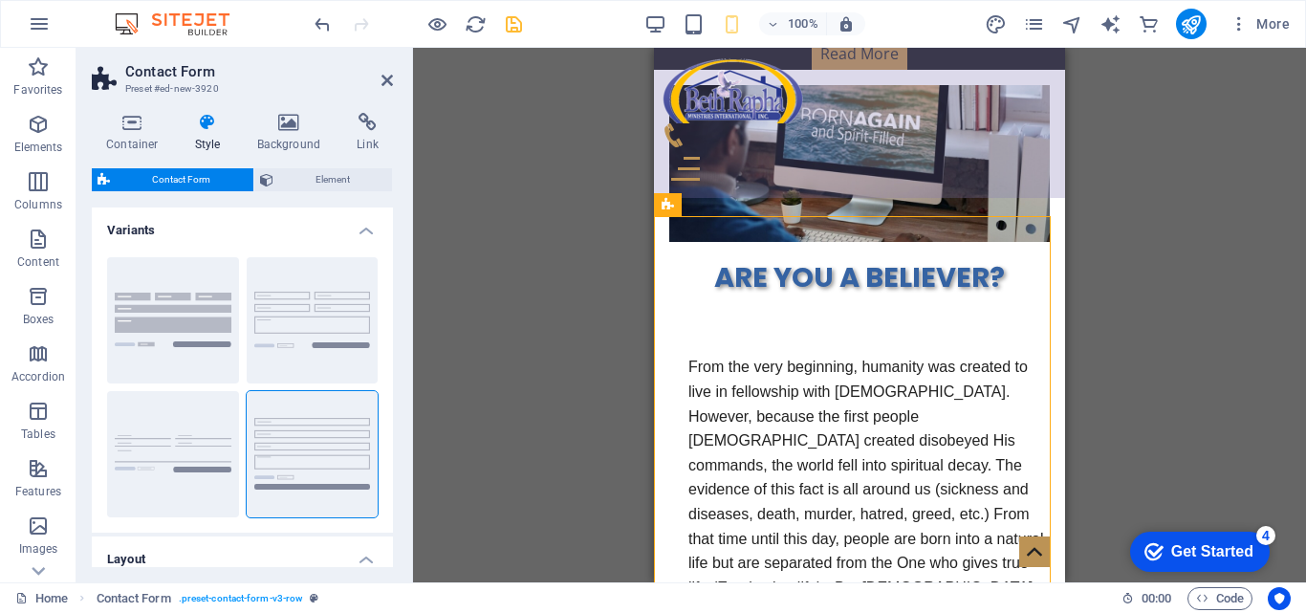
scroll to position [3914, 0]
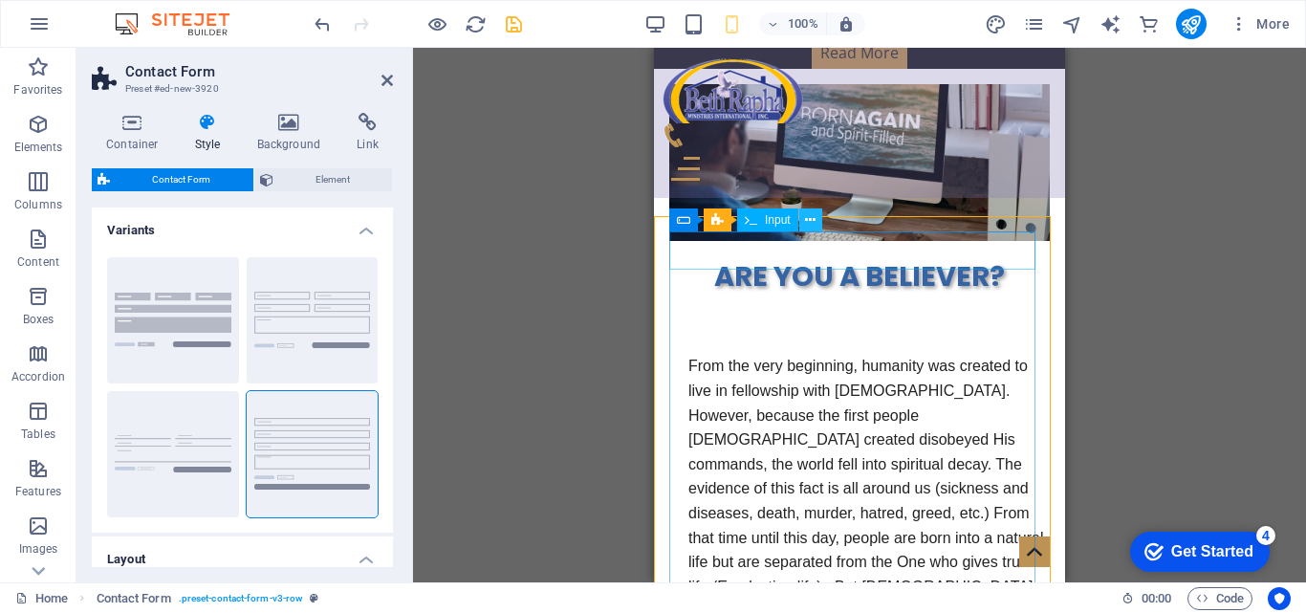
click at [810, 222] on icon at bounding box center [810, 220] width 11 height 20
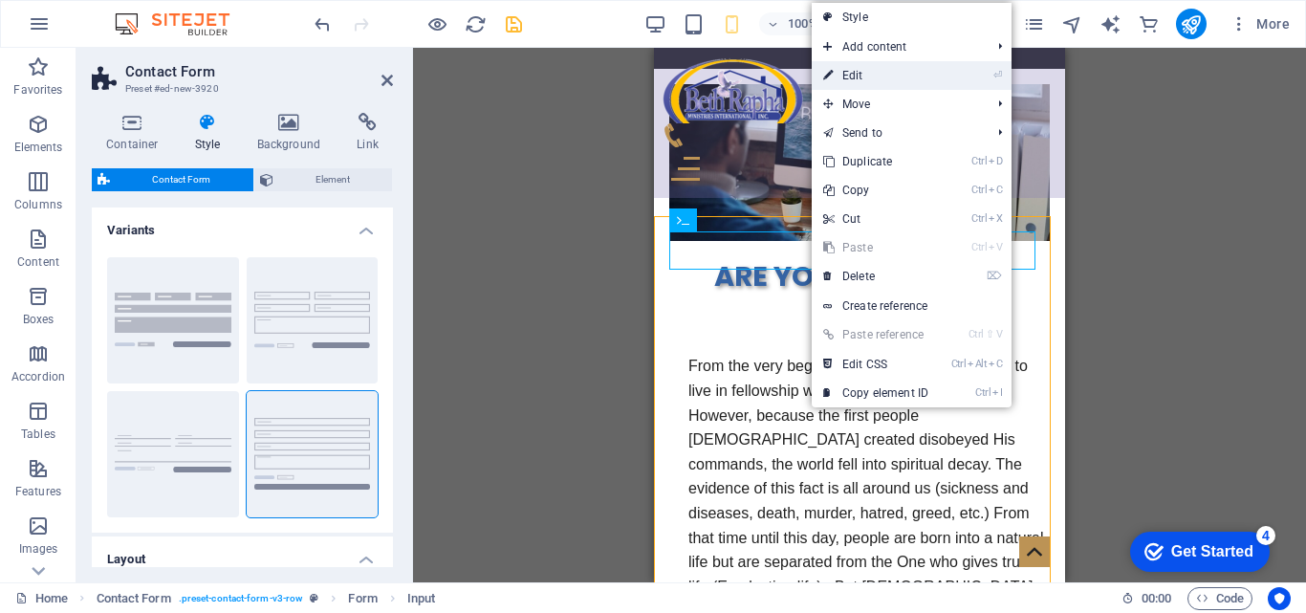
click at [962, 71] on li "⏎ Edit" at bounding box center [912, 75] width 200 height 29
click at [866, 71] on link "⏎ Edit" at bounding box center [876, 75] width 128 height 29
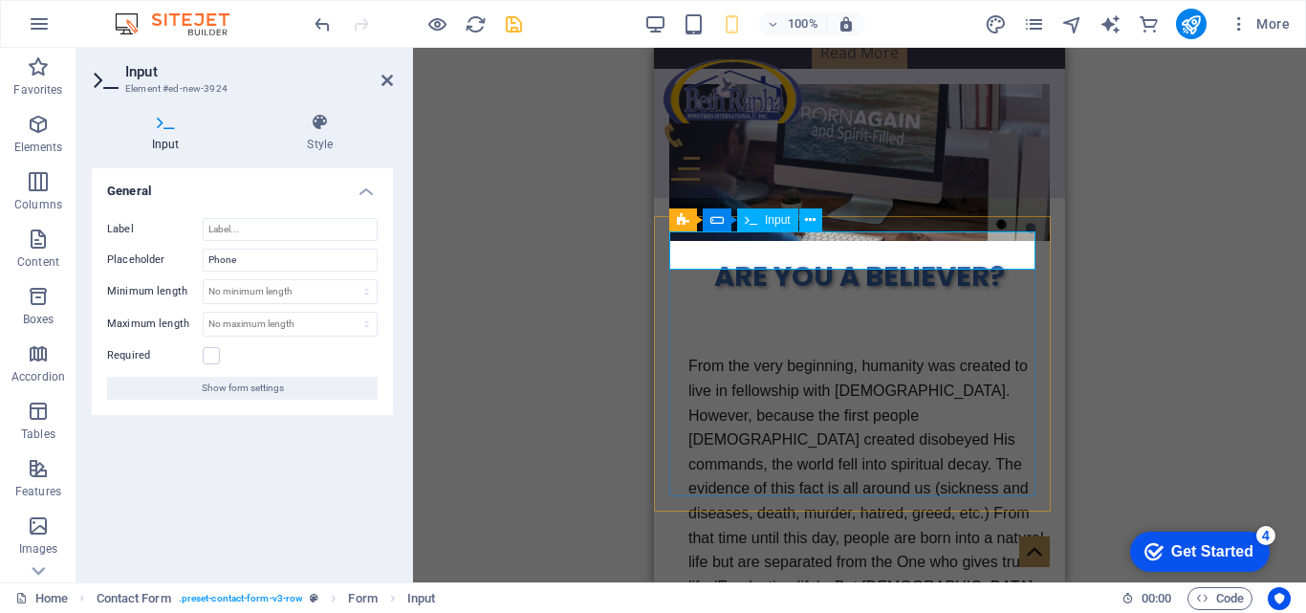
click at [288, 250] on input "Phone" at bounding box center [290, 260] width 175 height 23
type input "Full Name"
click at [215, 354] on label at bounding box center [211, 355] width 17 height 17
click at [0, 0] on input "Required" at bounding box center [0, 0] width 0 height 0
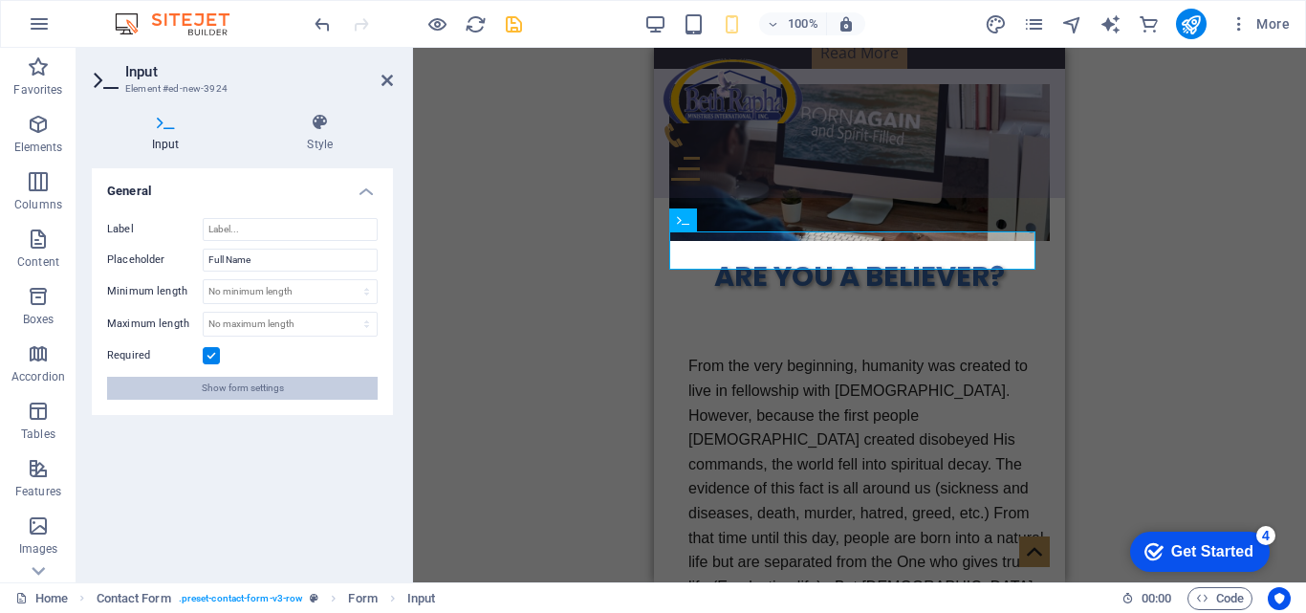
click at [244, 384] on span "Show form settings" at bounding box center [243, 388] width 82 height 23
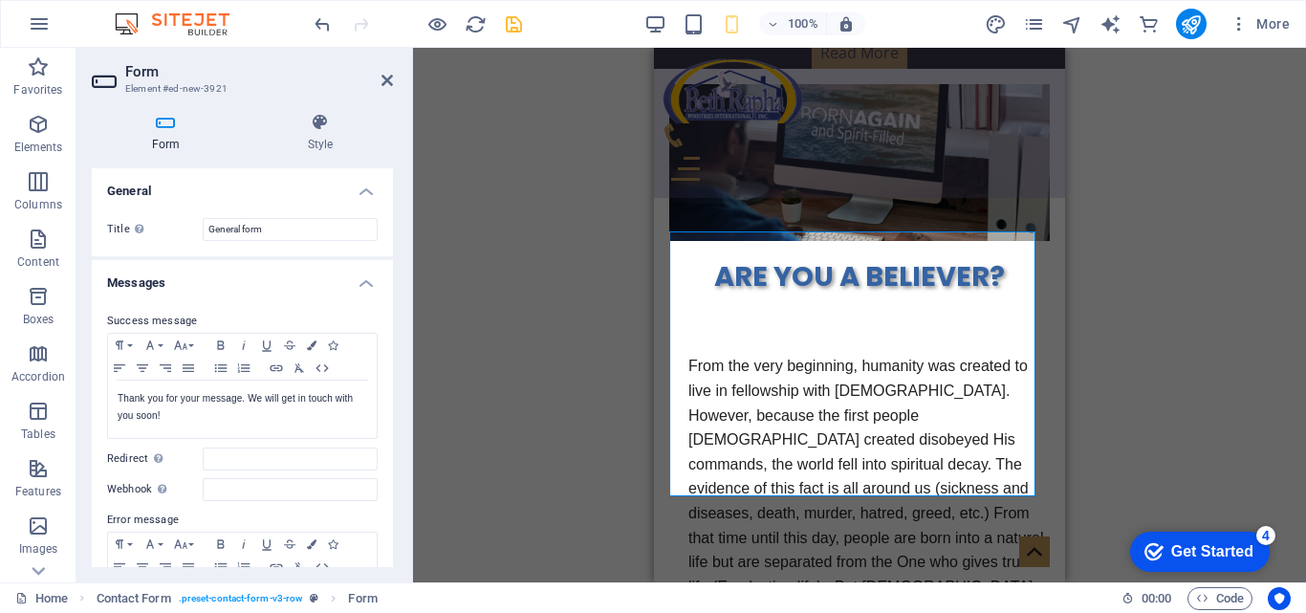
click at [393, 336] on div "Form Style General Title Define a name for the form. General form Messages Succ…" at bounding box center [242, 340] width 332 height 485
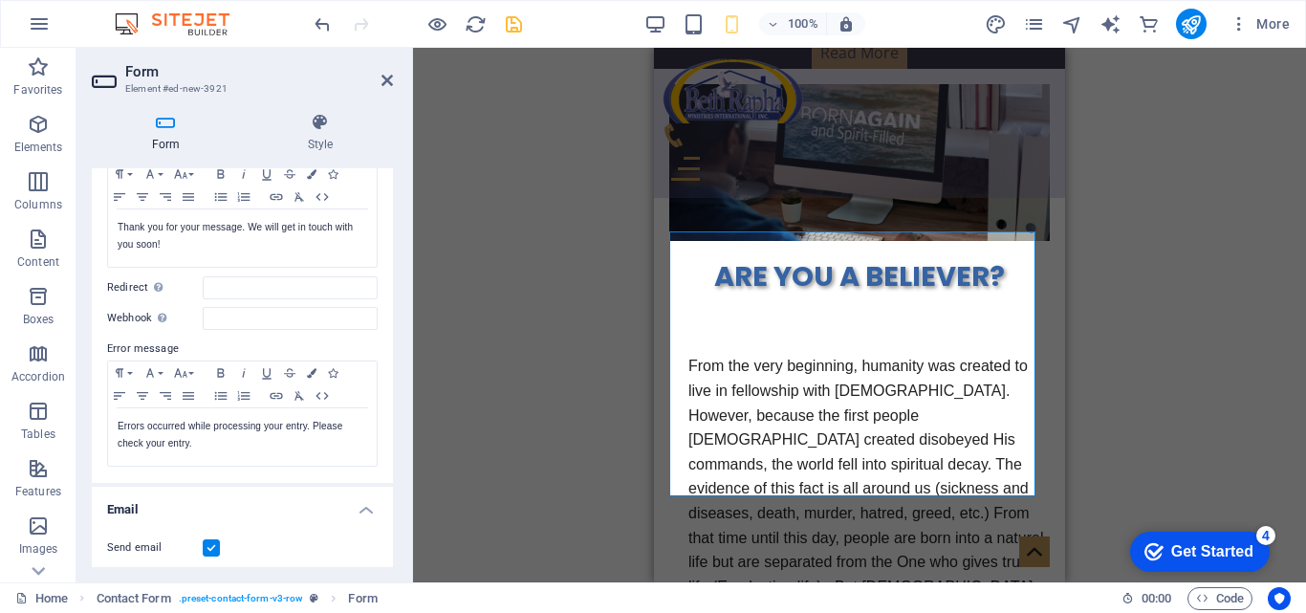
scroll to position [120, 0]
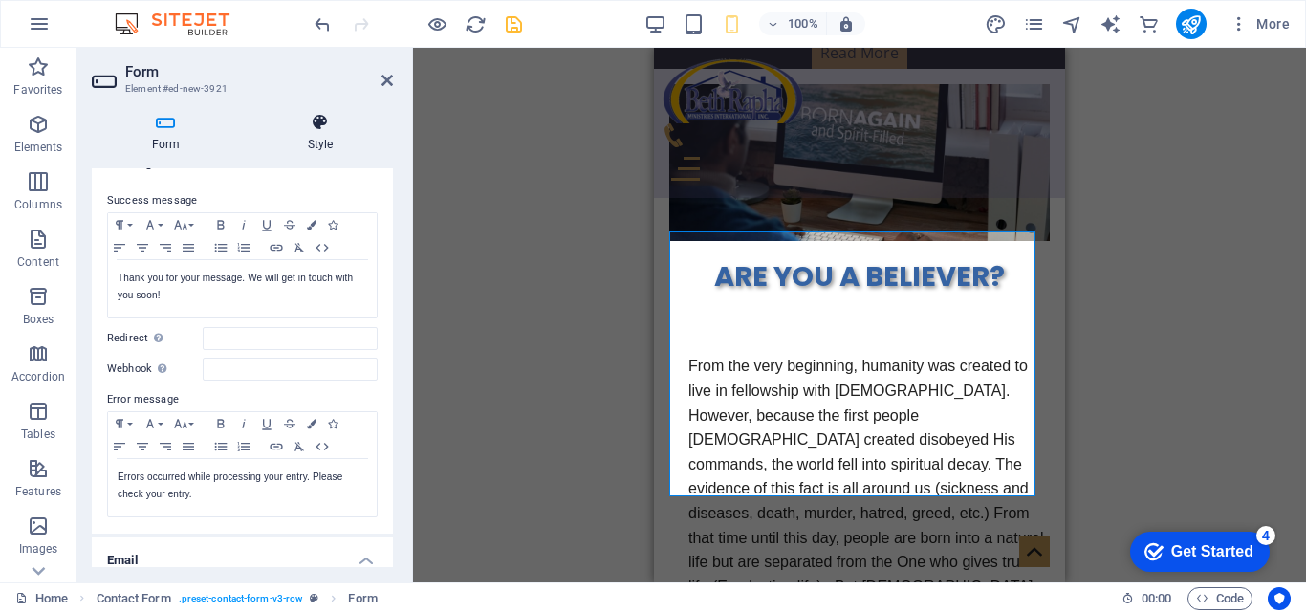
click at [310, 129] on icon at bounding box center [320, 122] width 145 height 19
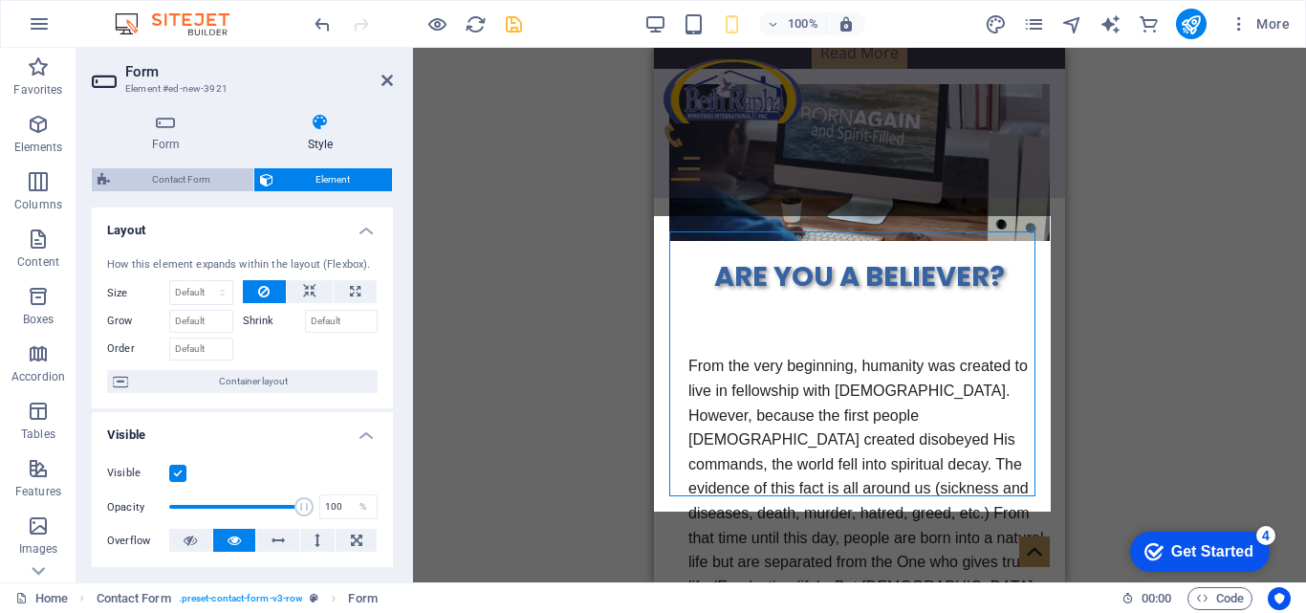
click at [229, 176] on span "Contact Form" at bounding box center [182, 179] width 132 height 23
select select "rem"
select select "preset-contact-form-v3-row"
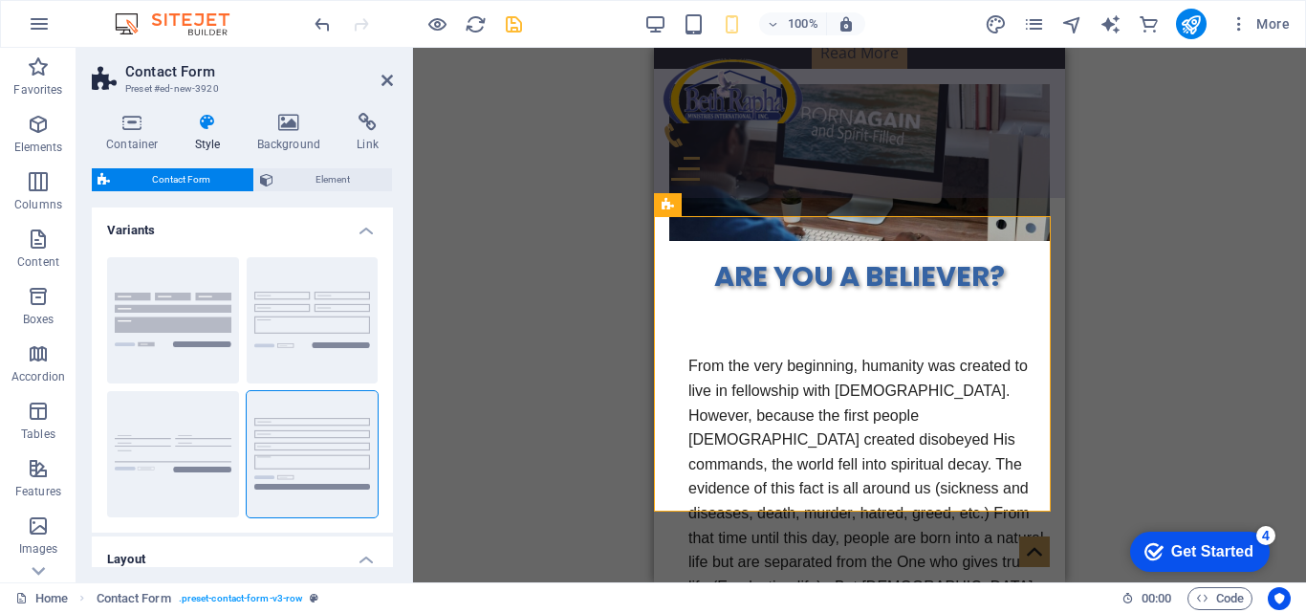
click at [195, 142] on h4 "Style" at bounding box center [212, 133] width 62 height 40
click at [213, 124] on icon at bounding box center [208, 122] width 54 height 19
click at [271, 181] on icon at bounding box center [266, 179] width 13 height 23
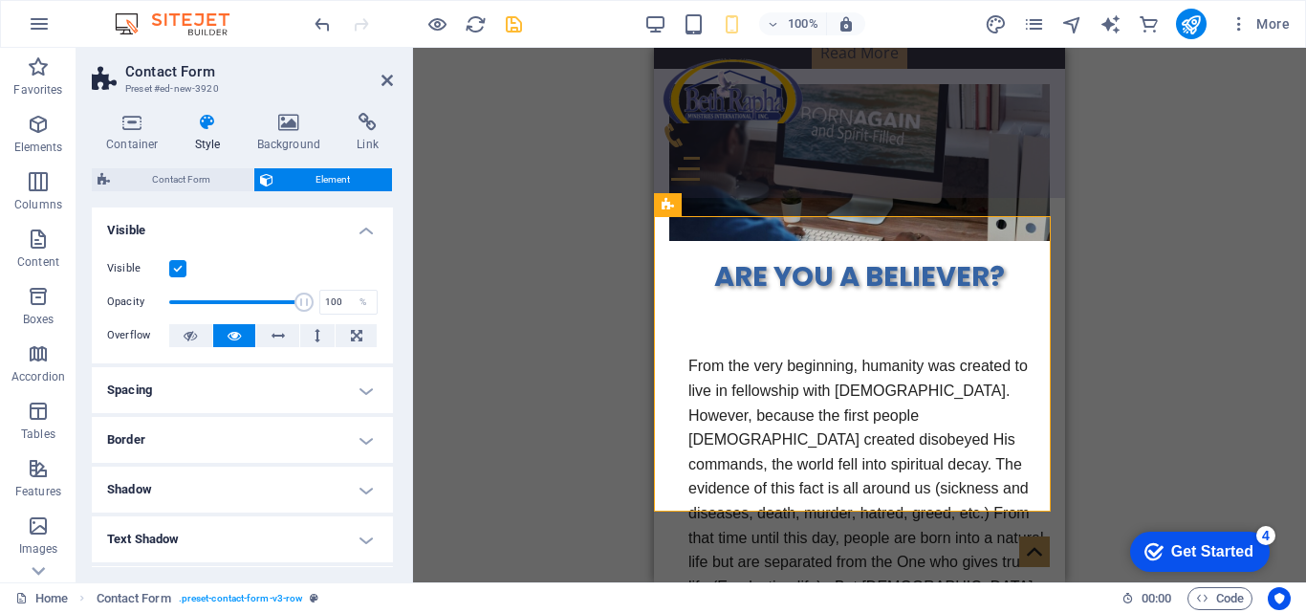
click at [230, 141] on h4 "Style" at bounding box center [212, 133] width 62 height 40
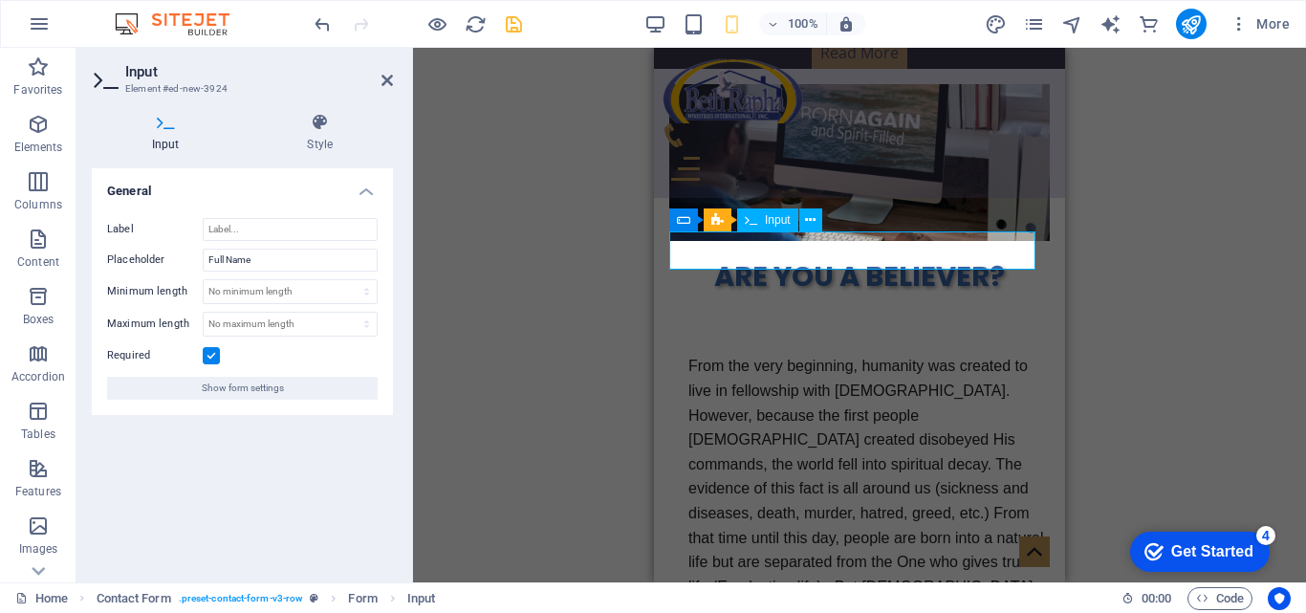
click at [804, 223] on button at bounding box center [810, 219] width 23 height 23
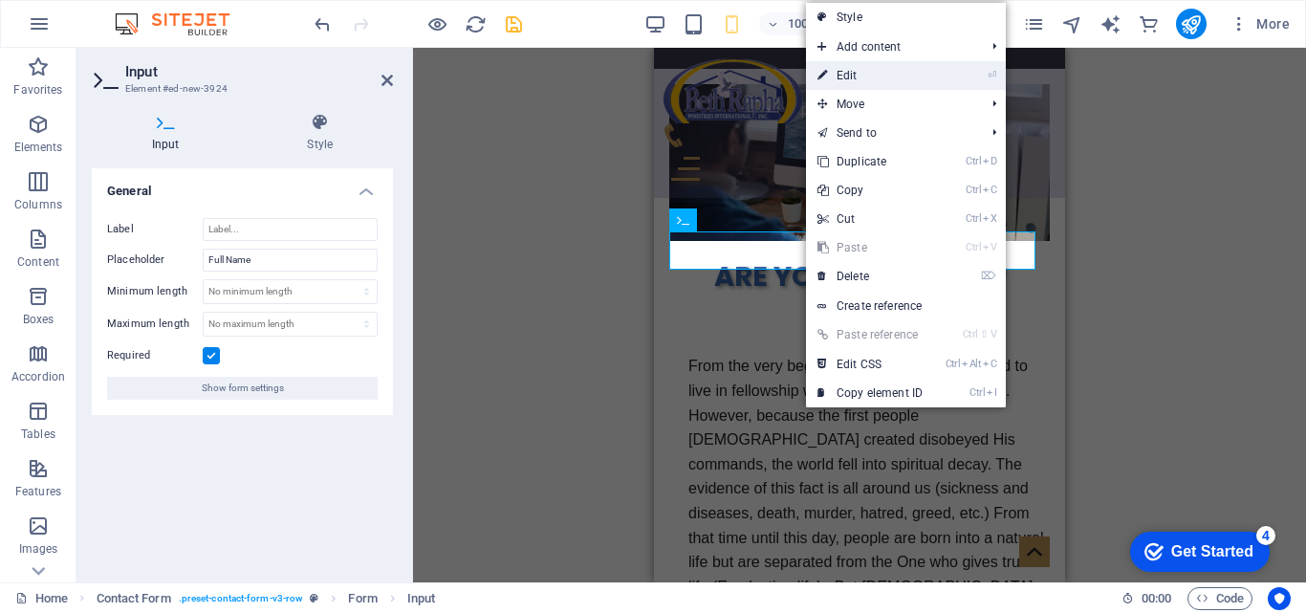
click at [850, 72] on link "⏎ Edit" at bounding box center [870, 75] width 128 height 29
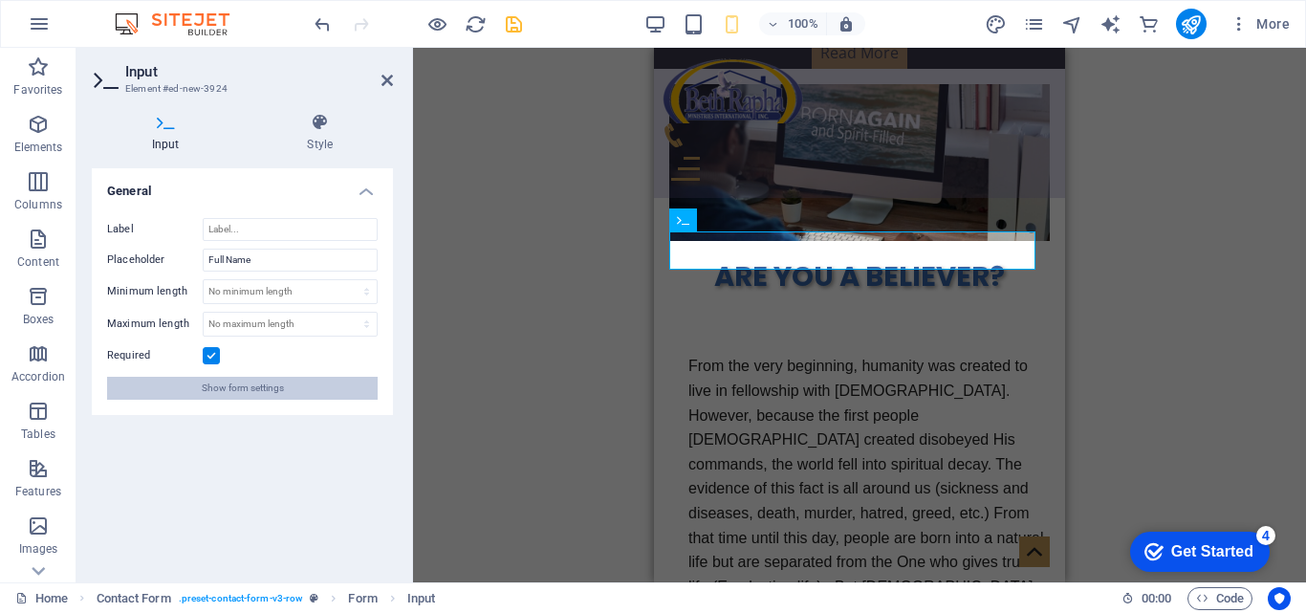
click at [293, 390] on button "Show form settings" at bounding box center [242, 388] width 271 height 23
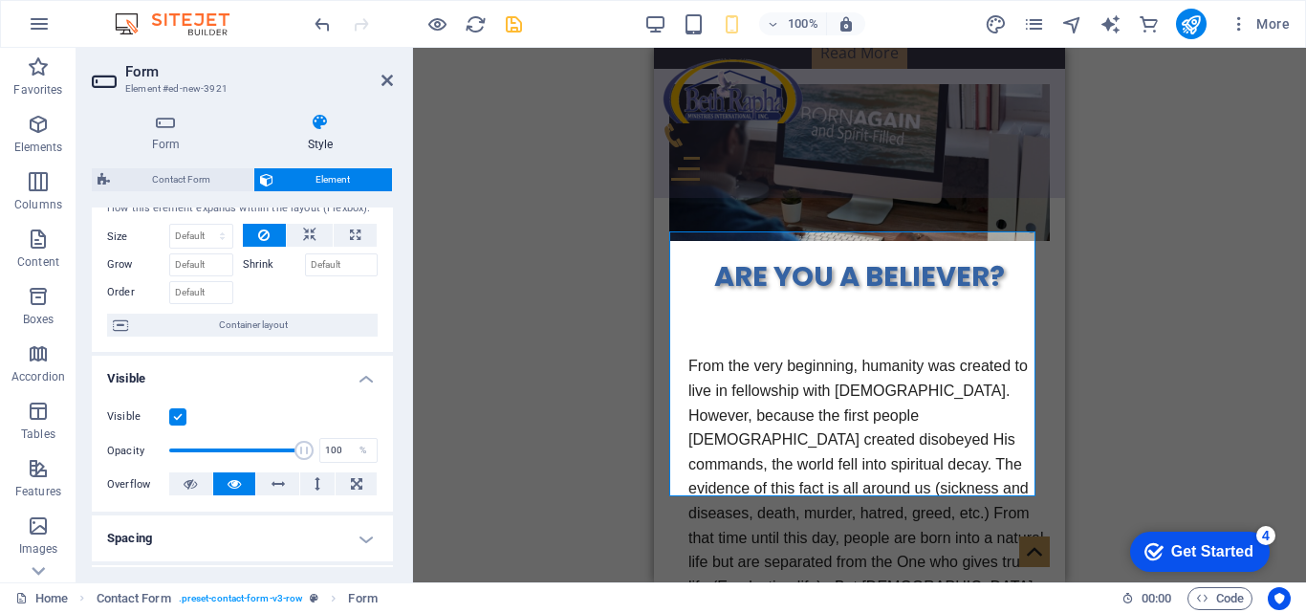
scroll to position [315, 0]
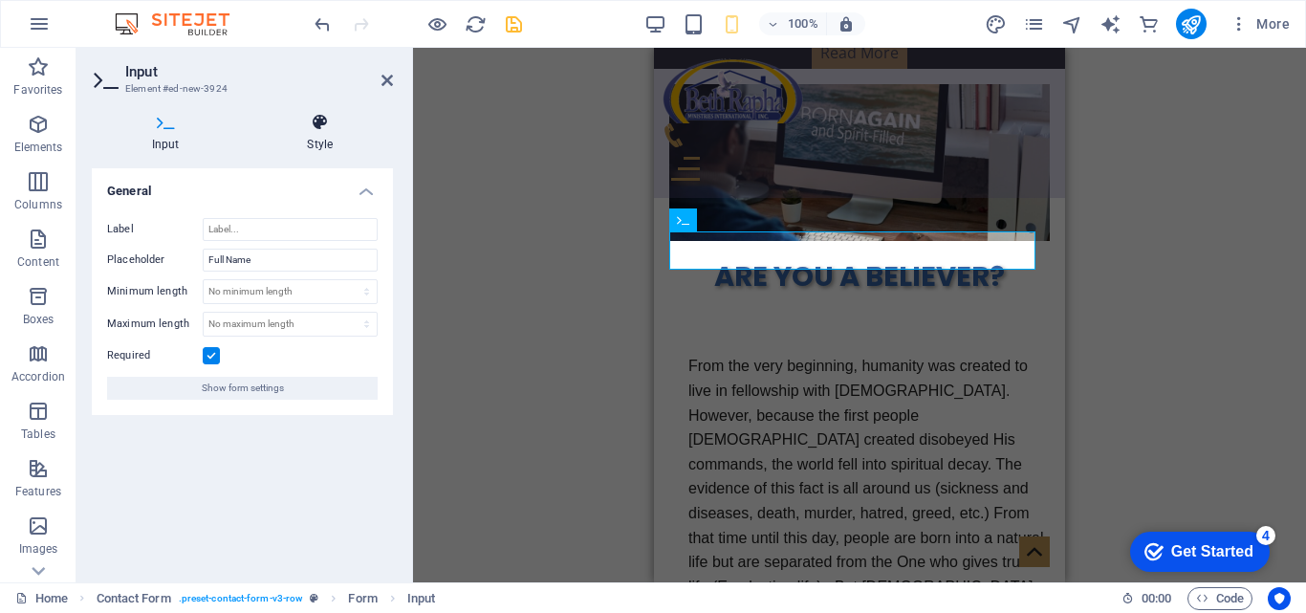
click at [316, 125] on icon at bounding box center [321, 122] width 146 height 19
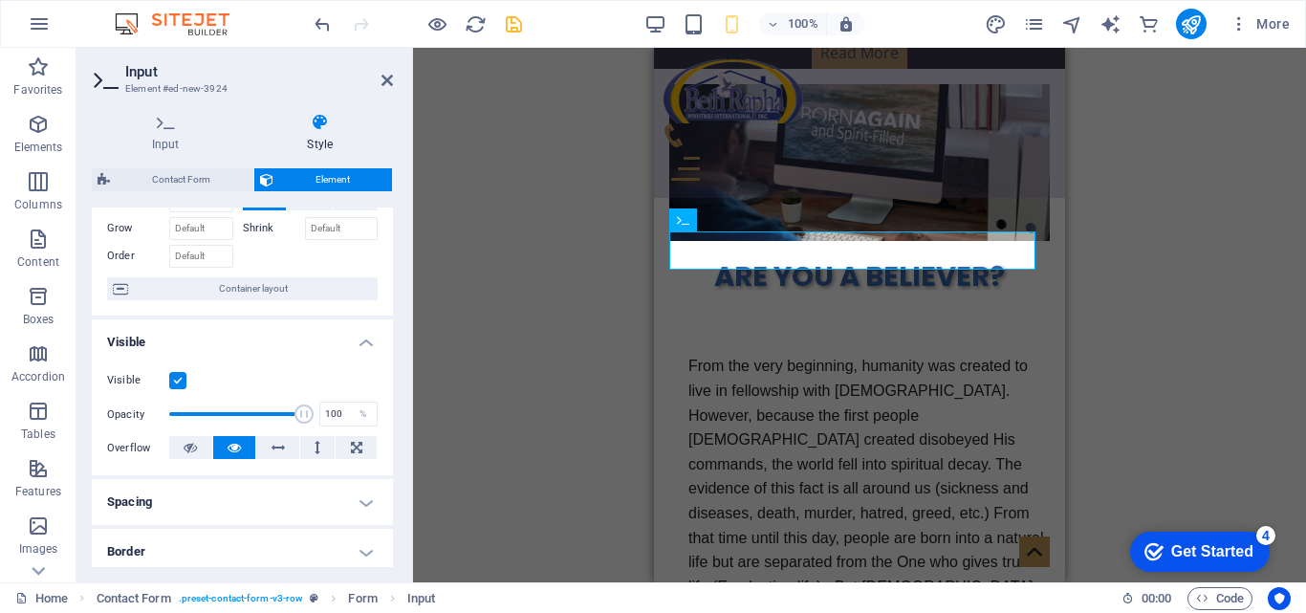
scroll to position [60, 0]
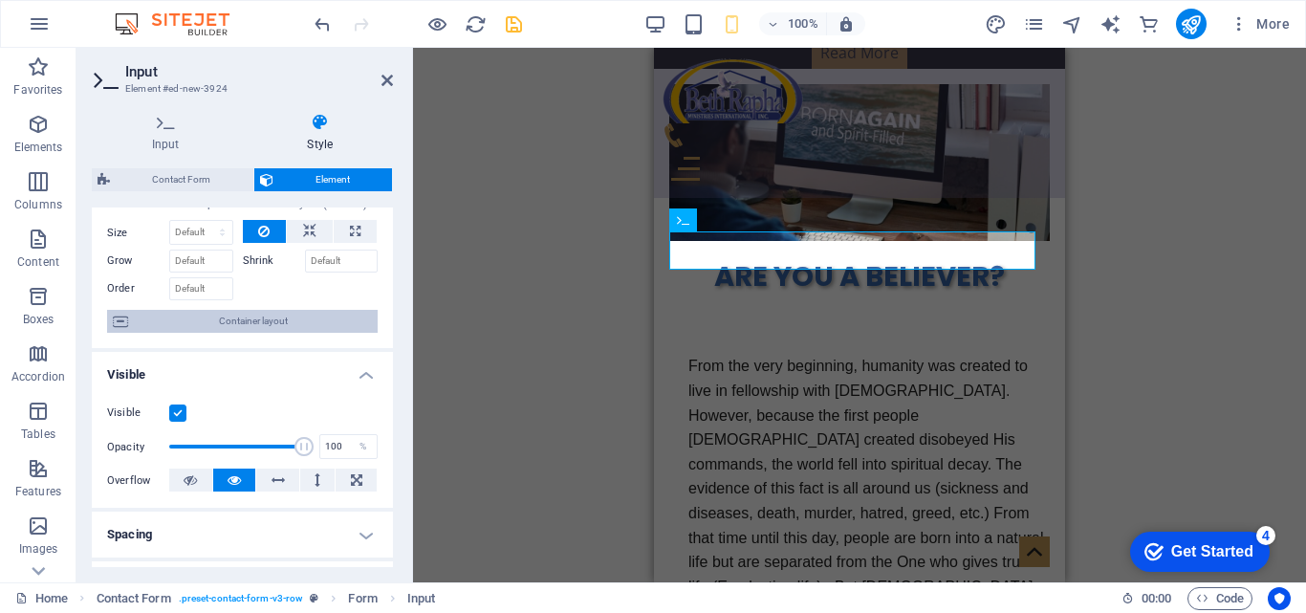
click at [326, 315] on span "Container layout" at bounding box center [253, 321] width 238 height 23
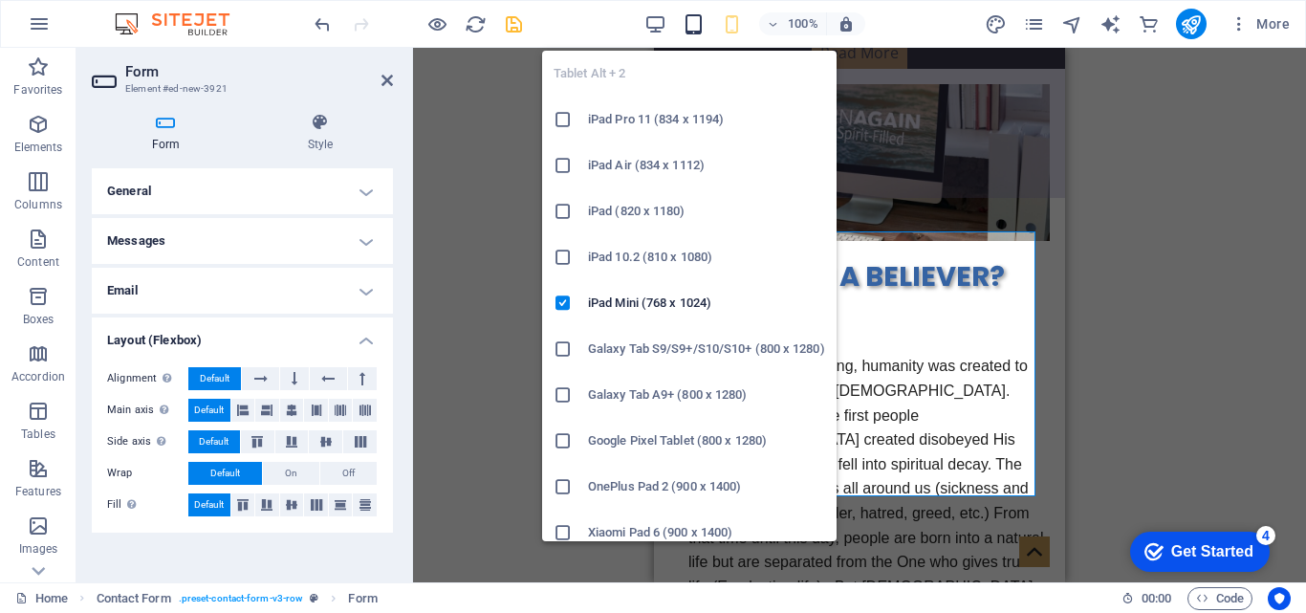
click at [693, 23] on icon "button" at bounding box center [694, 24] width 22 height 22
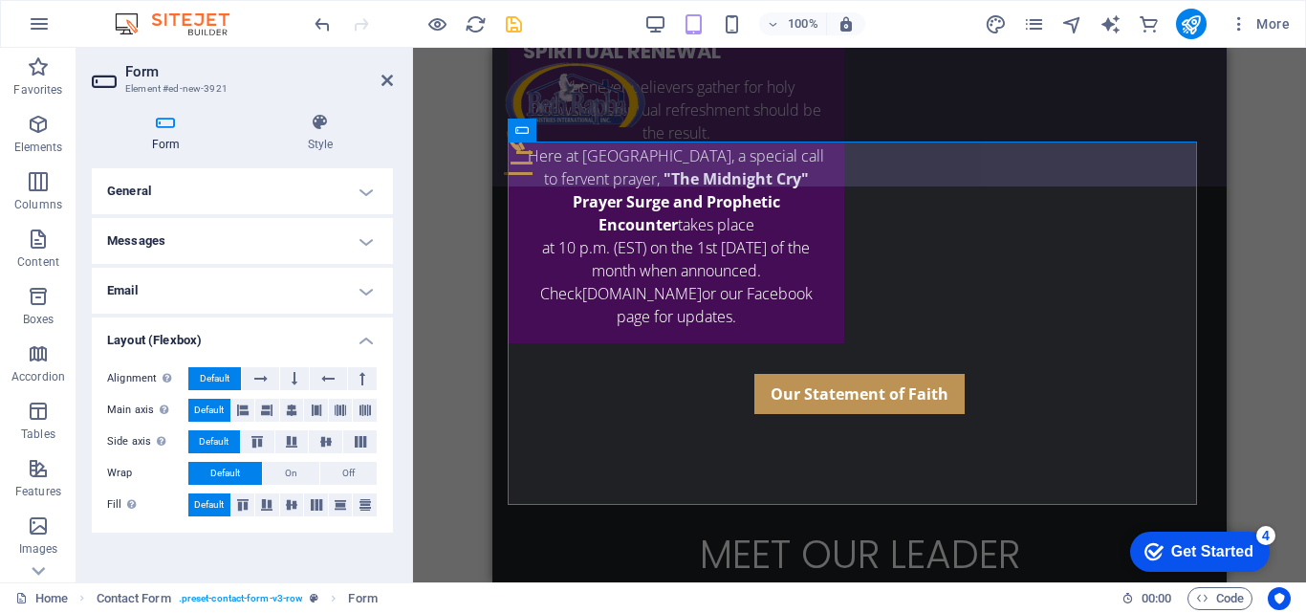
scroll to position [3697, 0]
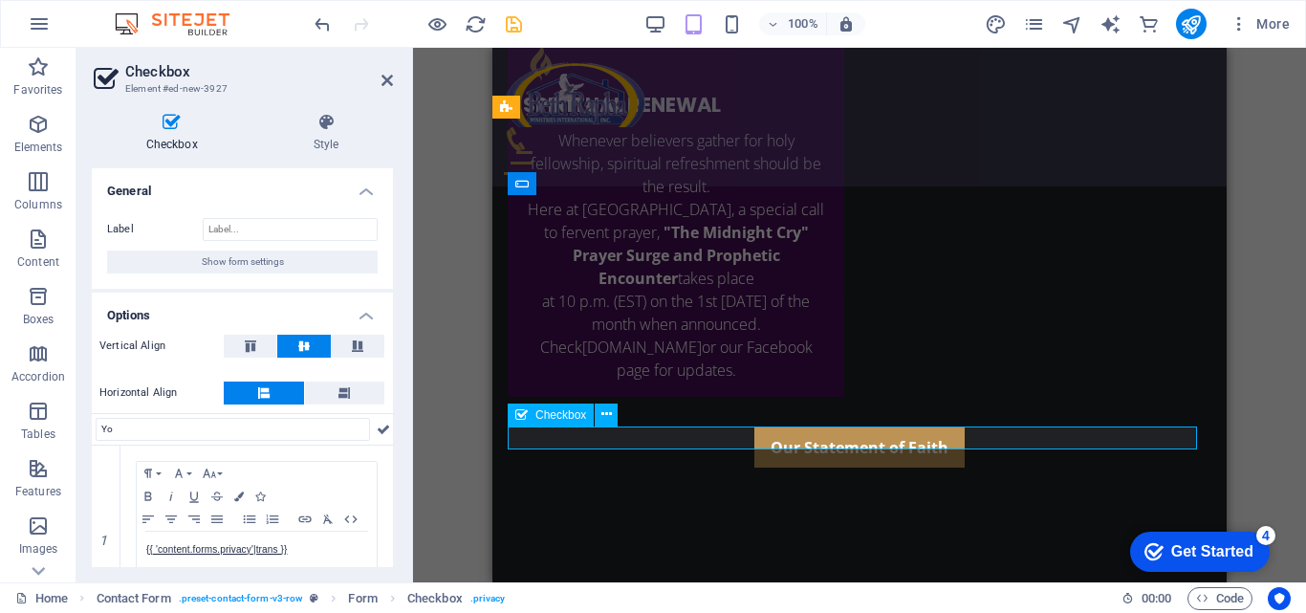
type input "You"
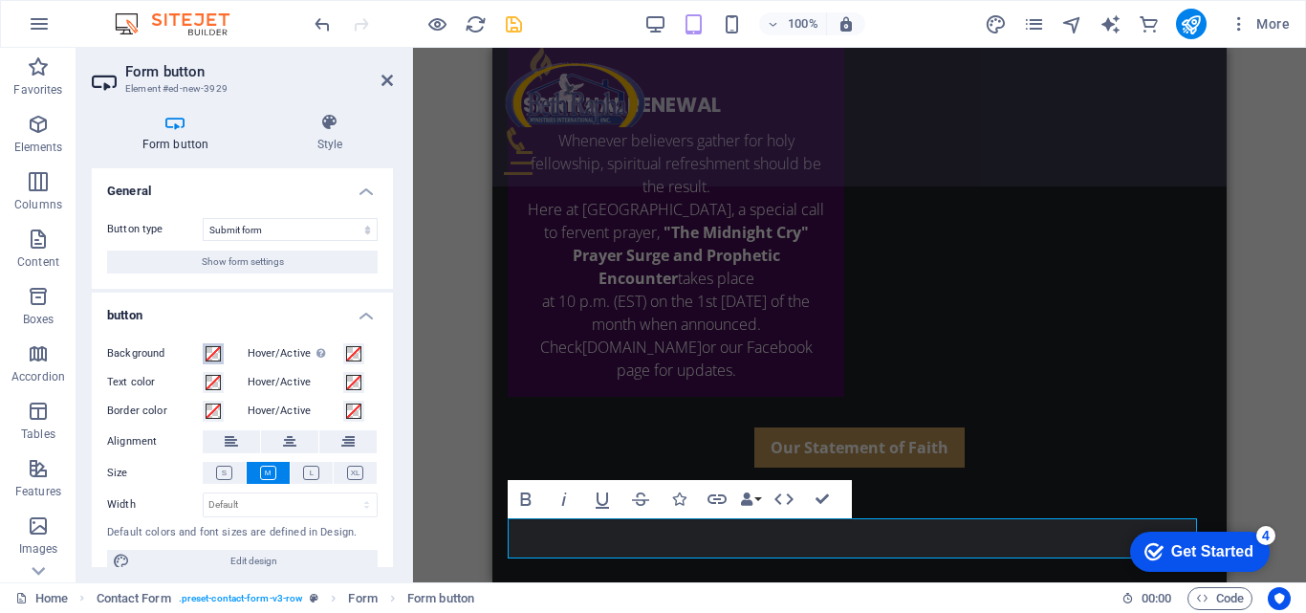
click at [207, 357] on span at bounding box center [213, 353] width 15 height 15
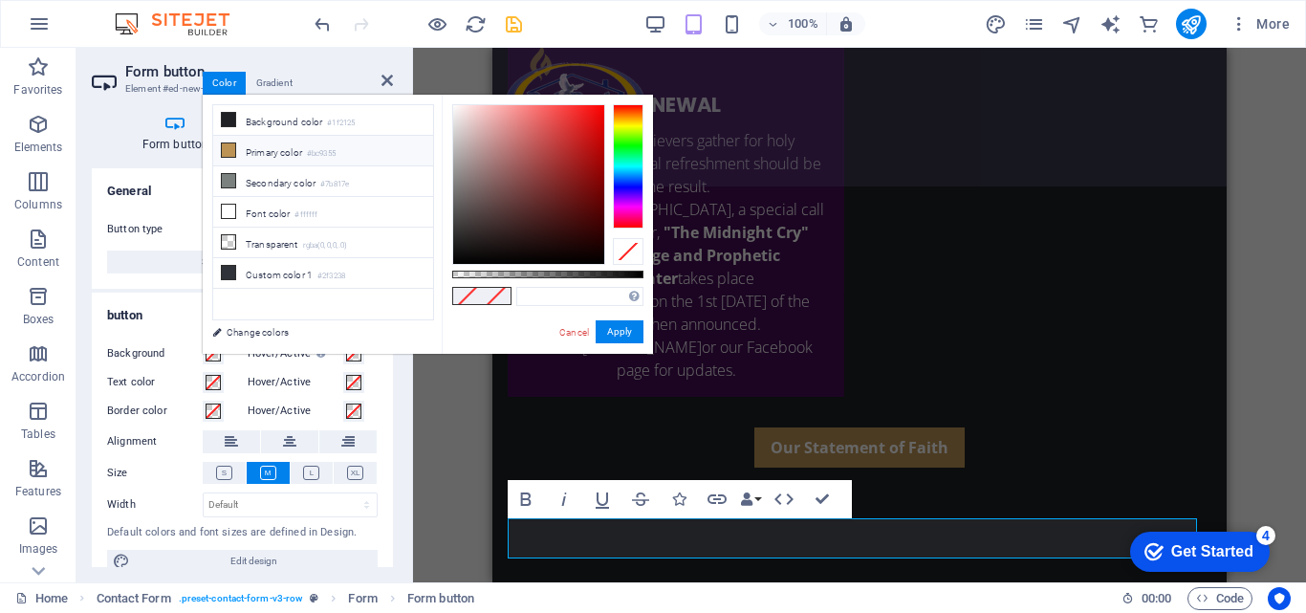
click at [420, 144] on li "Primary color #bc9355" at bounding box center [323, 151] width 220 height 31
type input "#bc9355"
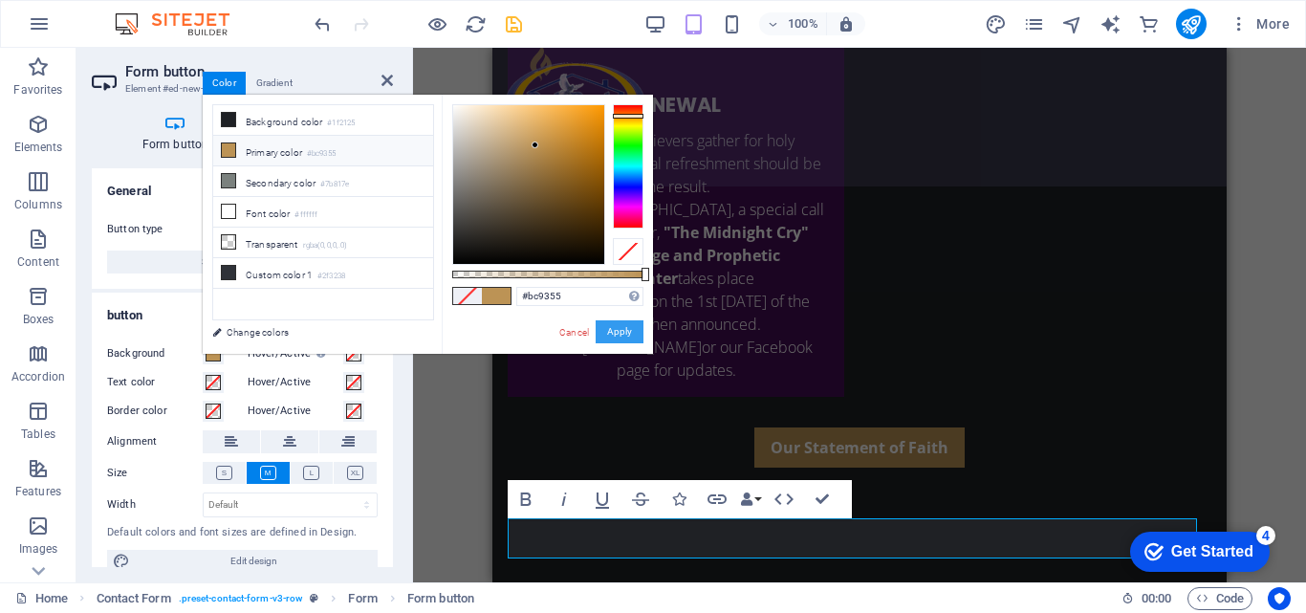
click at [616, 339] on button "Apply" at bounding box center [620, 331] width 48 height 23
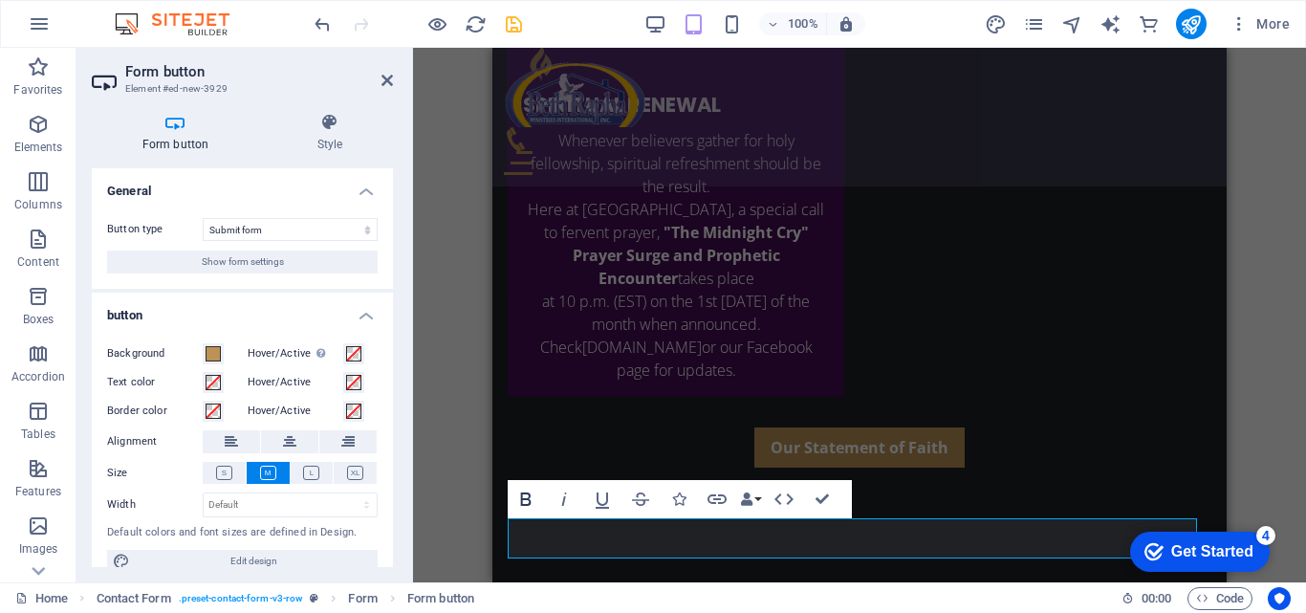
click at [517, 489] on icon "button" at bounding box center [525, 499] width 23 height 23
click at [513, 489] on button "Bold" at bounding box center [526, 499] width 36 height 38
click at [476, 489] on div "H1 Banner Menu Bar Info Bar Container Text Container Image with text Text Conta…" at bounding box center [859, 315] width 893 height 534
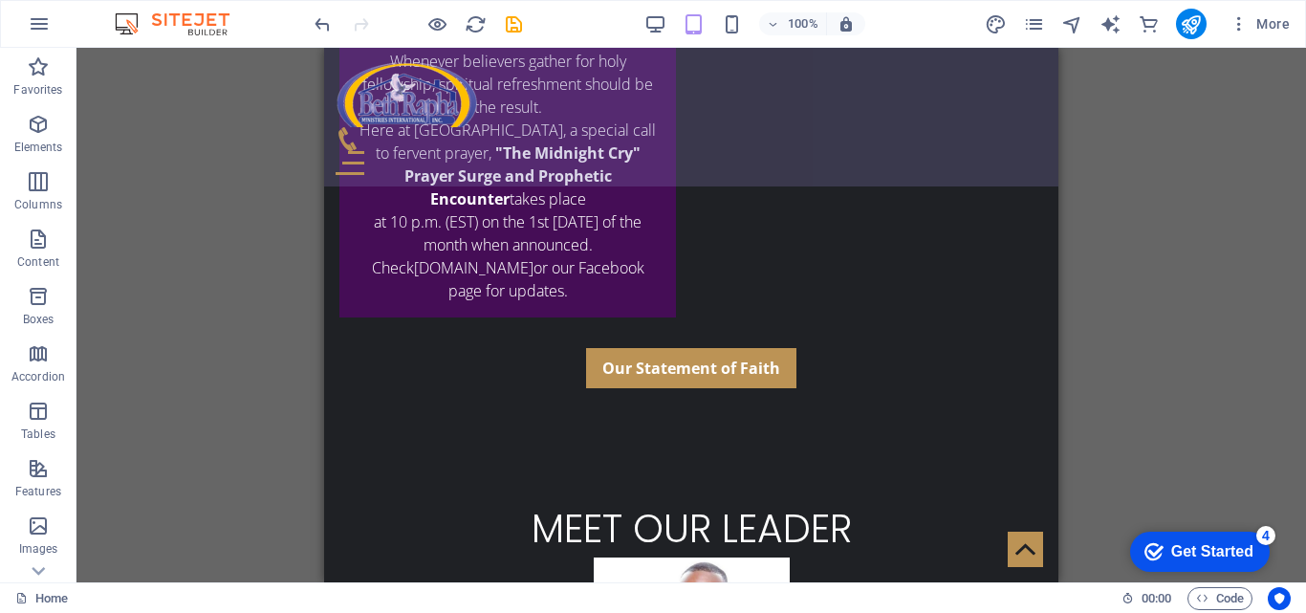
scroll to position [3803, 0]
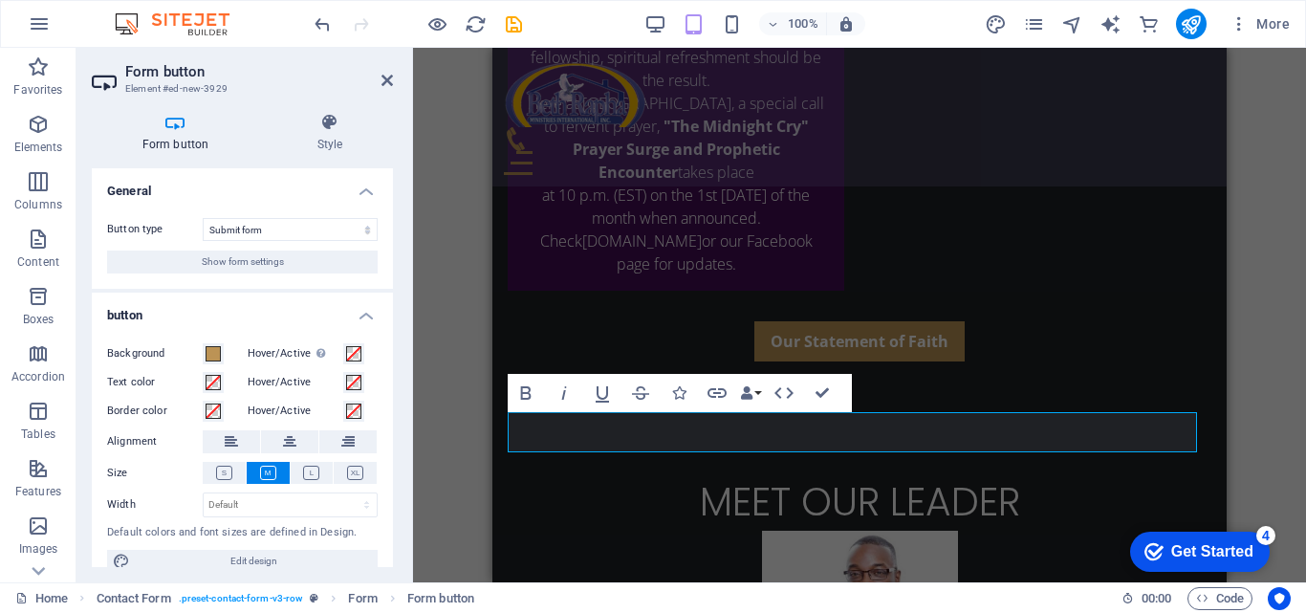
drag, startPoint x: 393, startPoint y: 433, endPoint x: 393, endPoint y: 451, distance: 18.2
click at [393, 451] on div "Form button Style General Button type Submit form Reset form No action Show for…" at bounding box center [242, 340] width 332 height 485
click at [259, 561] on span "Edit design" at bounding box center [254, 561] width 236 height 23
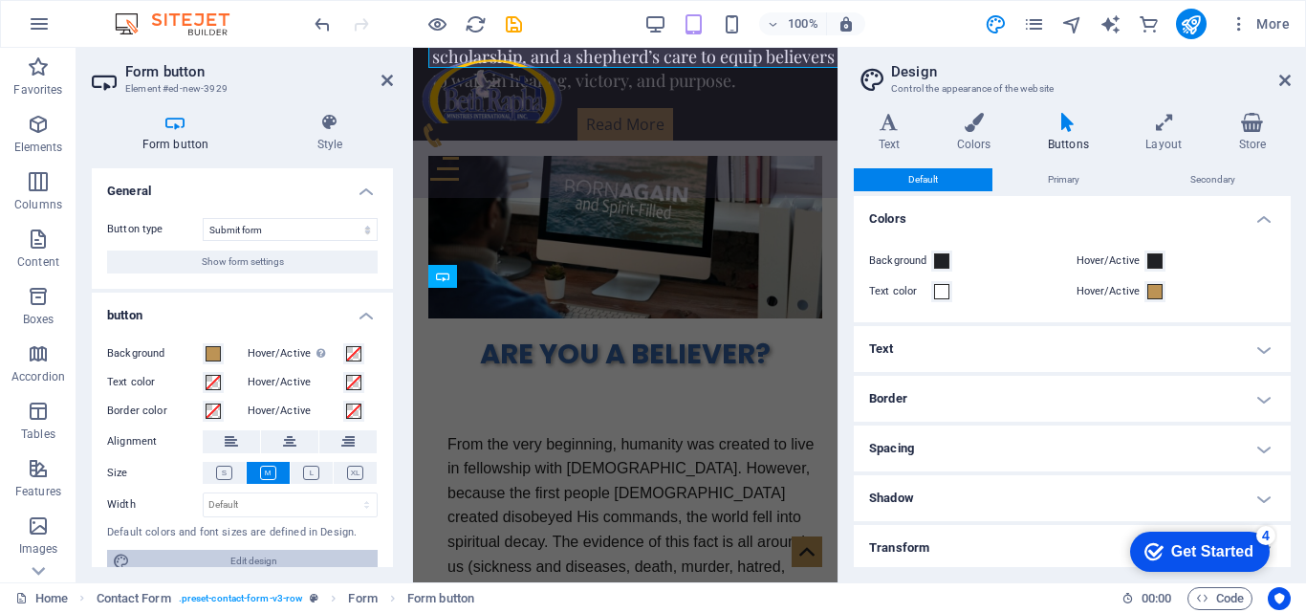
scroll to position [4173, 0]
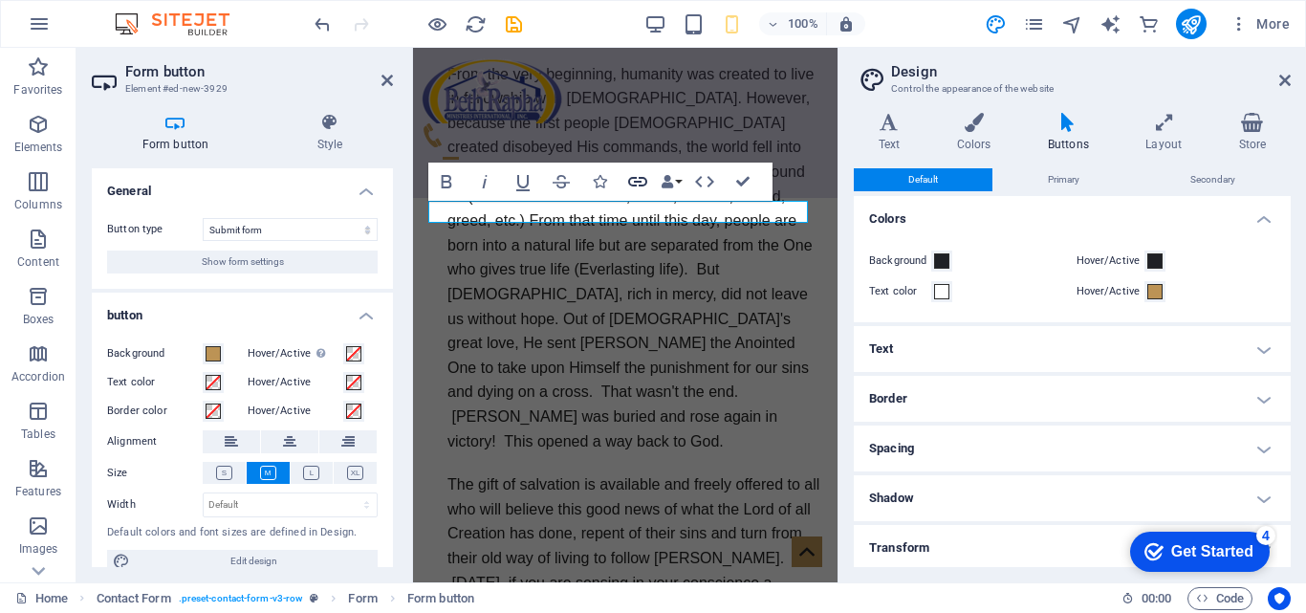
click at [633, 186] on icon "button" at bounding box center [637, 182] width 19 height 10
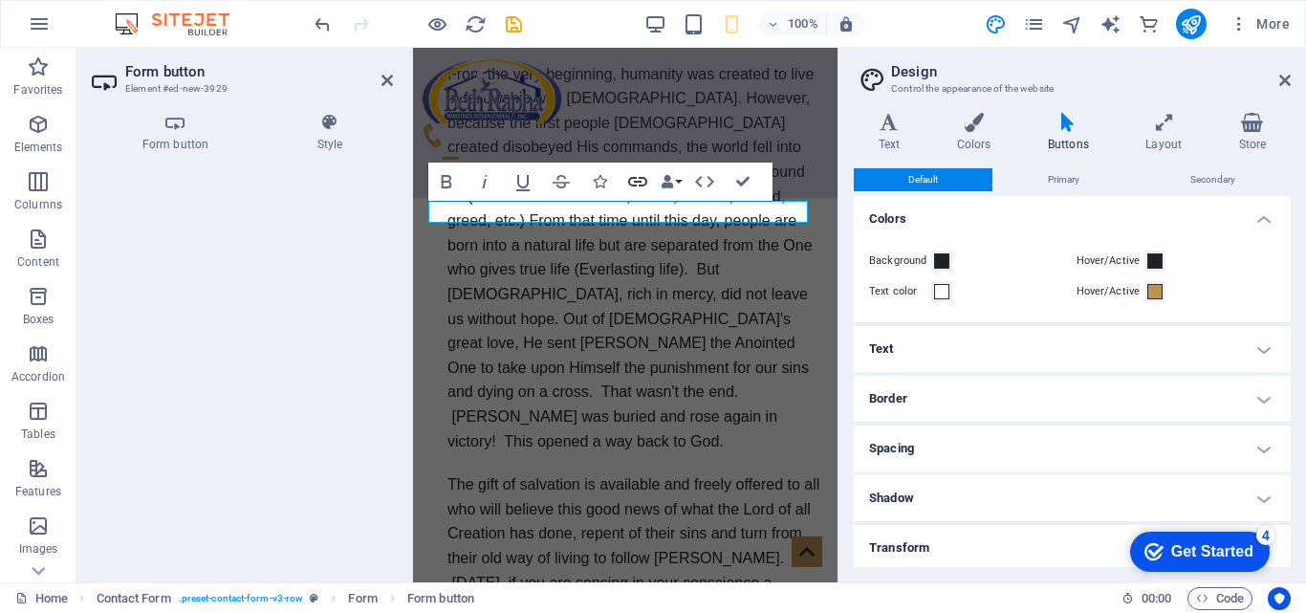
click at [633, 186] on icon "button" at bounding box center [637, 182] width 19 height 10
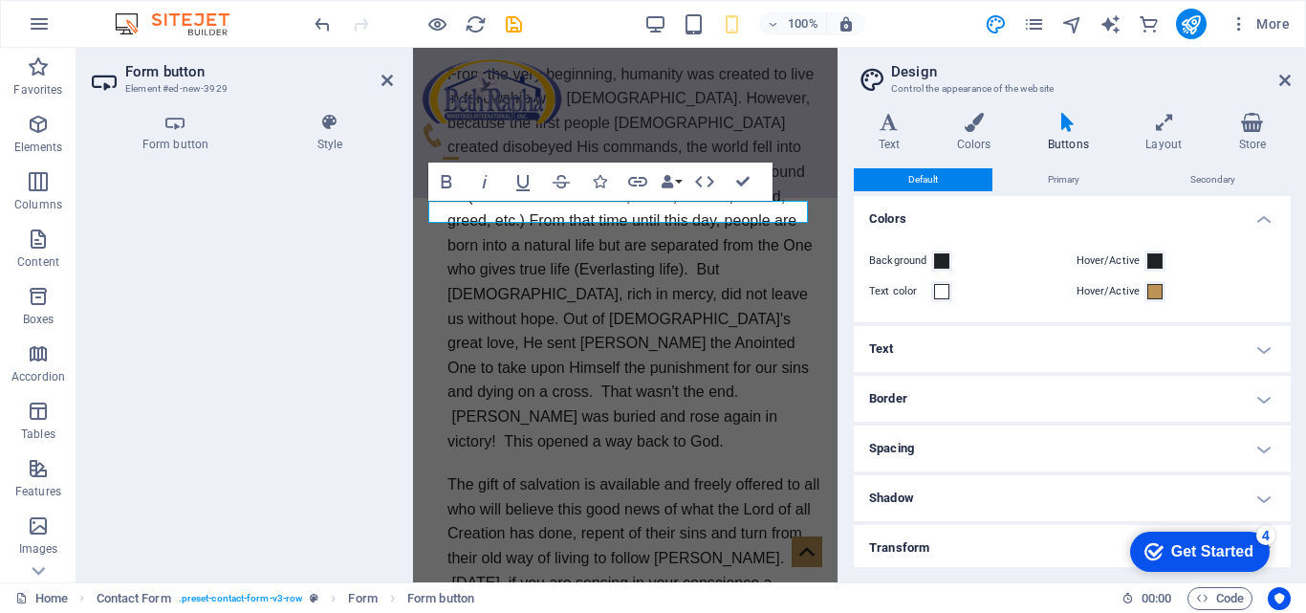
click at [1071, 126] on icon at bounding box center [1068, 122] width 90 height 19
click at [510, 31] on icon "save" at bounding box center [514, 24] width 22 height 22
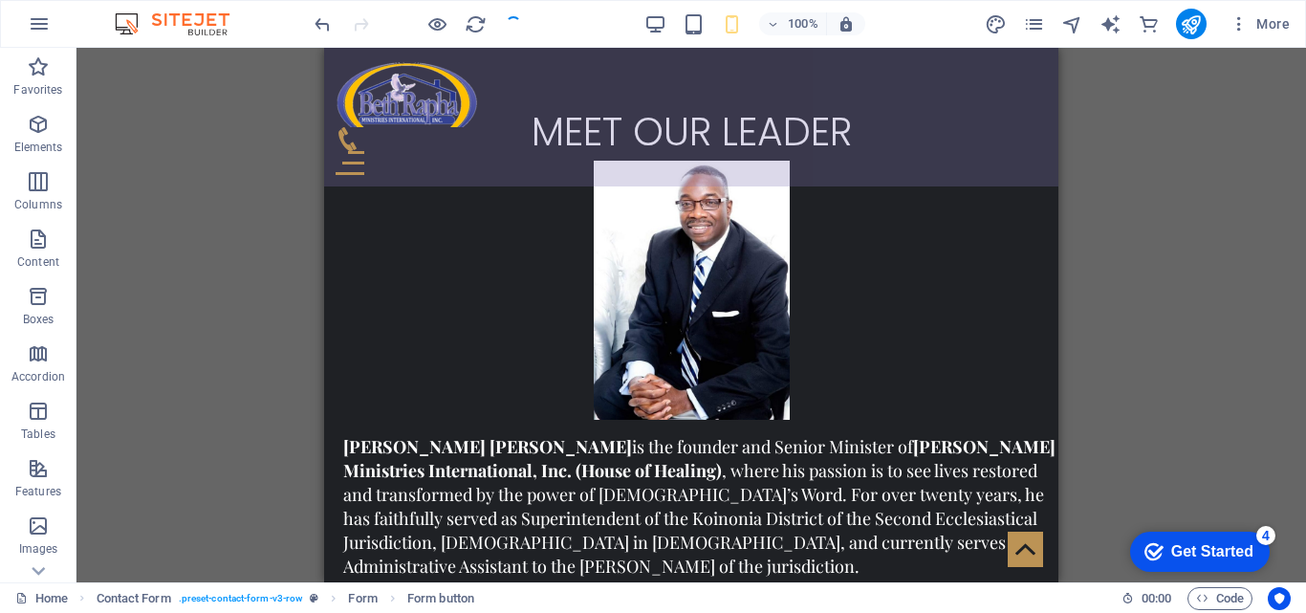
scroll to position [3841, 0]
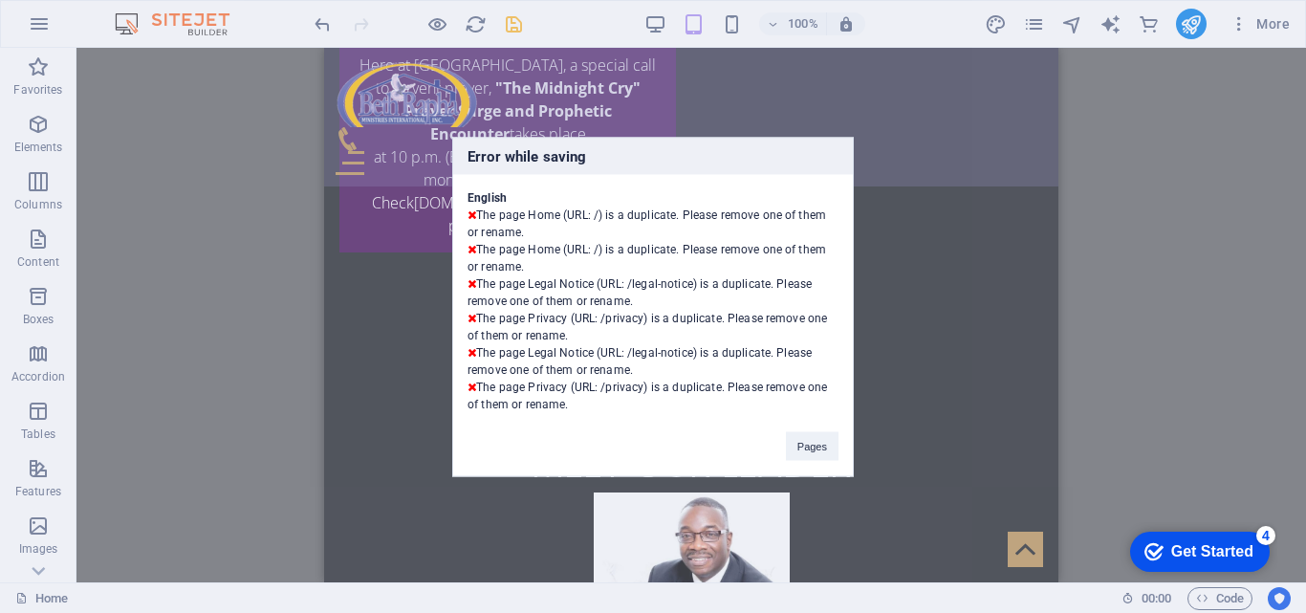
click at [551, 72] on div "Error while saving English The page Home (URL: /) is a duplicate. Please remove…" at bounding box center [653, 306] width 1306 height 613
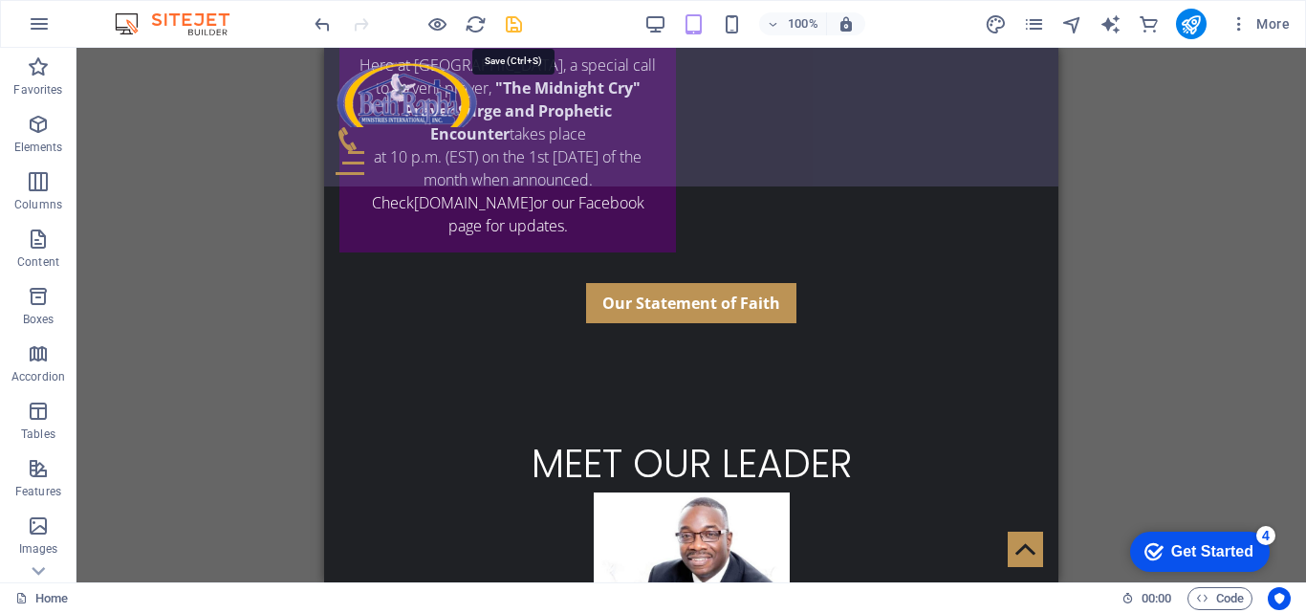
click at [510, 31] on icon "save" at bounding box center [514, 24] width 22 height 22
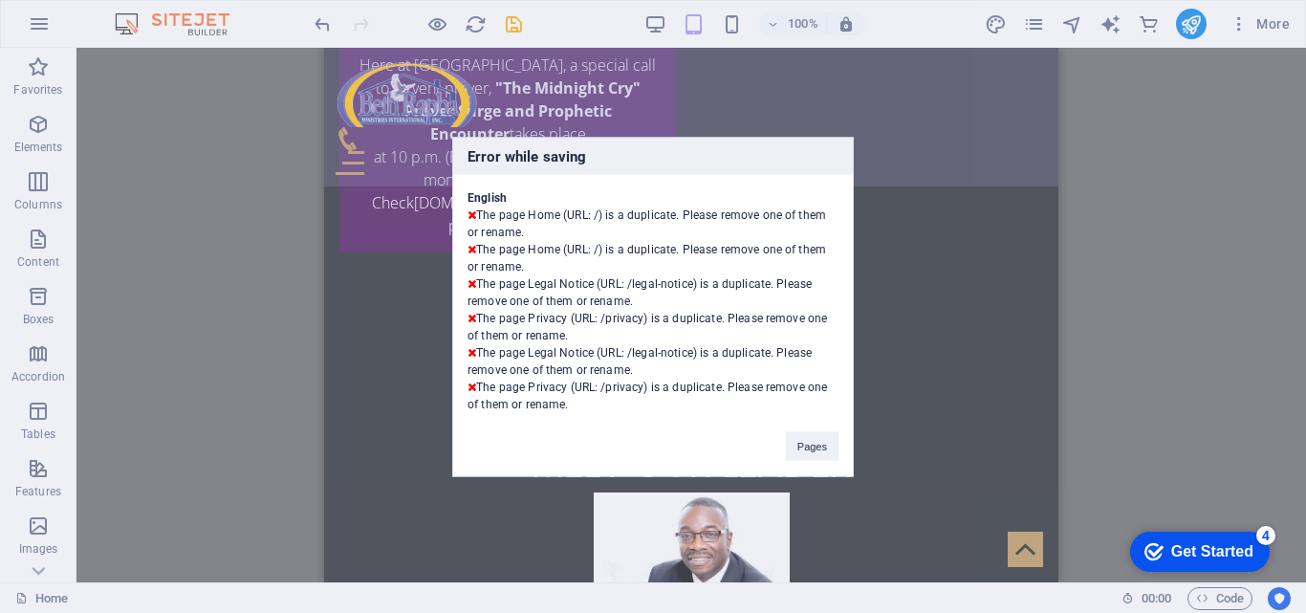
click at [551, 72] on div "Error while saving English The page Home (URL: /) is a duplicate. Please remove…" at bounding box center [653, 306] width 1306 height 613
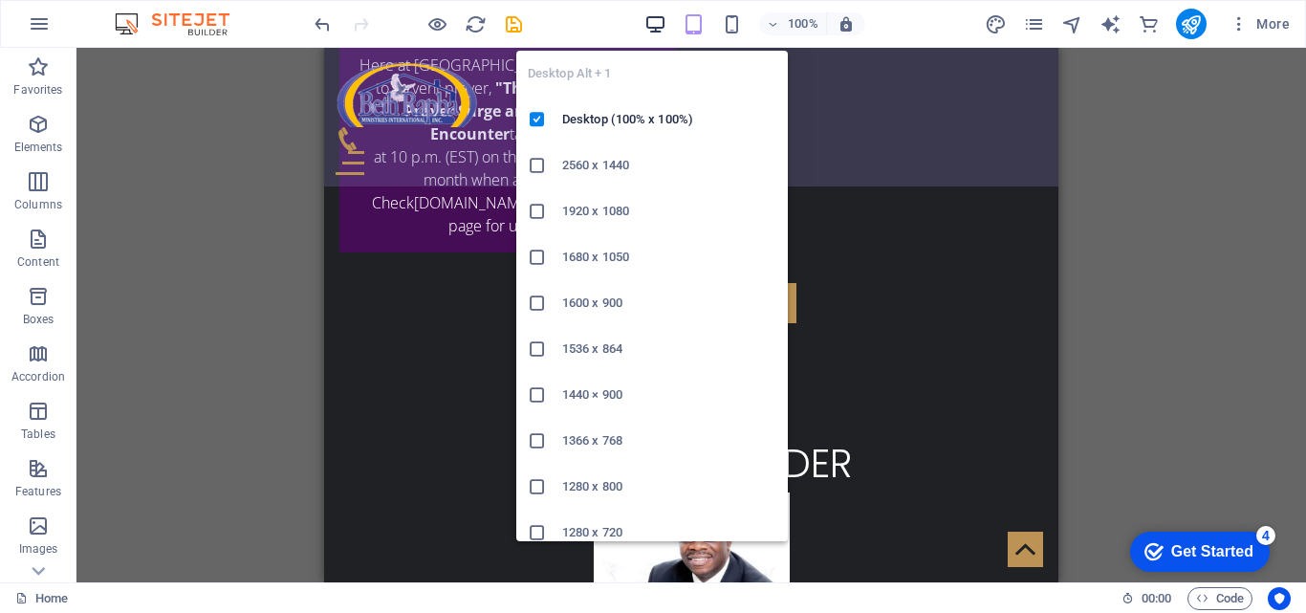
click at [654, 31] on icon "button" at bounding box center [655, 24] width 22 height 22
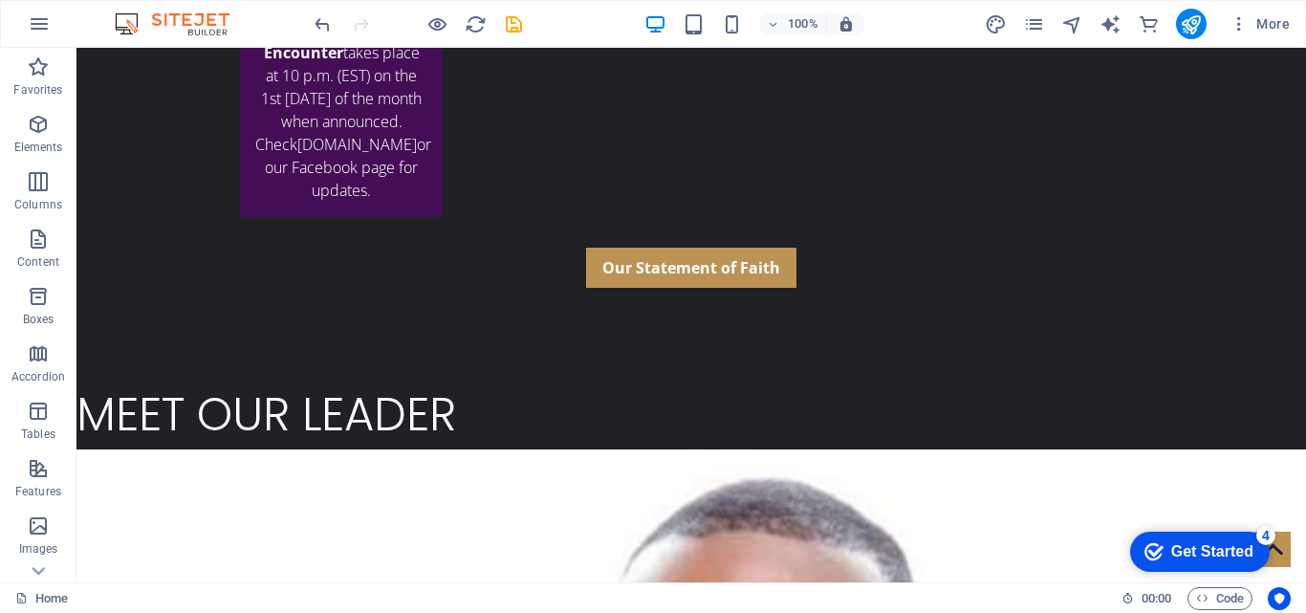
scroll to position [189, 0]
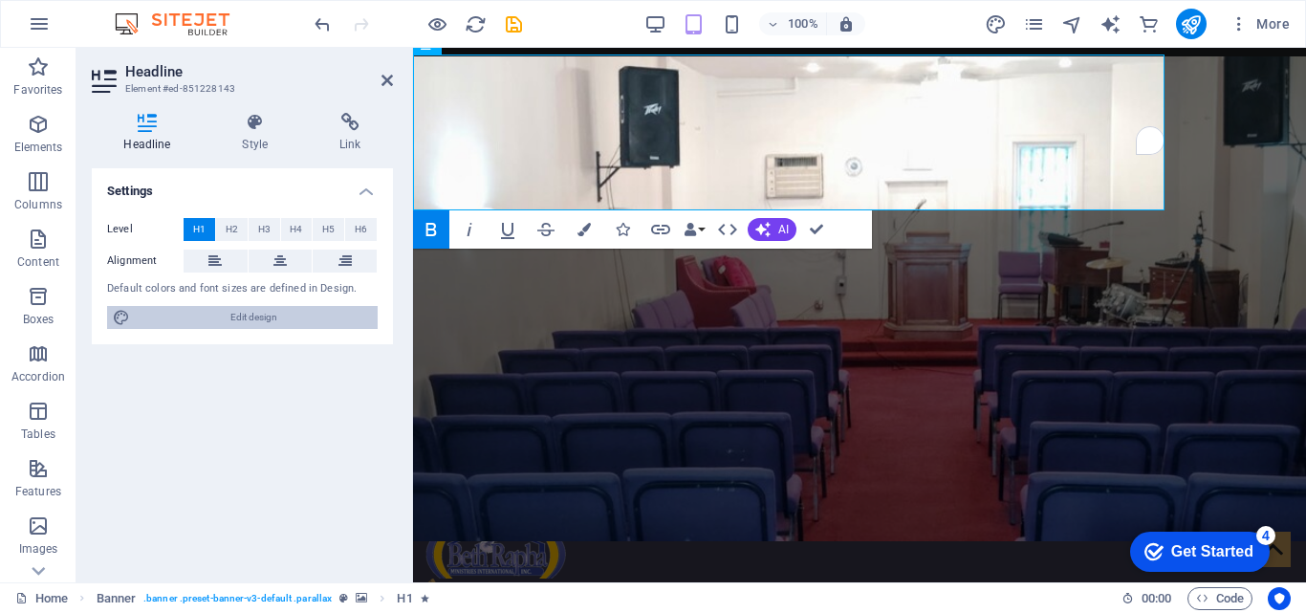
click at [361, 318] on span "Edit design" at bounding box center [254, 317] width 236 height 23
select select "px"
select select "300"
select select "px"
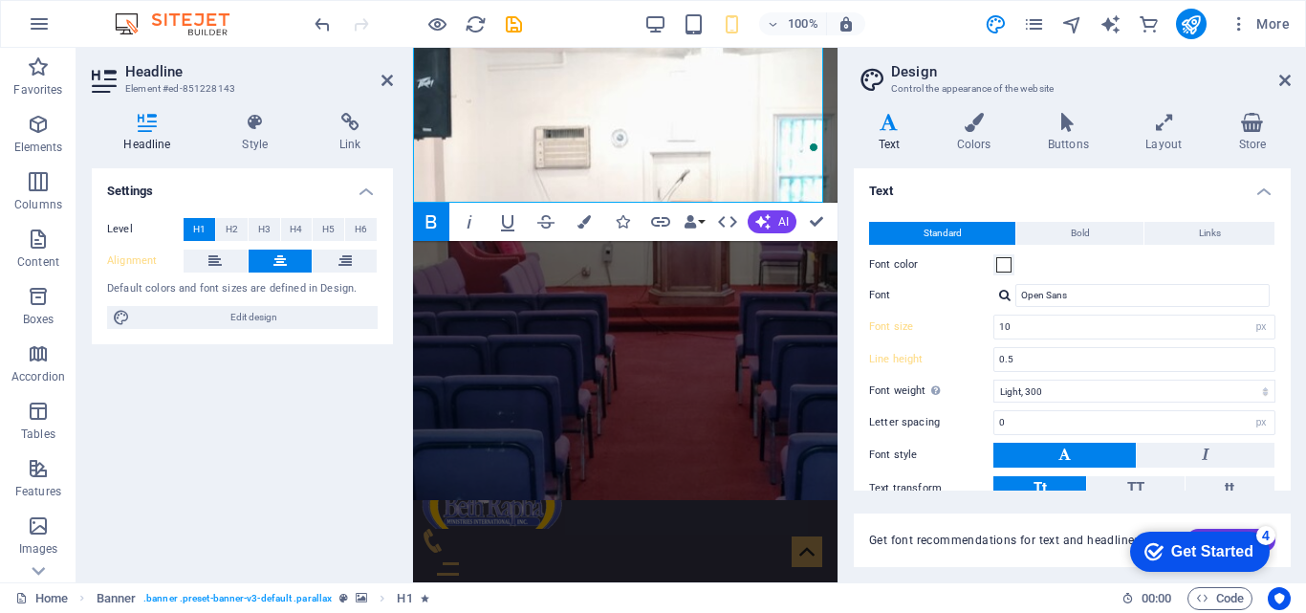
click at [1002, 296] on div at bounding box center [1004, 295] width 11 height 12
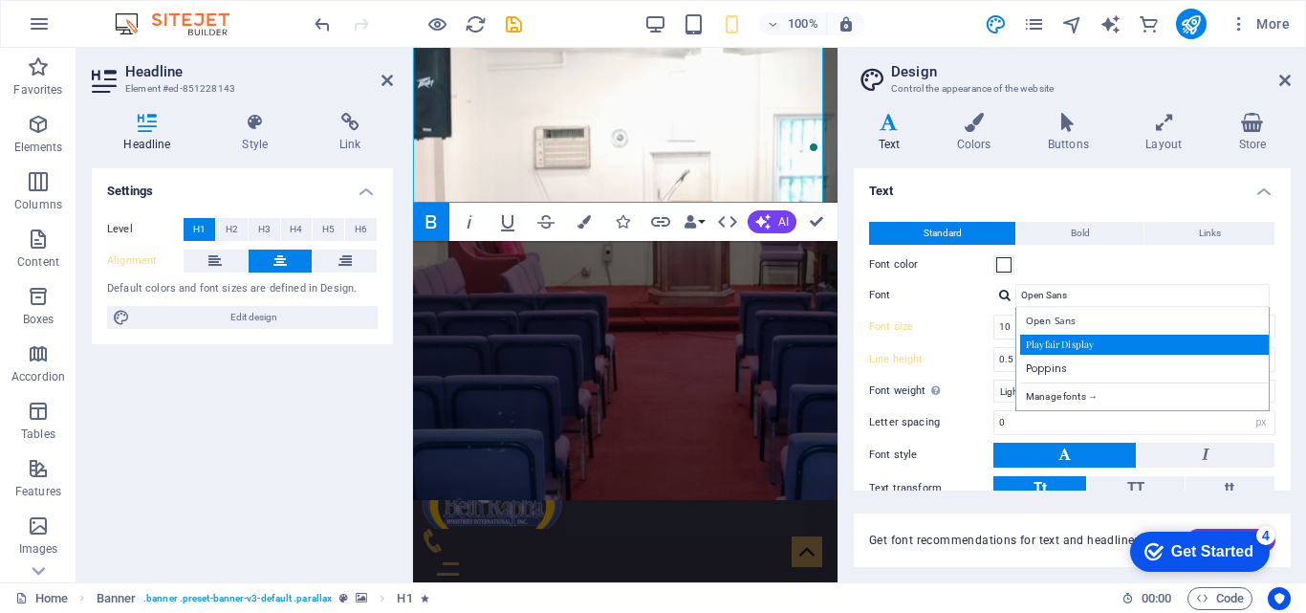
click at [1042, 337] on div "Playfair Display" at bounding box center [1146, 345] width 252 height 20
type input "Playfair Display"
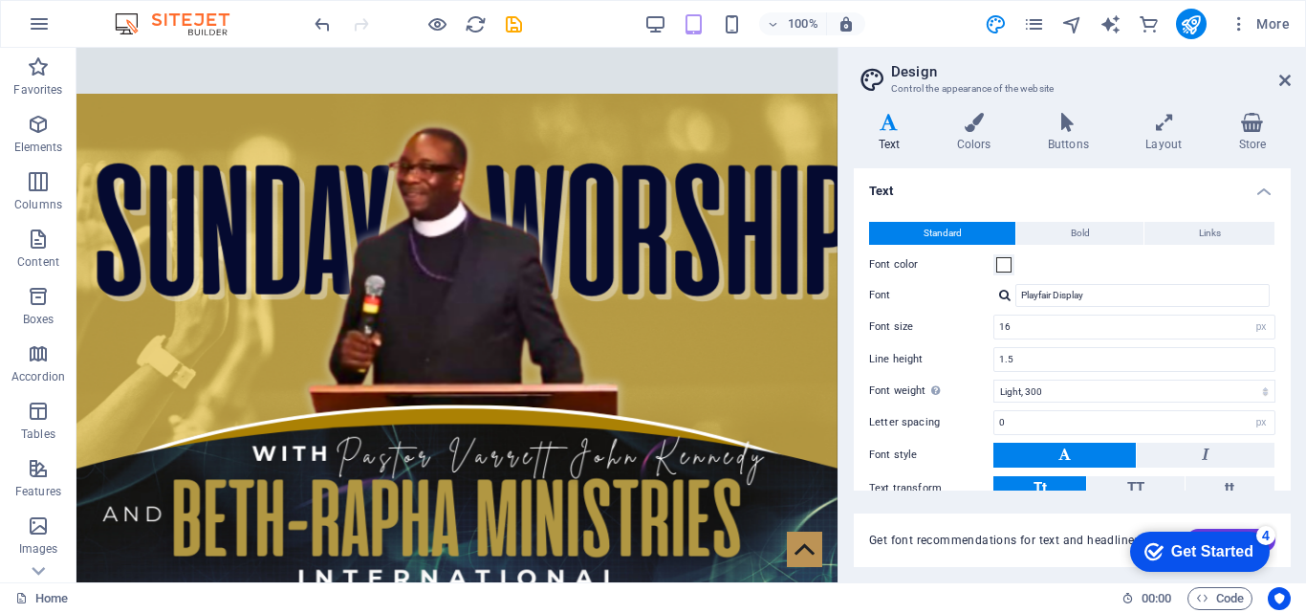
scroll to position [0, 0]
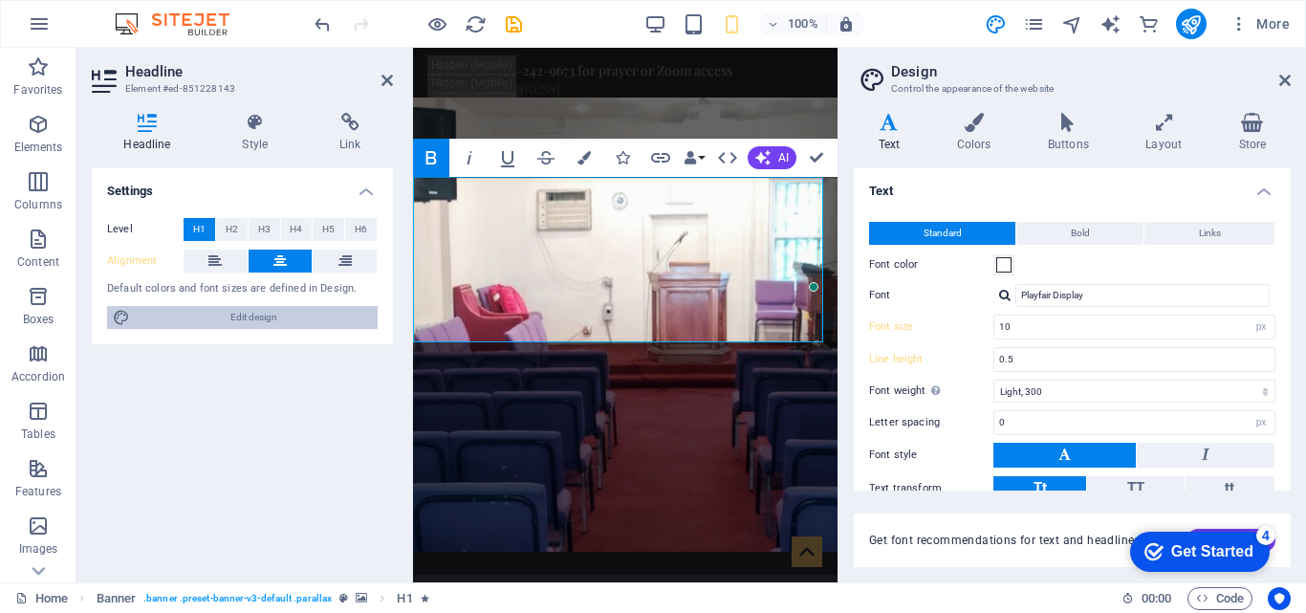
click at [256, 310] on span "Edit design" at bounding box center [254, 317] width 236 height 23
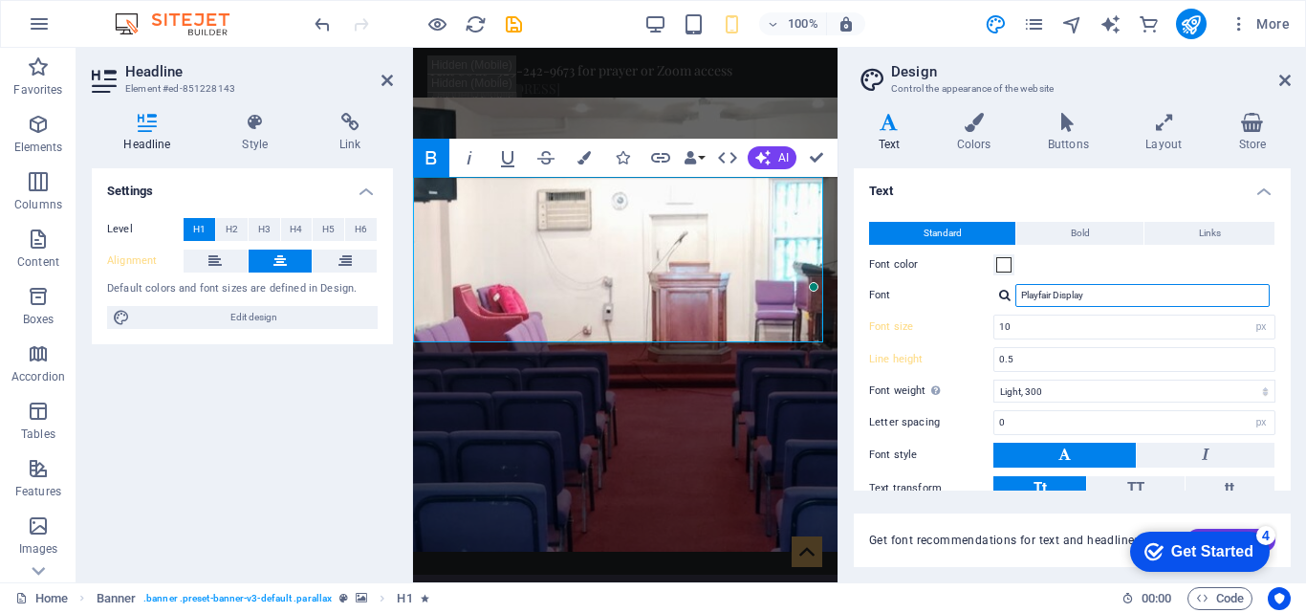
click at [1048, 306] on input "Playfair Display" at bounding box center [1142, 295] width 254 height 23
click at [1004, 299] on div at bounding box center [1004, 295] width 11 height 12
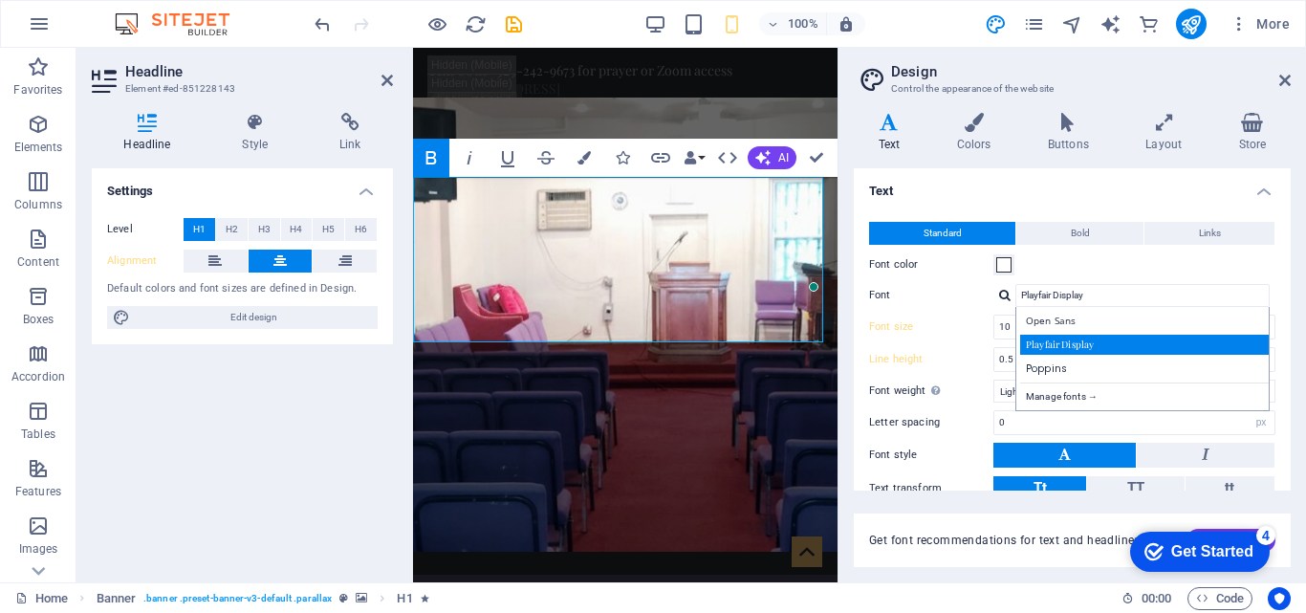
click at [1052, 347] on div "Playfair Display" at bounding box center [1146, 345] width 252 height 20
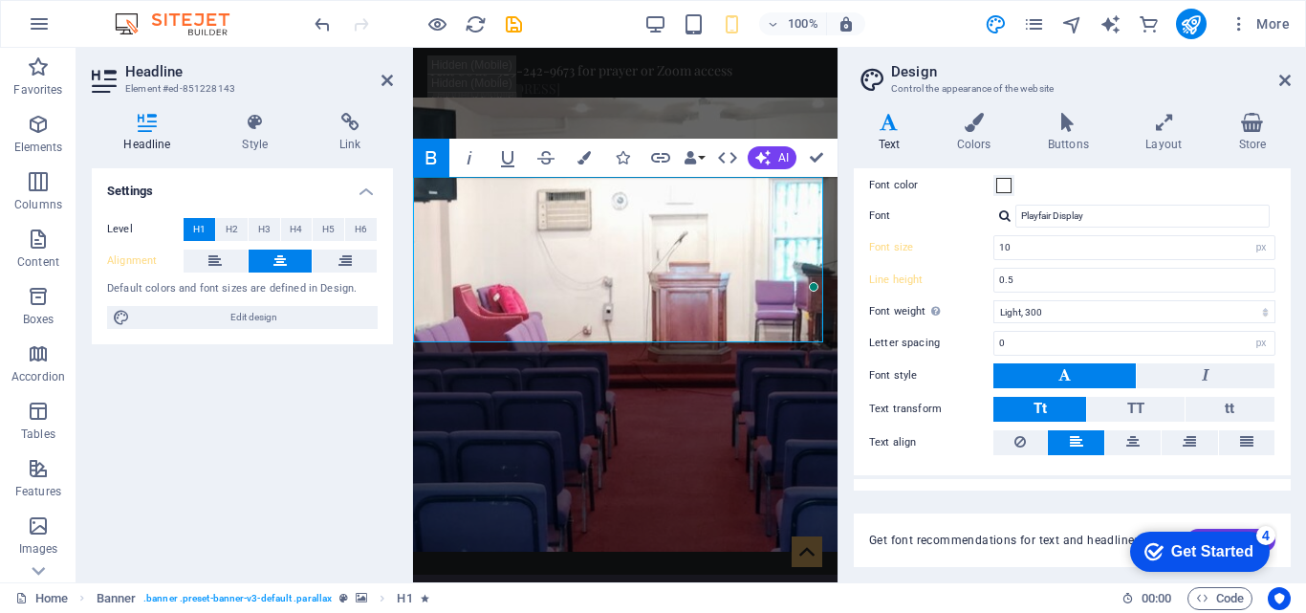
scroll to position [114, 0]
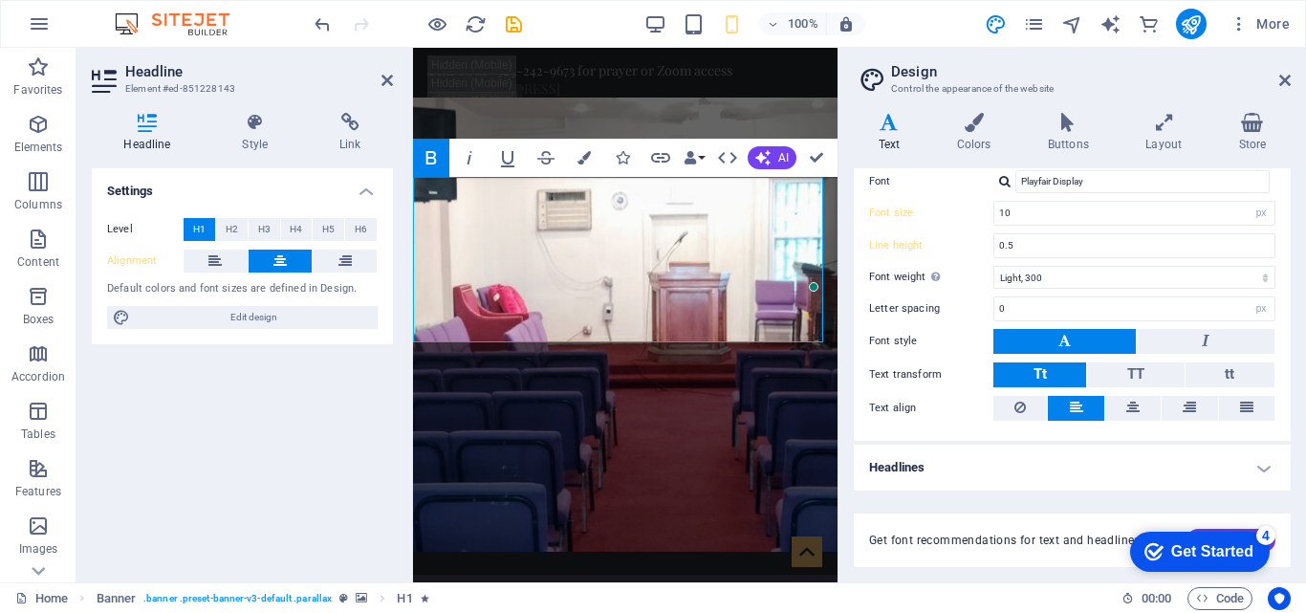
click at [1262, 476] on h4 "Headlines" at bounding box center [1072, 468] width 437 height 46
click at [1262, 476] on h4 "Headlines" at bounding box center [1072, 462] width 437 height 34
click at [1262, 476] on h4 "Headlines" at bounding box center [1072, 468] width 437 height 46
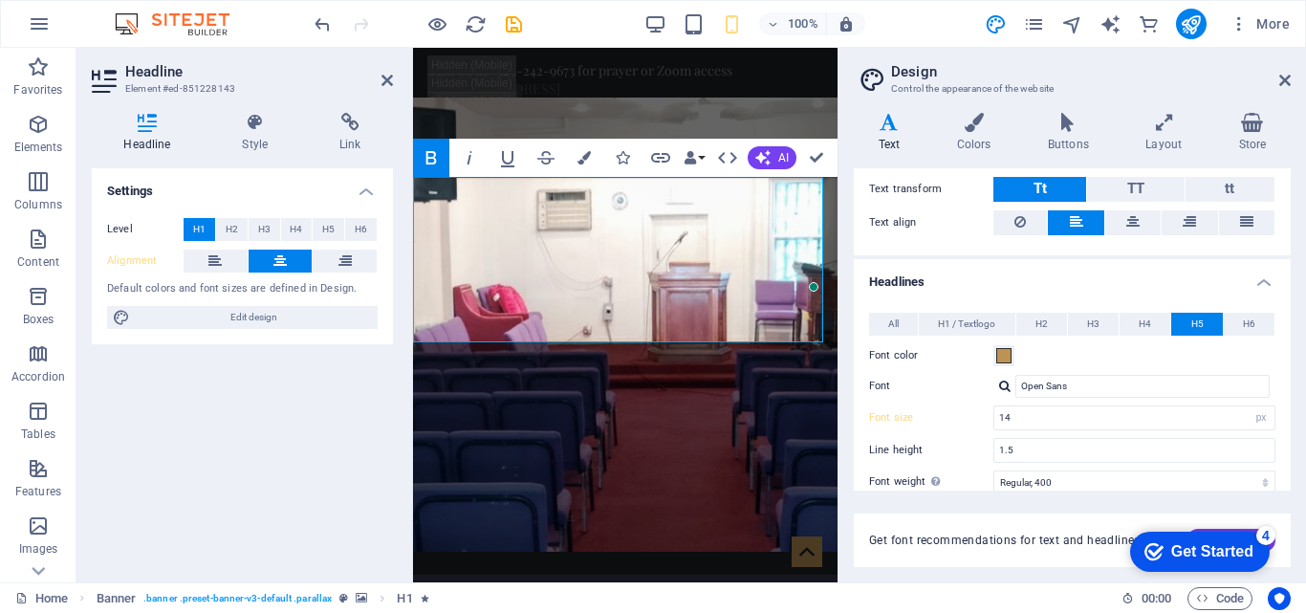
scroll to position [315, 0]
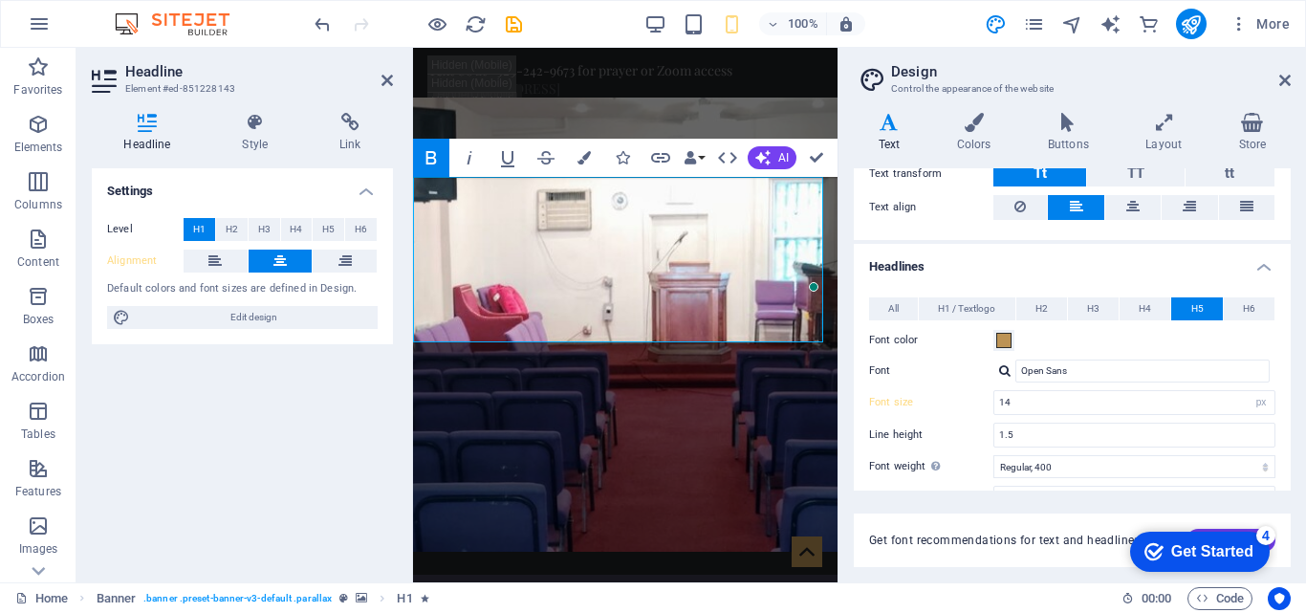
click at [1004, 376] on div at bounding box center [1004, 370] width 11 height 12
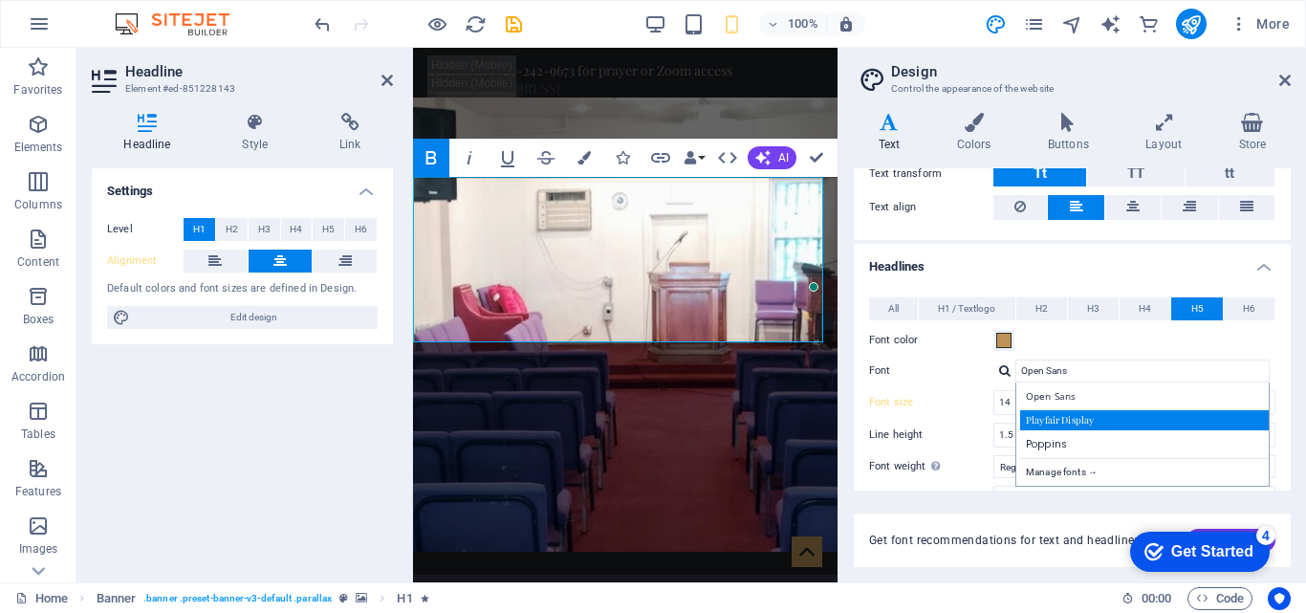
click at [1045, 417] on div "Playfair Display" at bounding box center [1146, 420] width 252 height 20
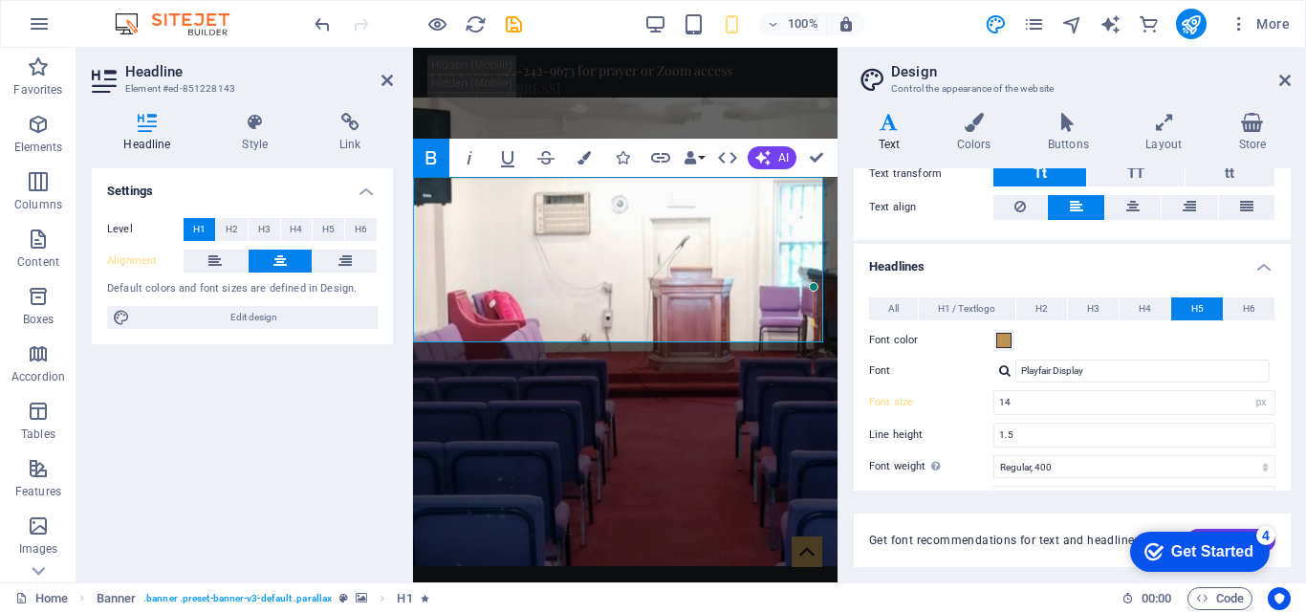
click at [1003, 376] on div at bounding box center [1004, 370] width 11 height 12
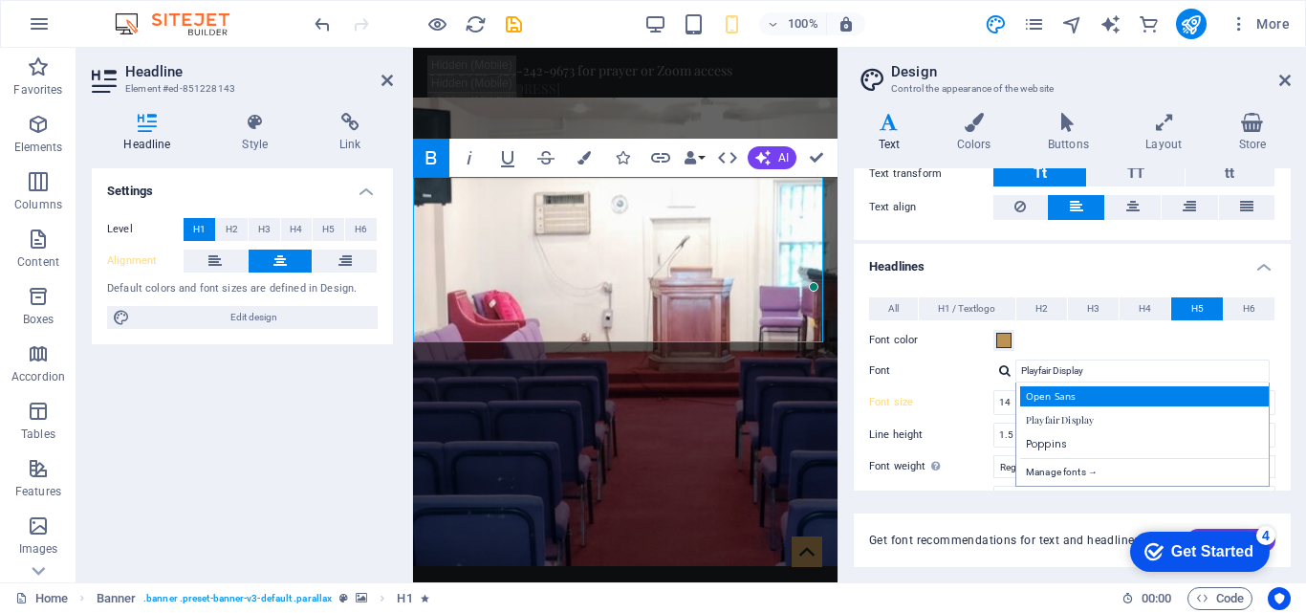
click at [1024, 397] on div "Open Sans" at bounding box center [1146, 396] width 252 height 20
type input "Open Sans"
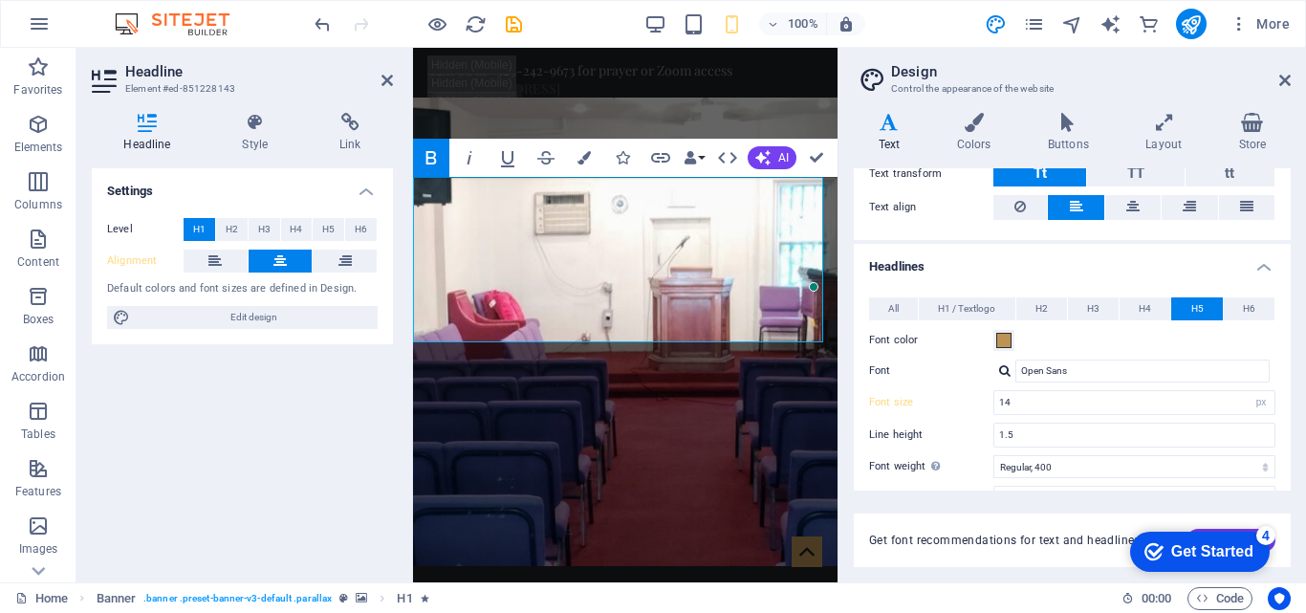
scroll to position [0, 0]
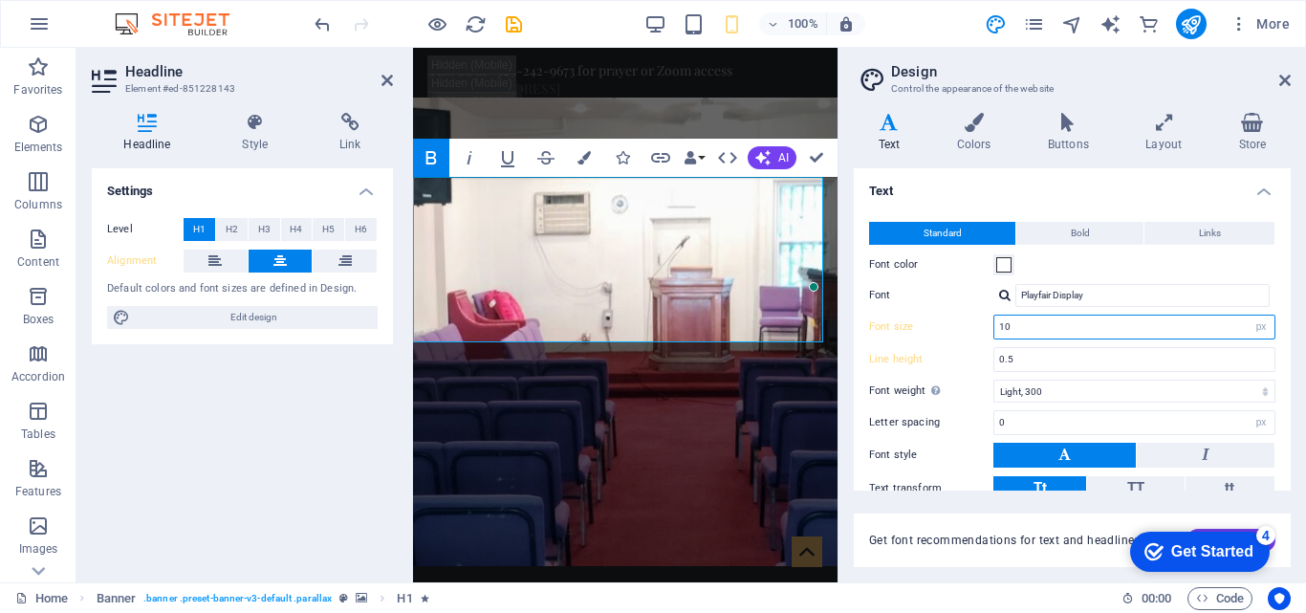
click at [1099, 320] on input "16" at bounding box center [1134, 326] width 280 height 23
type input "10"
click at [1106, 268] on div "Font color" at bounding box center [1072, 264] width 406 height 23
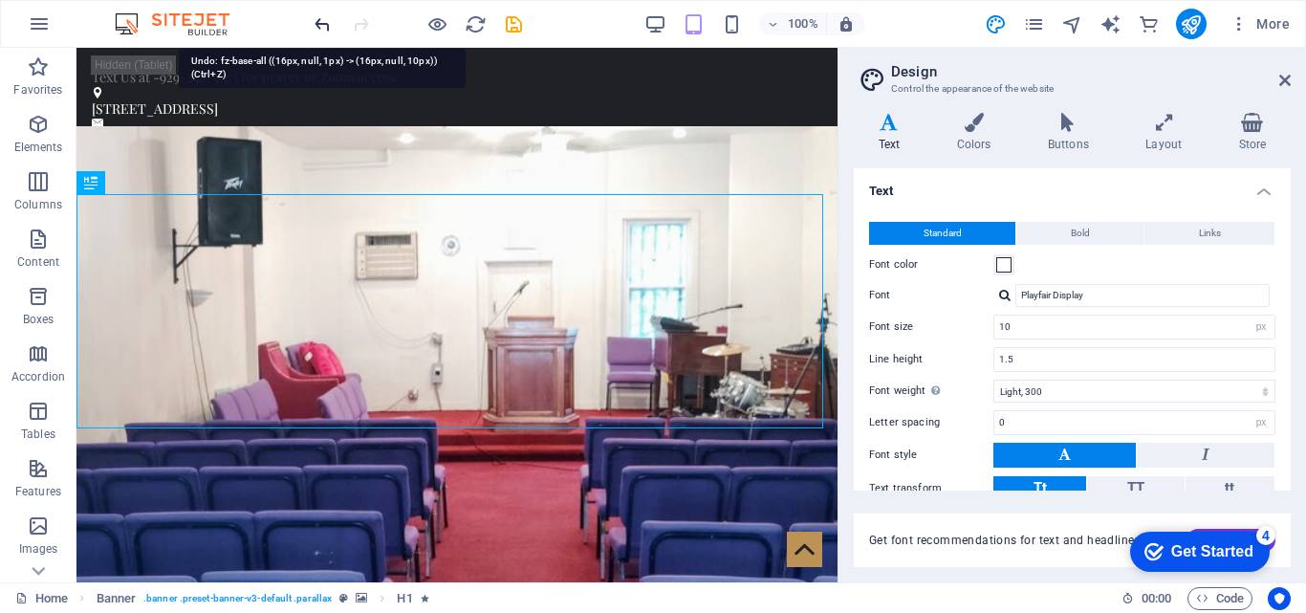
click at [315, 24] on icon "undo" at bounding box center [323, 24] width 22 height 22
click at [321, 24] on icon "undo" at bounding box center [323, 24] width 22 height 22
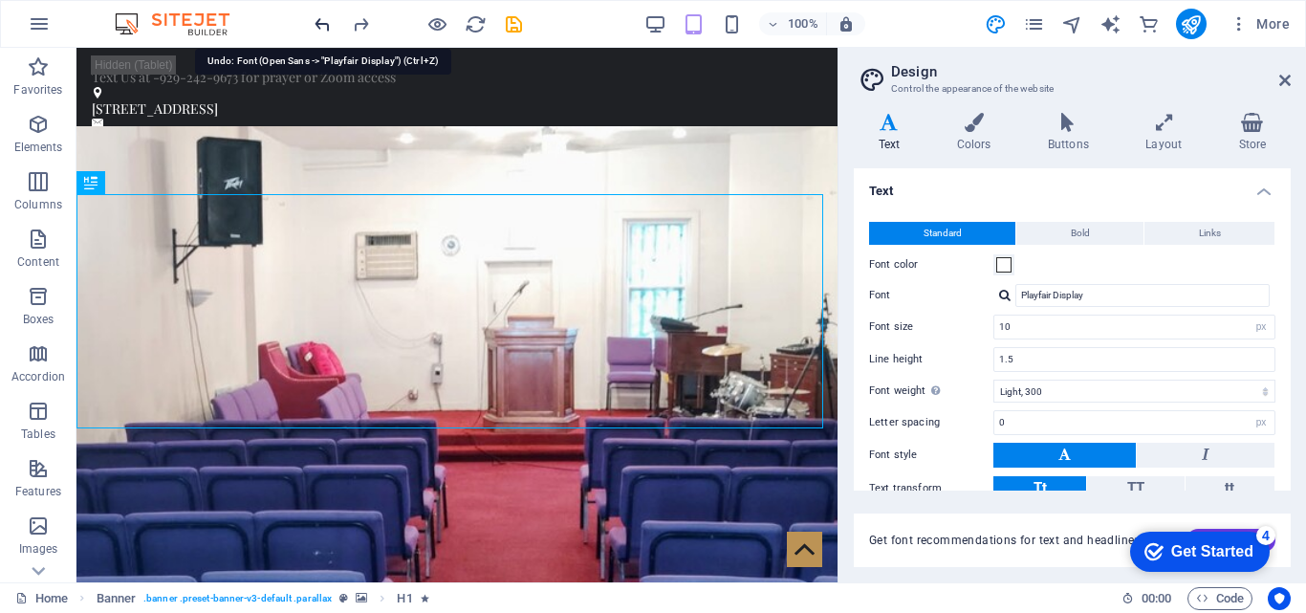
click at [321, 24] on icon "undo" at bounding box center [323, 24] width 22 height 22
type input "Open Sans"
click at [321, 24] on icon "undo" at bounding box center [323, 24] width 22 height 22
type input "Open Sans"
click at [321, 24] on icon "undo" at bounding box center [323, 24] width 22 height 22
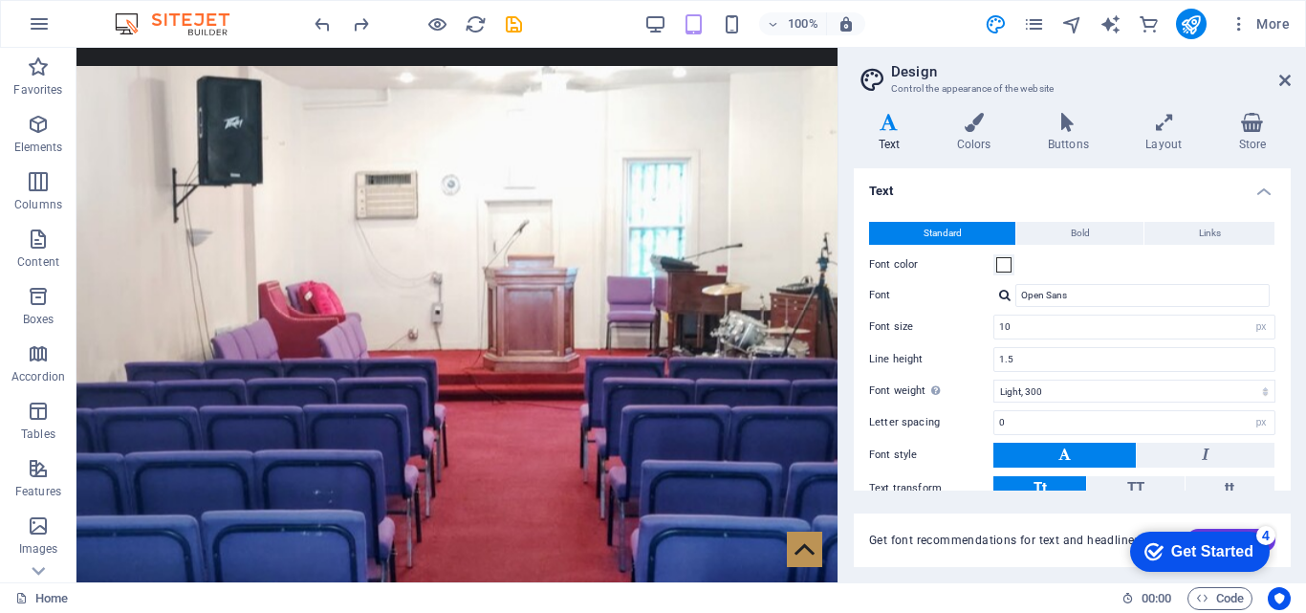
scroll to position [68, 0]
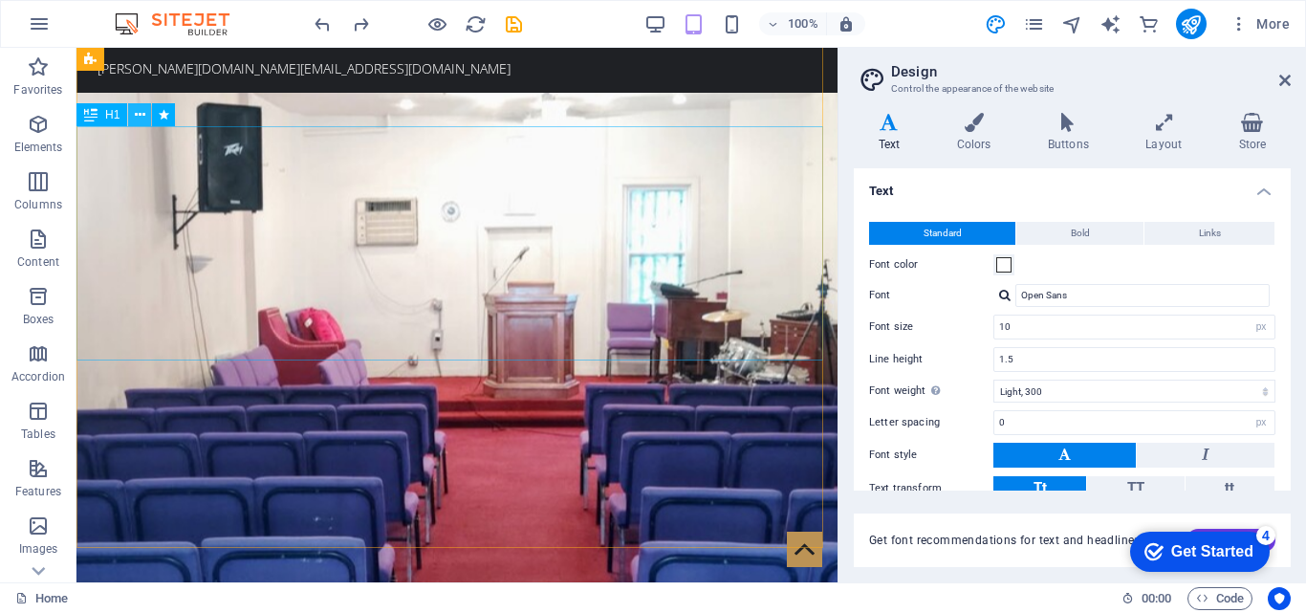
click at [139, 116] on icon at bounding box center [140, 115] width 11 height 20
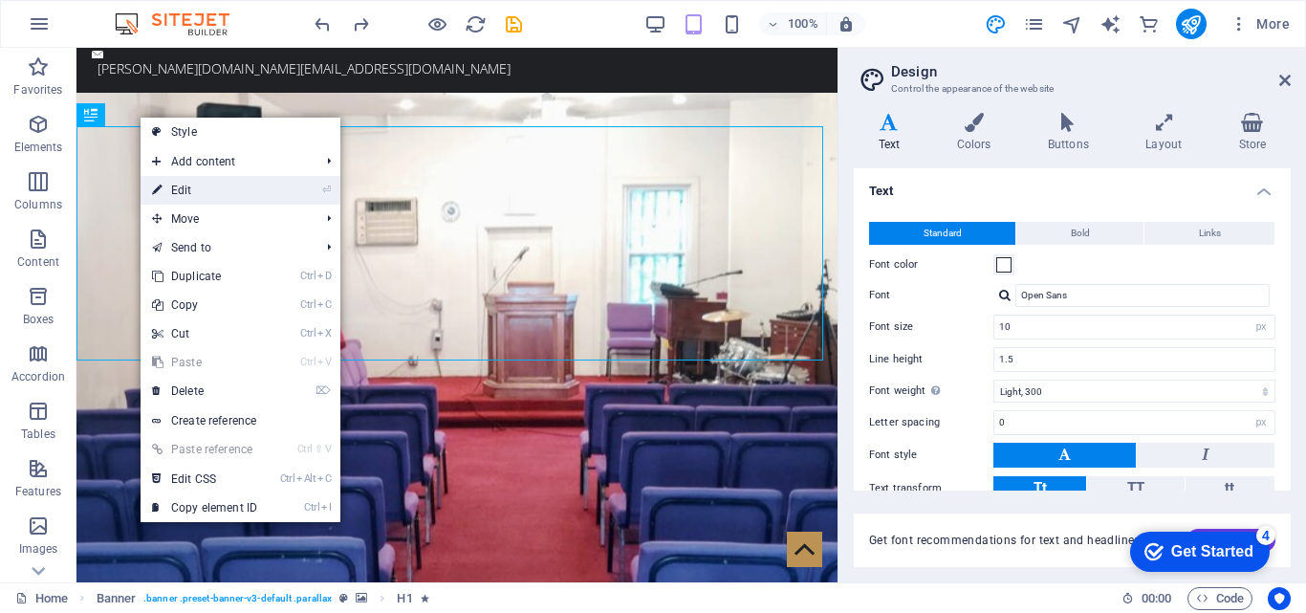
click at [206, 182] on link "⏎ Edit" at bounding box center [205, 190] width 128 height 29
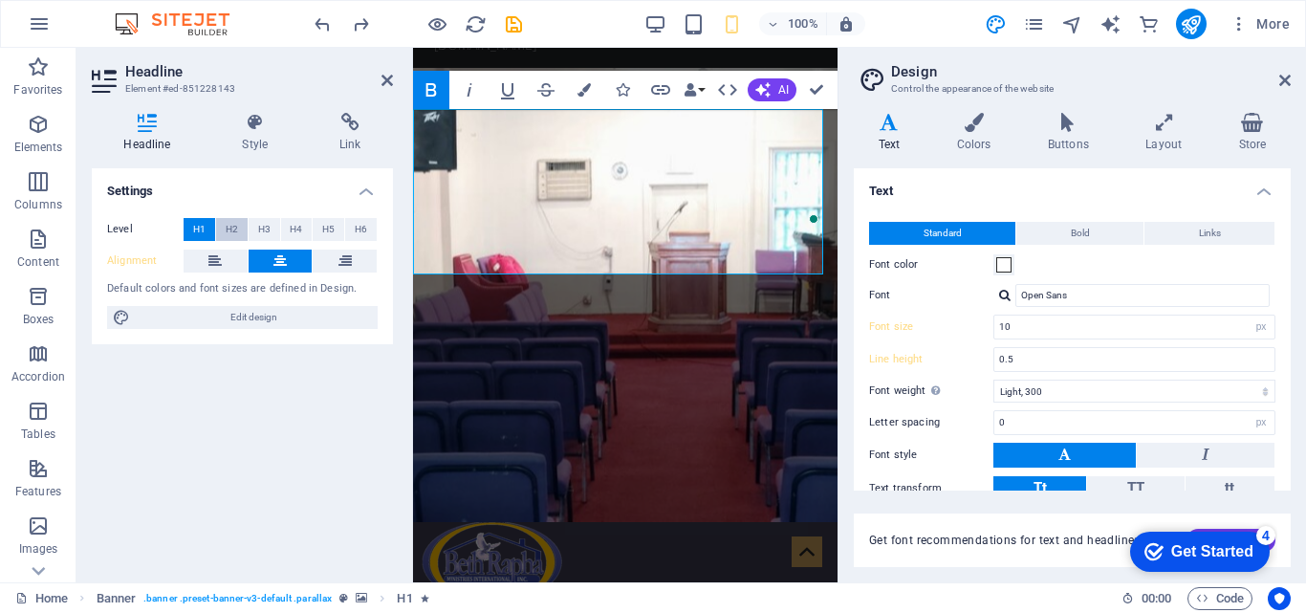
click at [247, 224] on button "H2" at bounding box center [232, 229] width 32 height 23
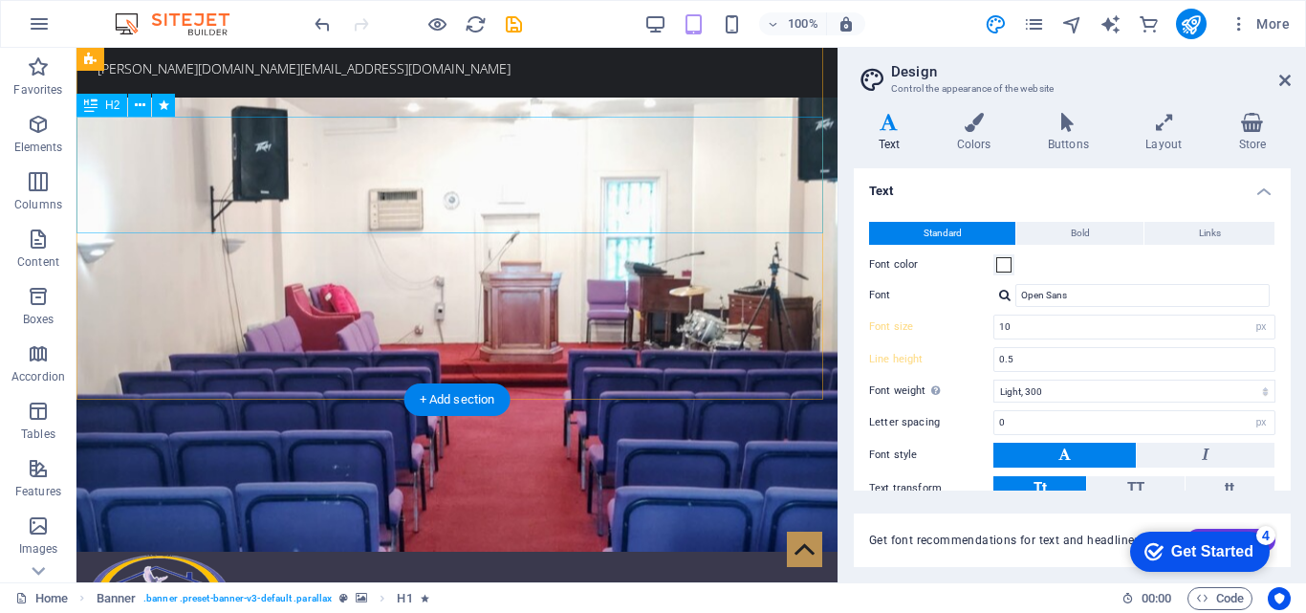
scroll to position [77, 0]
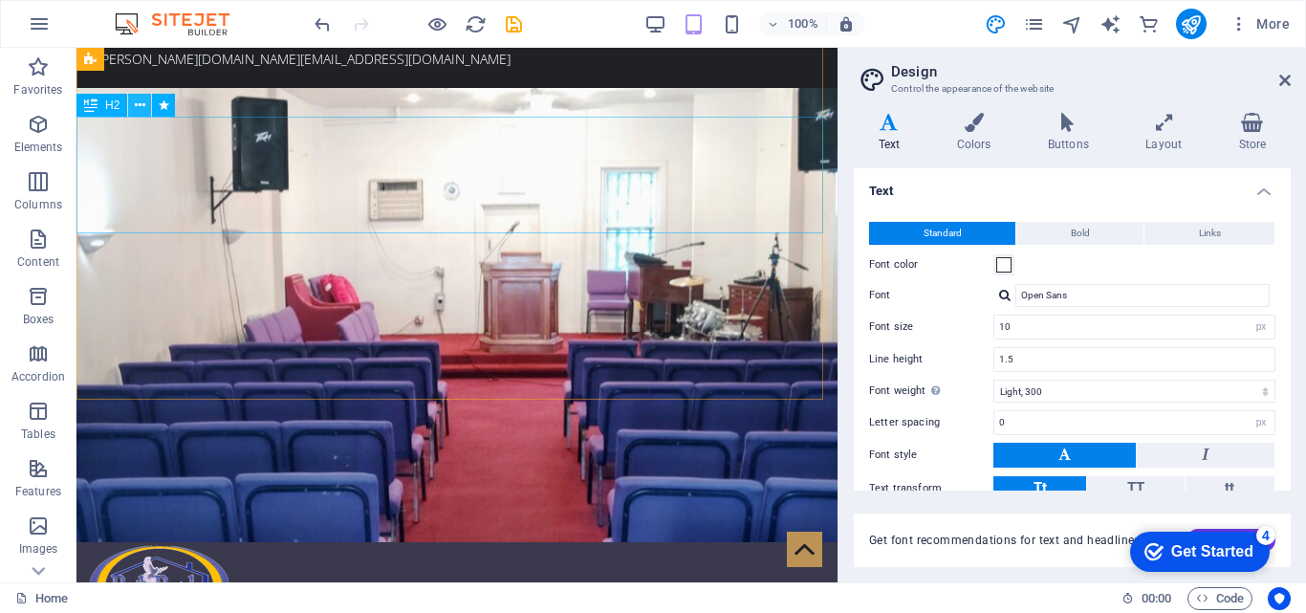
click at [139, 115] on icon at bounding box center [140, 106] width 11 height 20
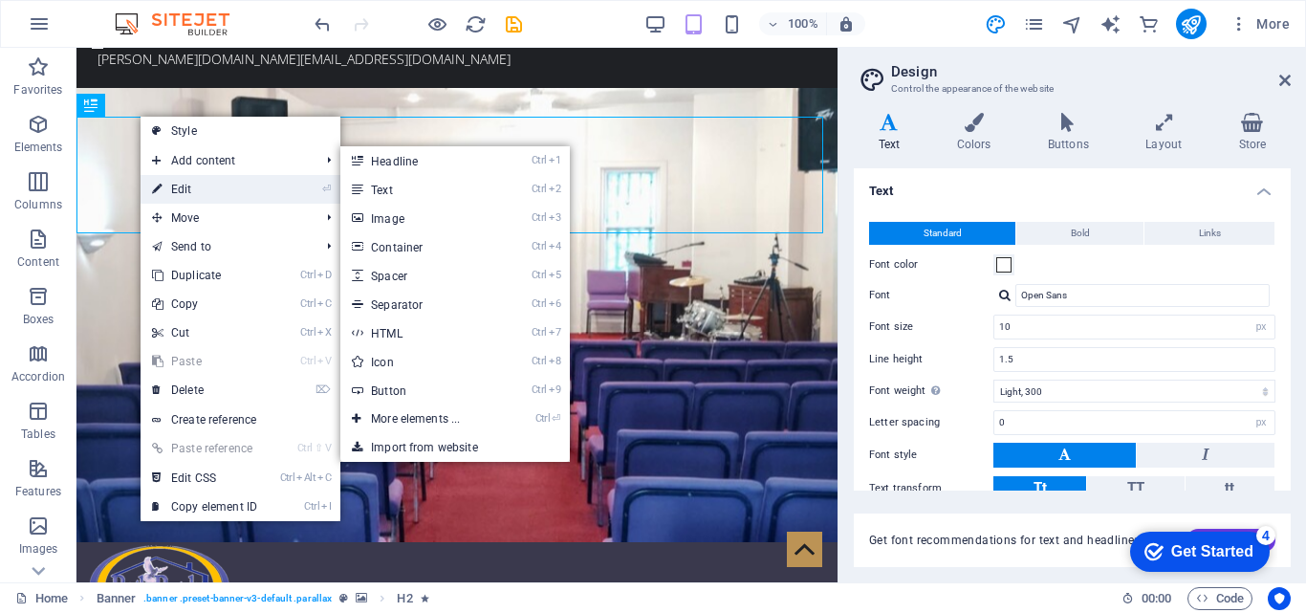
click at [205, 181] on link "⏎ Edit" at bounding box center [205, 189] width 128 height 29
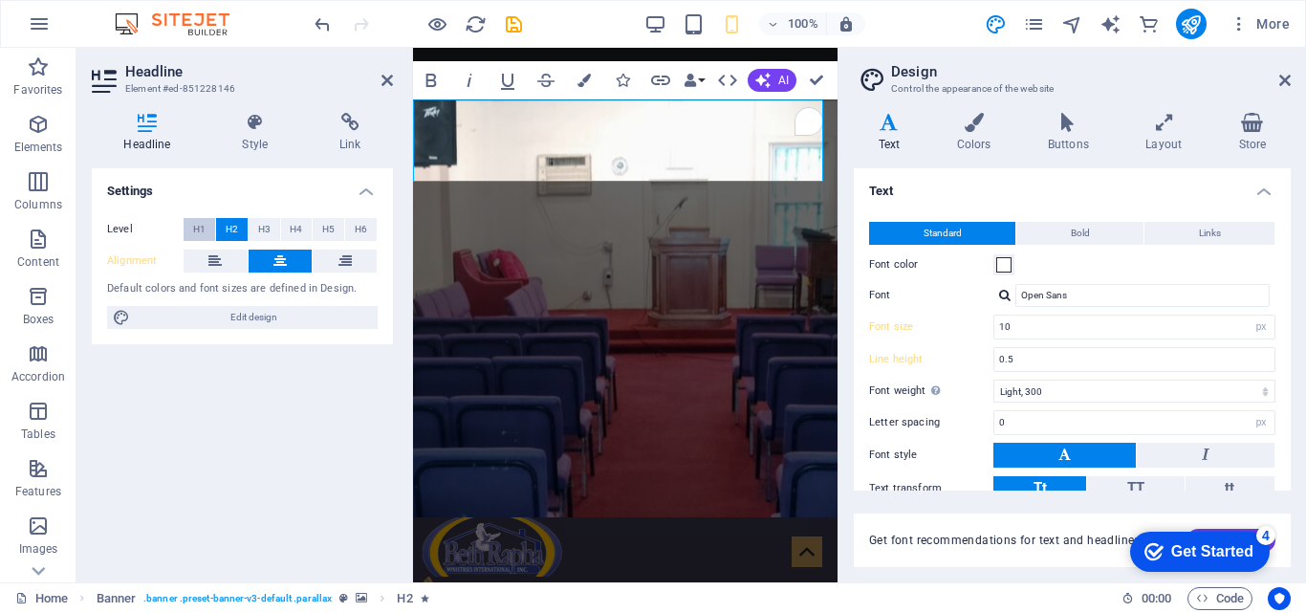
click at [205, 224] on span "H1" at bounding box center [199, 229] width 12 height 23
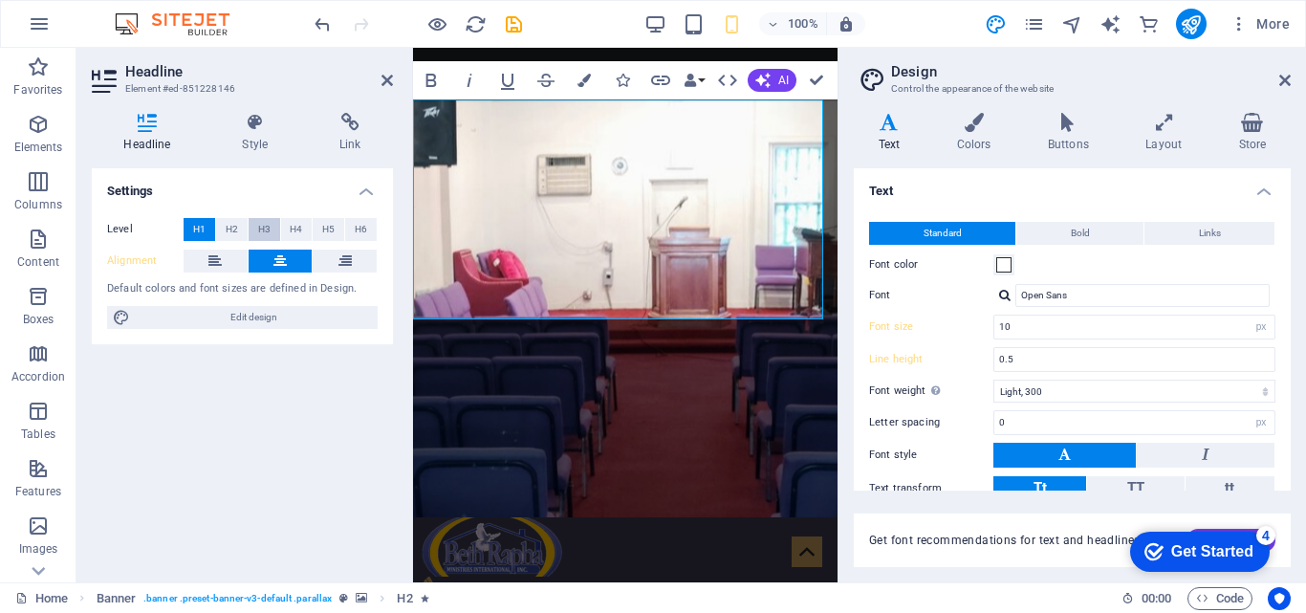
click at [263, 224] on span "H3" at bounding box center [264, 229] width 12 height 23
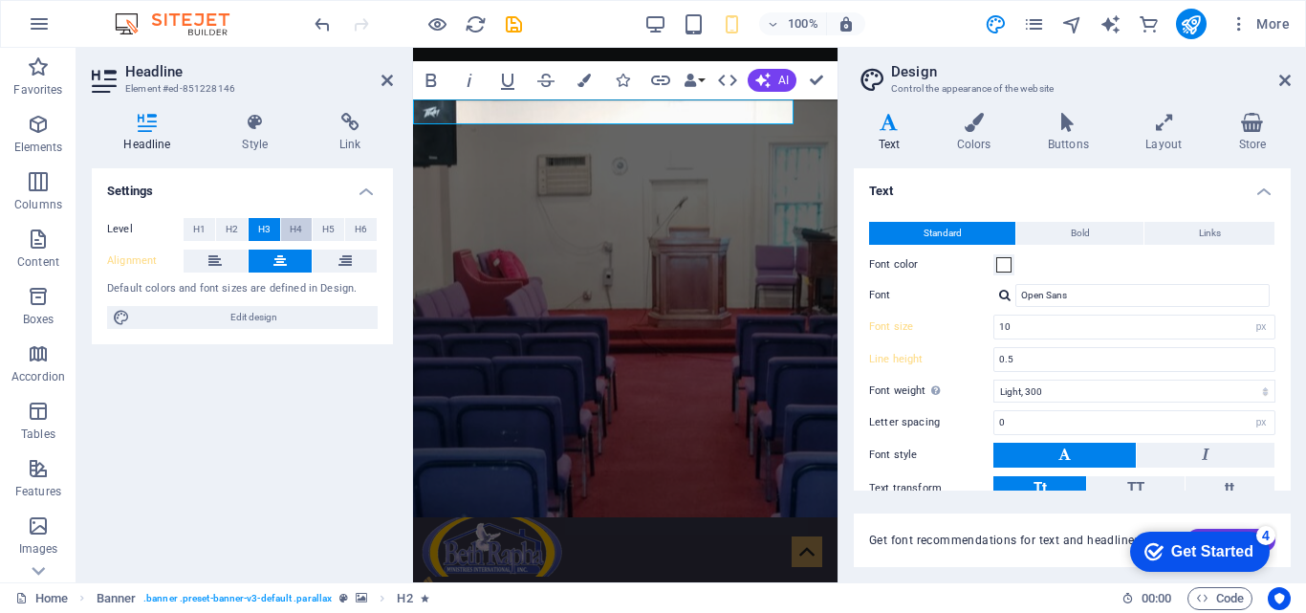
click at [291, 224] on span "H4" at bounding box center [296, 229] width 12 height 23
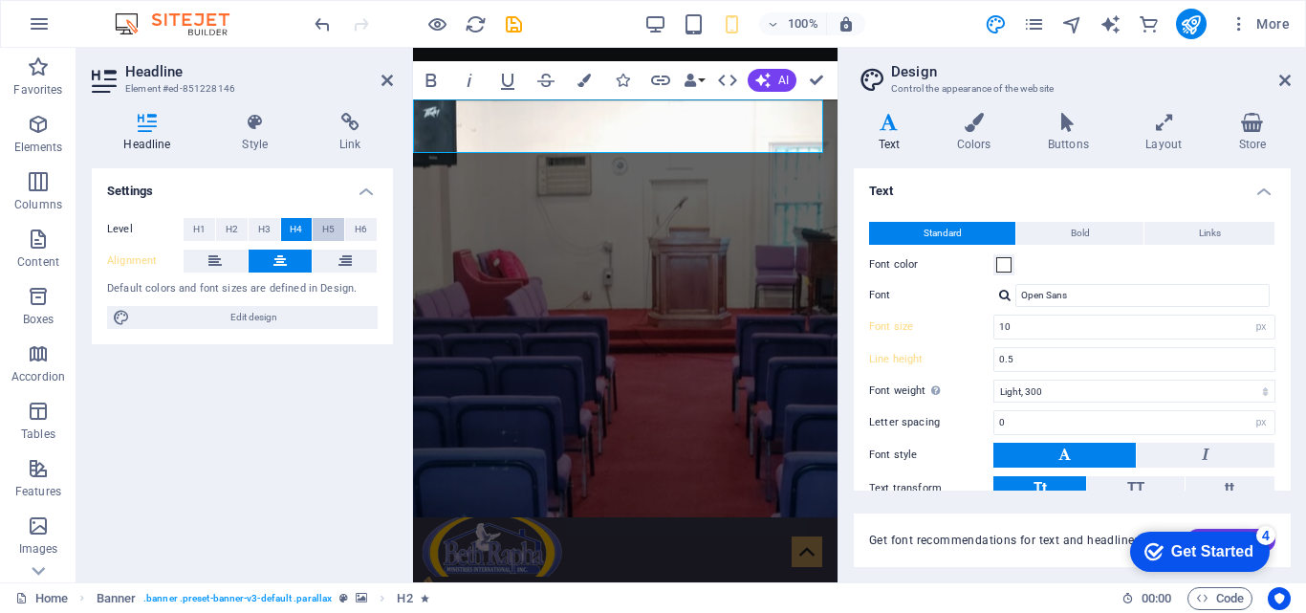
click at [327, 229] on span "H5" at bounding box center [328, 229] width 12 height 23
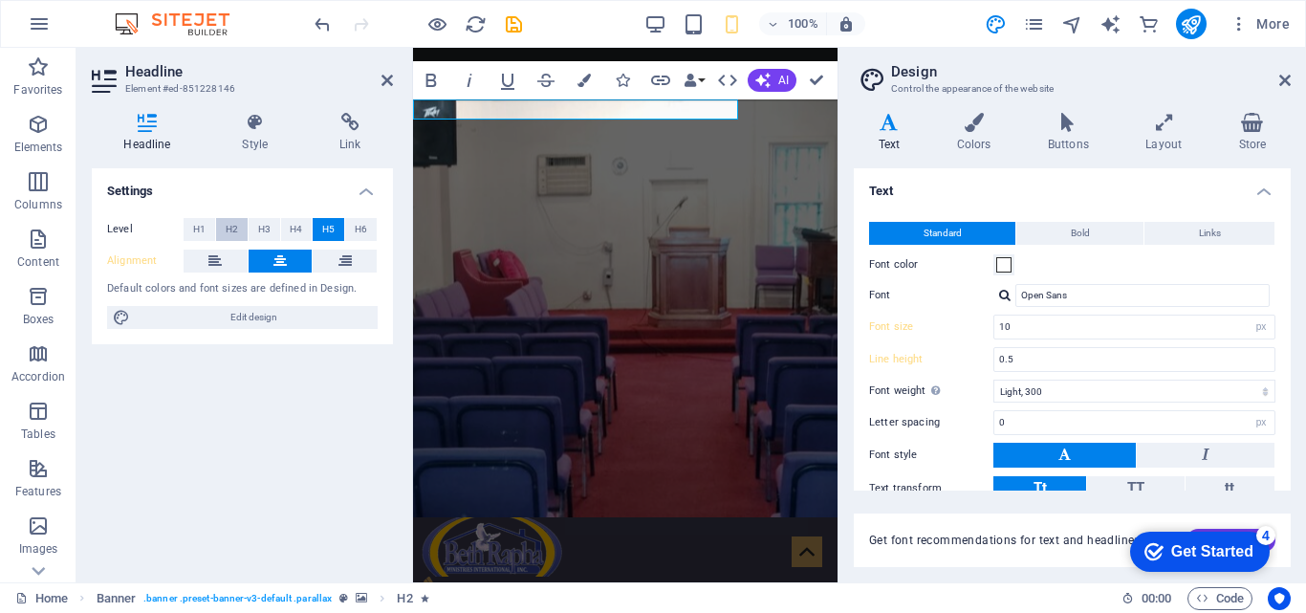
click at [232, 229] on span "H2" at bounding box center [232, 229] width 12 height 23
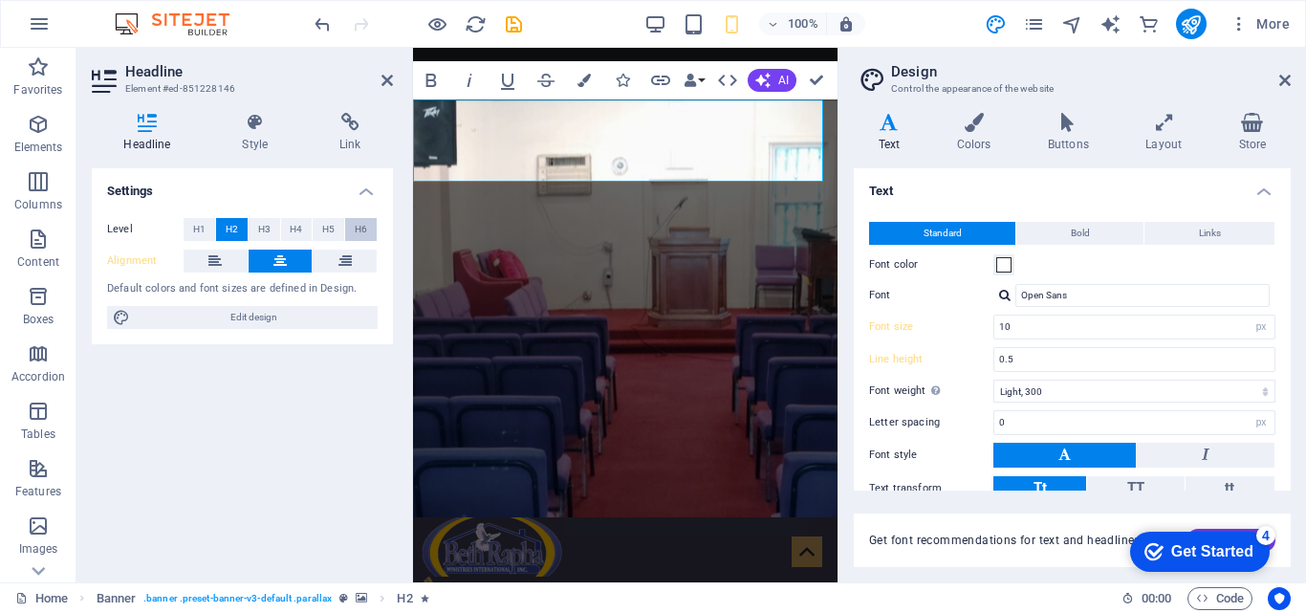
click at [360, 229] on span "H6" at bounding box center [361, 229] width 12 height 23
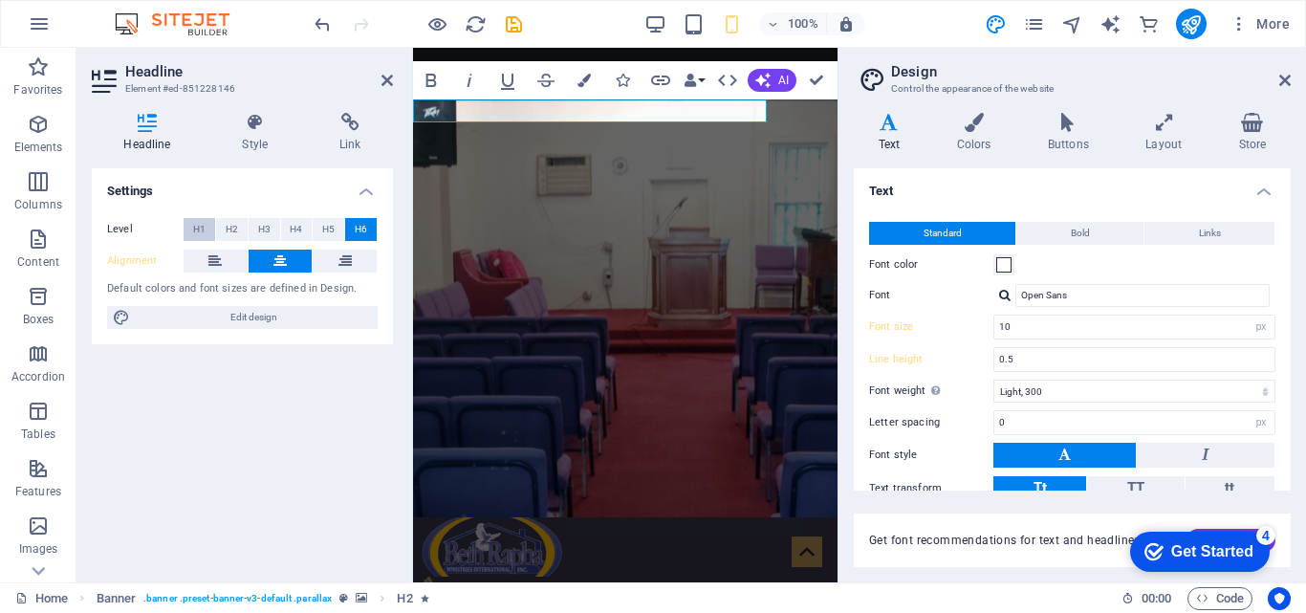
click at [205, 229] on span "H1" at bounding box center [199, 229] width 12 height 23
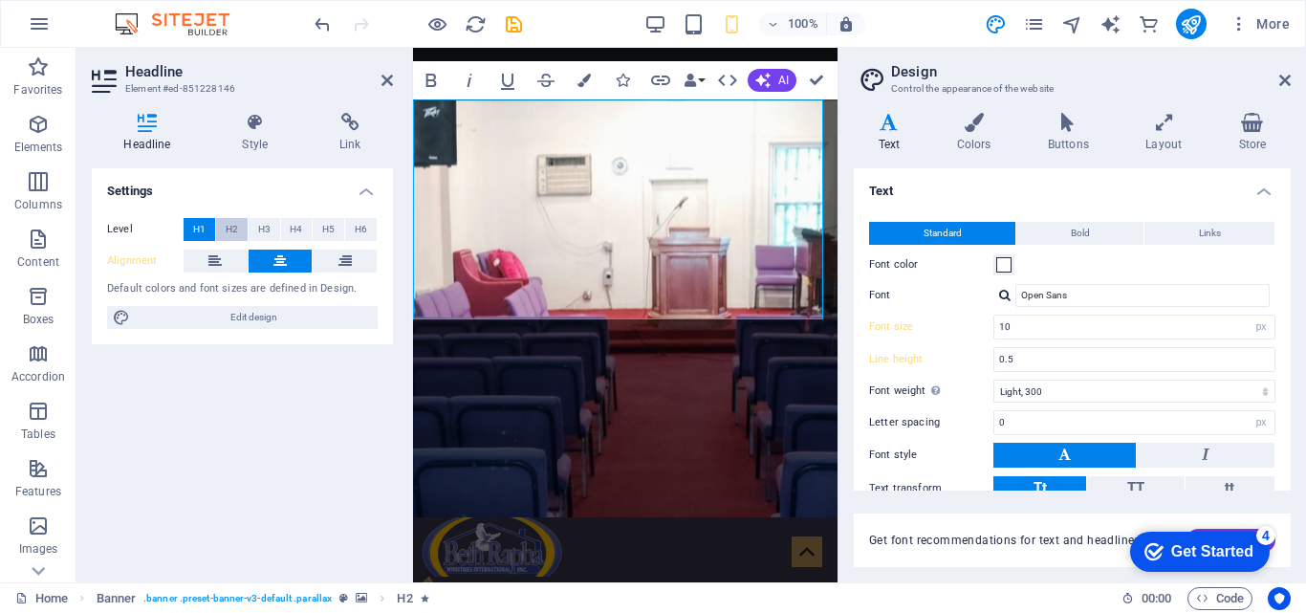
click at [226, 229] on span "H2" at bounding box center [232, 229] width 12 height 23
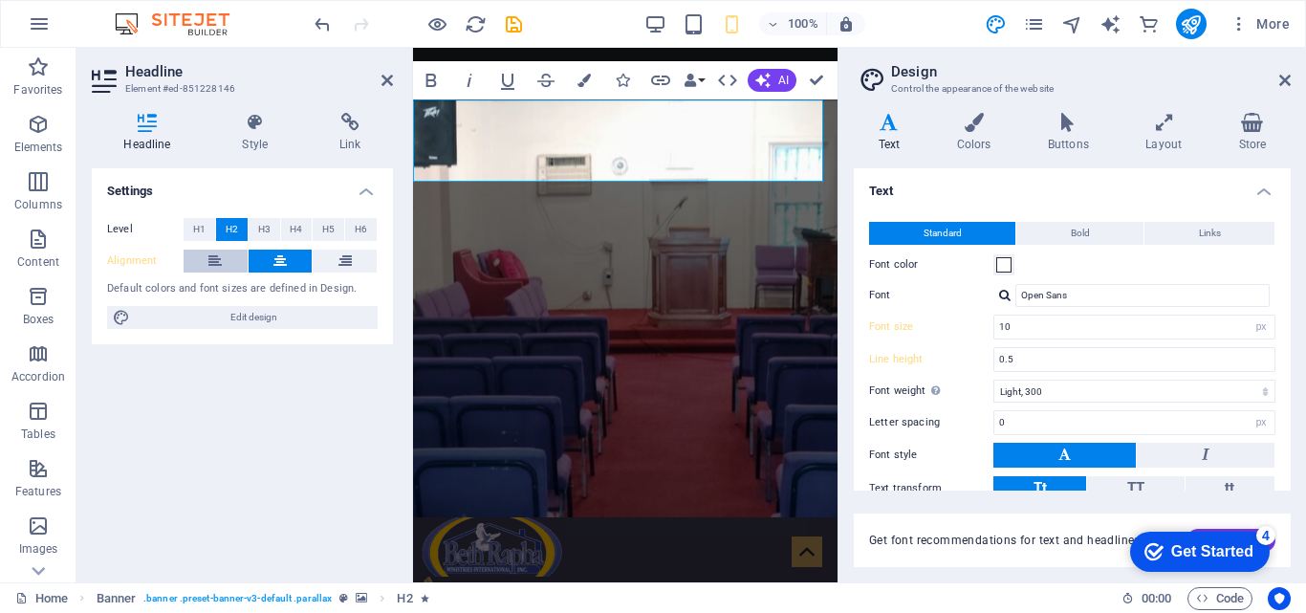
click at [226, 257] on button at bounding box center [216, 261] width 64 height 23
click at [431, 96] on button "Bold" at bounding box center [431, 80] width 36 height 38
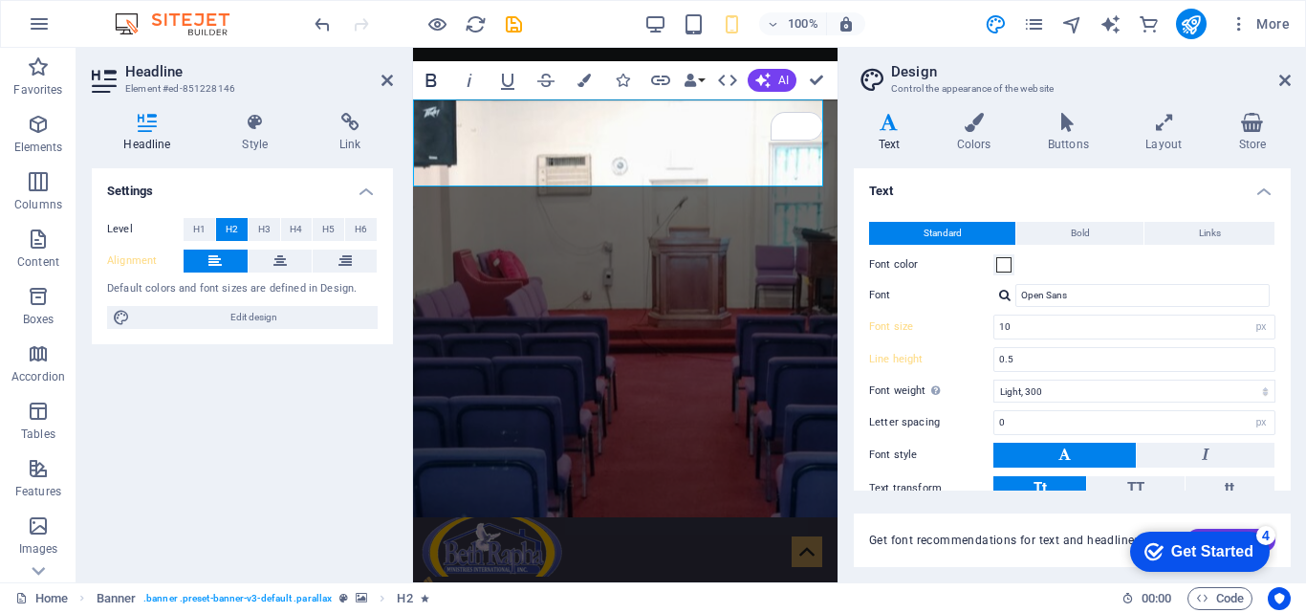
click at [430, 79] on icon "button" at bounding box center [431, 80] width 11 height 13
click at [431, 79] on icon "button" at bounding box center [431, 80] width 11 height 13
click at [1001, 292] on div at bounding box center [1004, 295] width 11 height 12
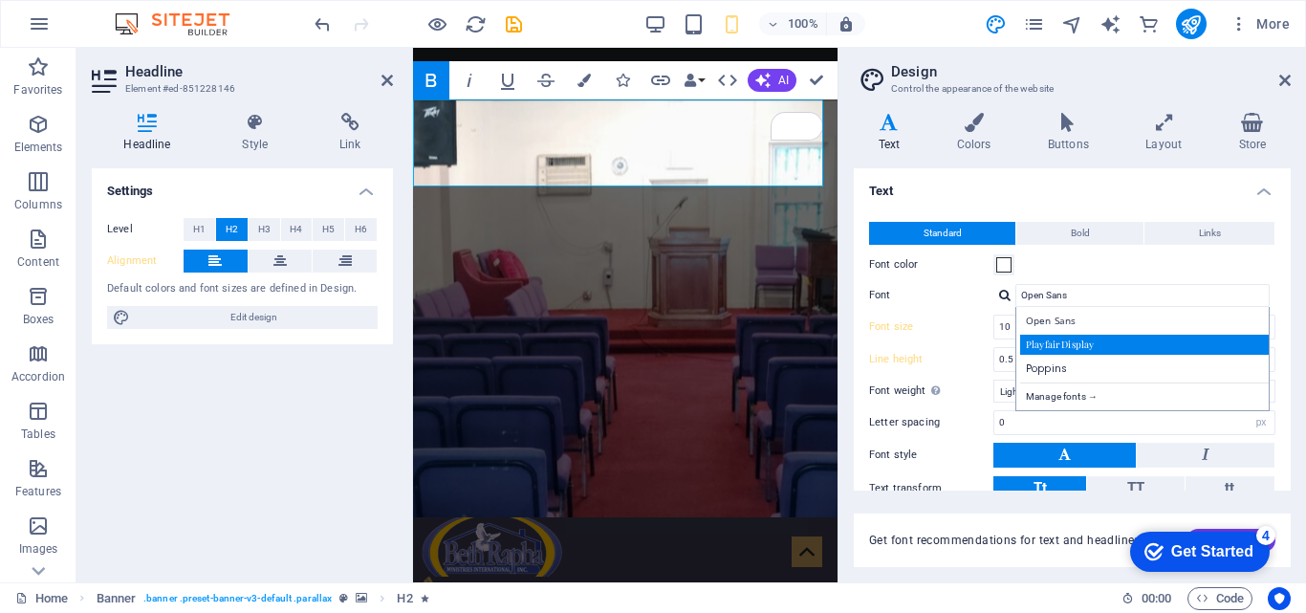
click at [1050, 340] on div "Playfair Display" at bounding box center [1146, 345] width 252 height 20
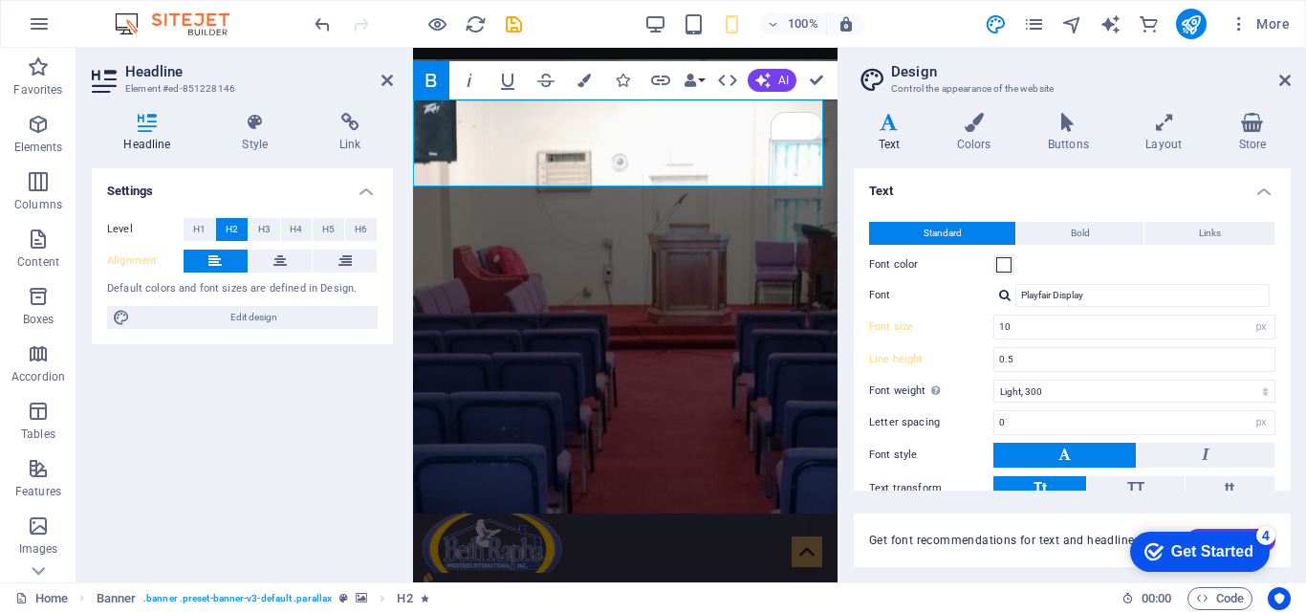
click at [1003, 301] on div at bounding box center [1004, 295] width 11 height 12
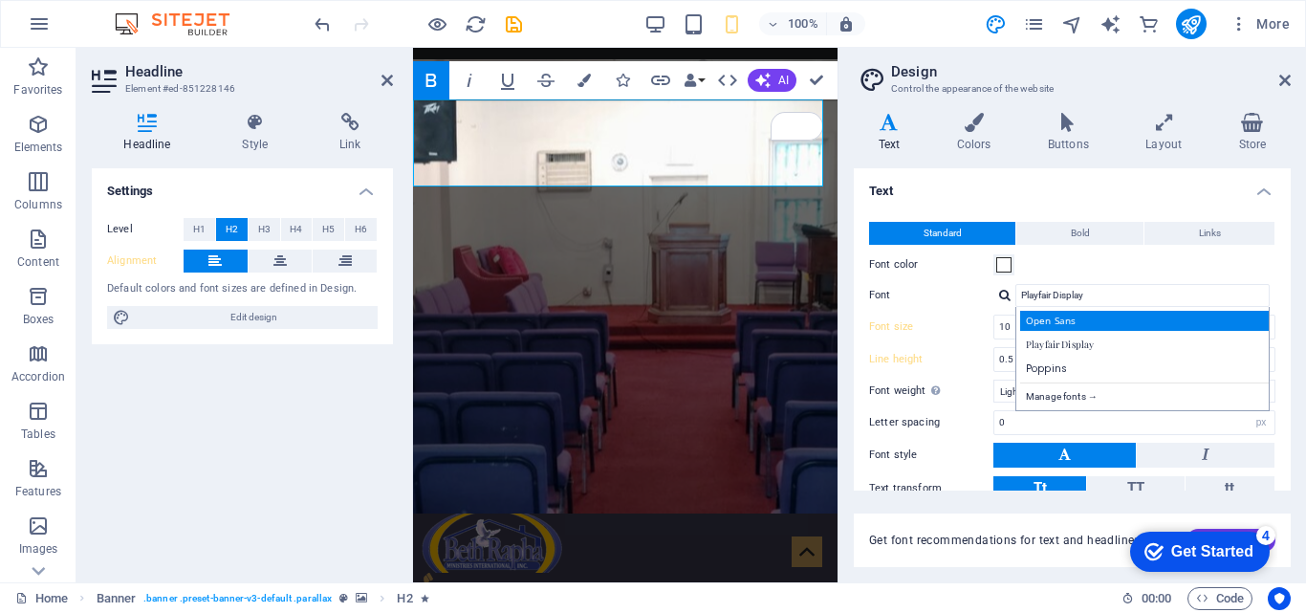
click at [1038, 326] on div "Open Sans" at bounding box center [1146, 321] width 252 height 20
type input "Open Sans"
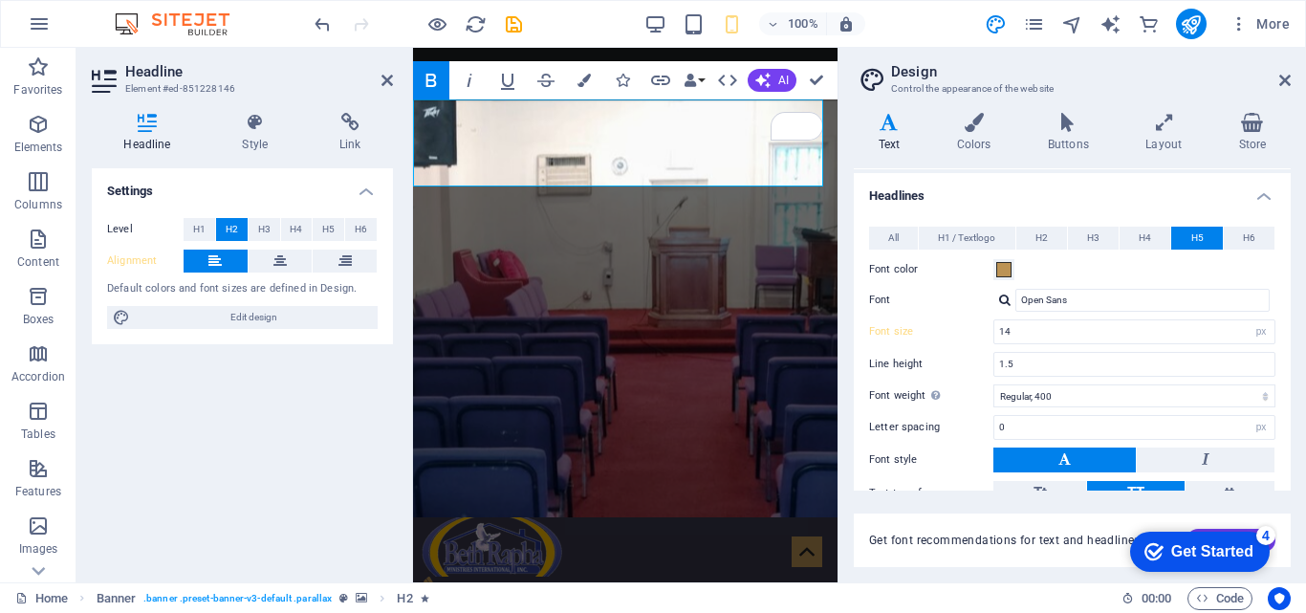
scroll to position [402, 0]
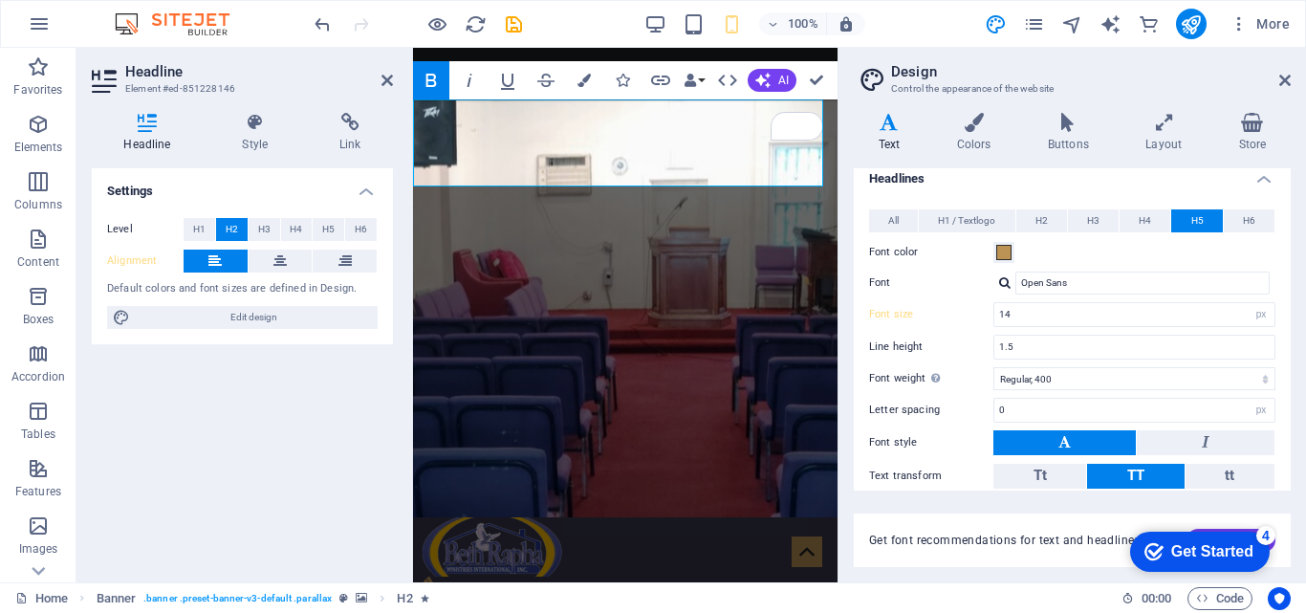
click at [1000, 289] on div at bounding box center [1004, 282] width 11 height 12
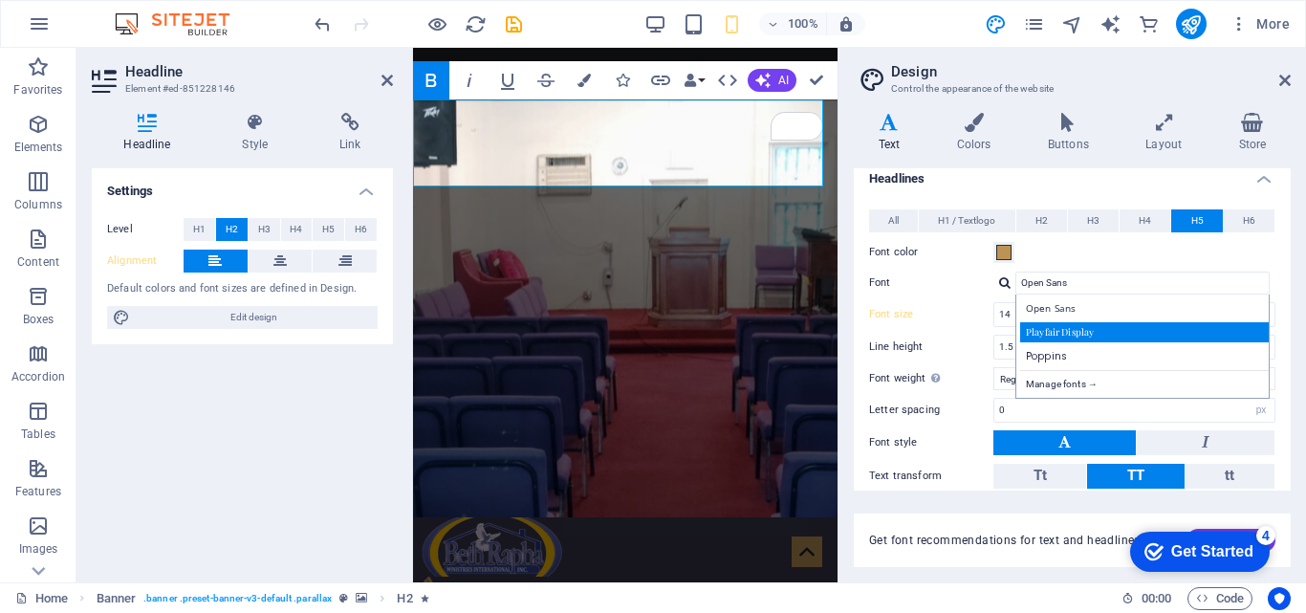
click at [1040, 330] on div "Playfair Display" at bounding box center [1146, 332] width 252 height 20
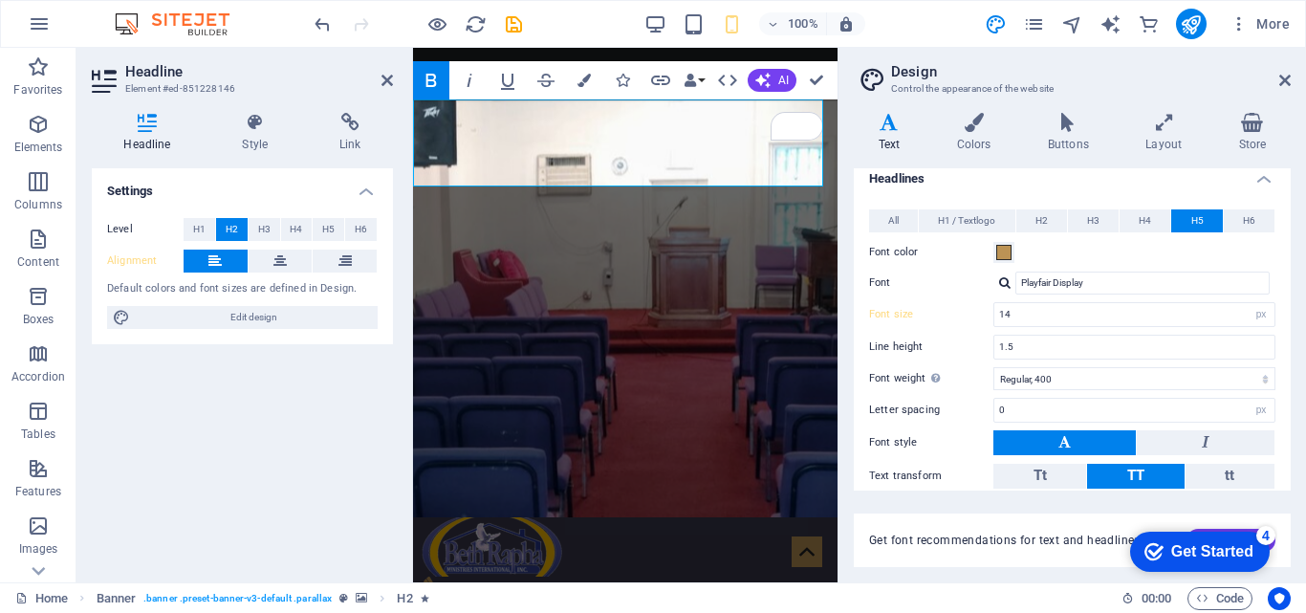
click at [1002, 291] on div "Playfair Display Manage fonts →" at bounding box center [1134, 283] width 282 height 23
click at [1008, 285] on div at bounding box center [1004, 282] width 11 height 12
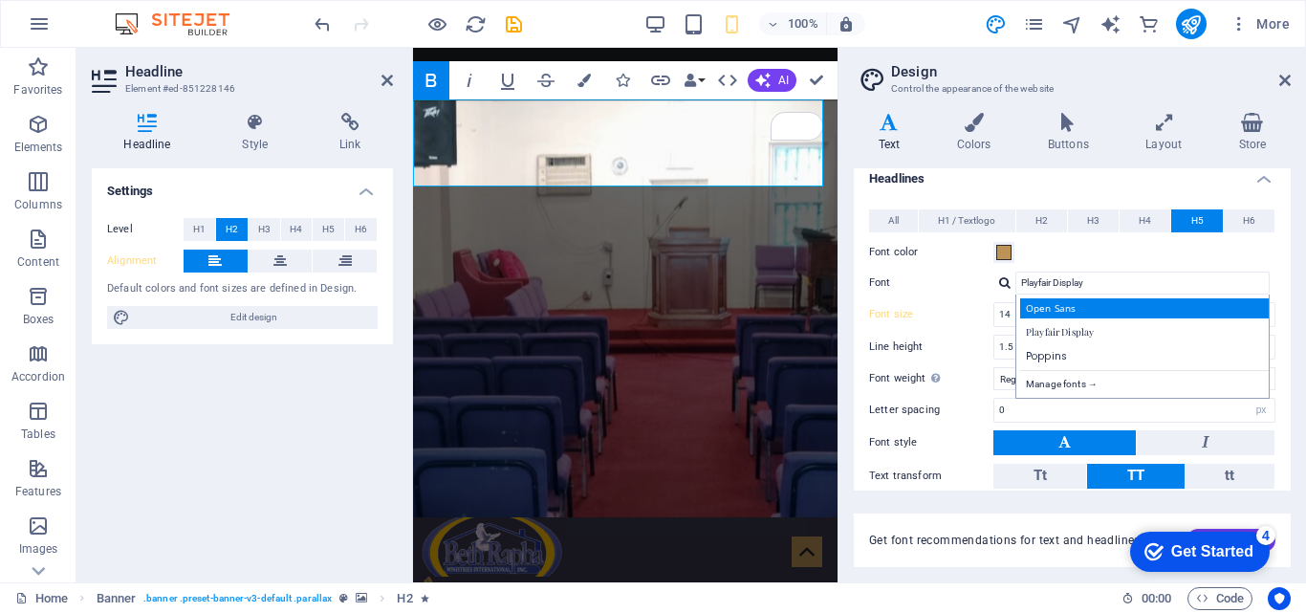
click at [1031, 307] on div "Open Sans" at bounding box center [1146, 308] width 252 height 20
type input "Open Sans"
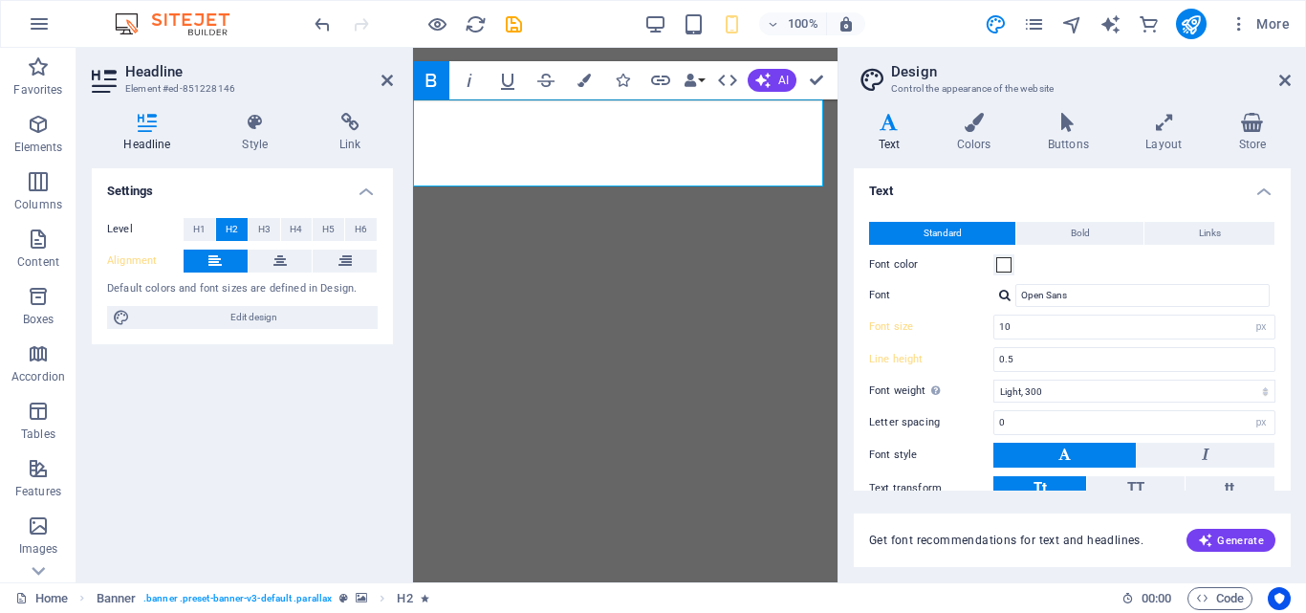
select select "px"
select select "300"
select select "px"
select select "400"
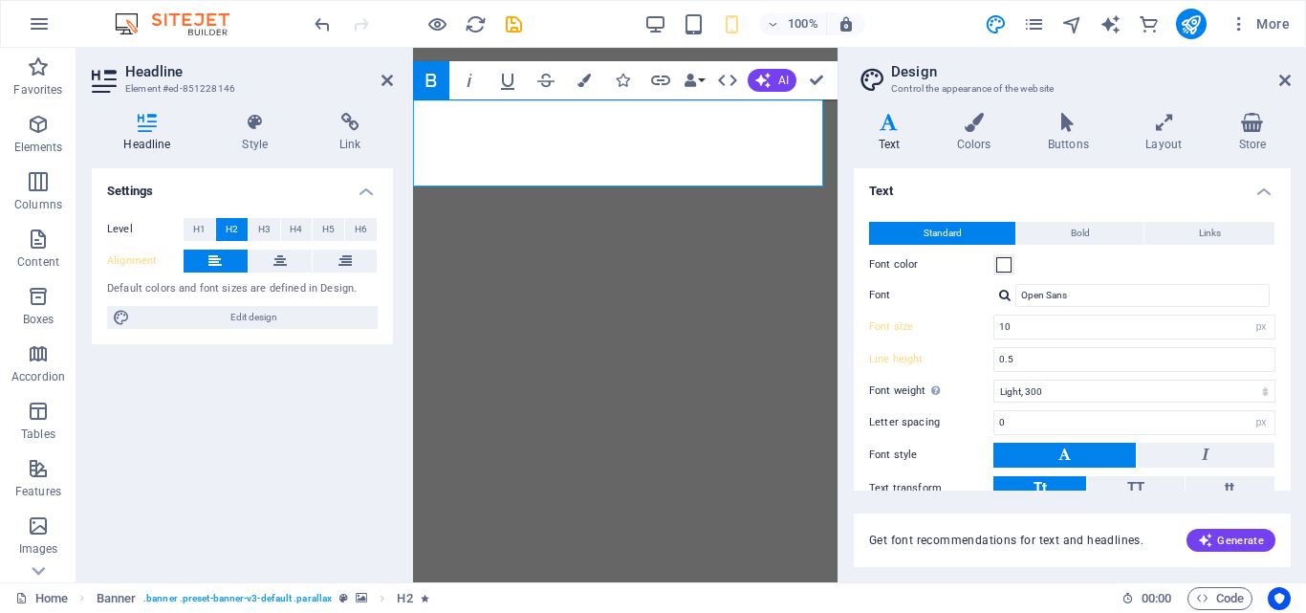
select select "px"
select select "rem"
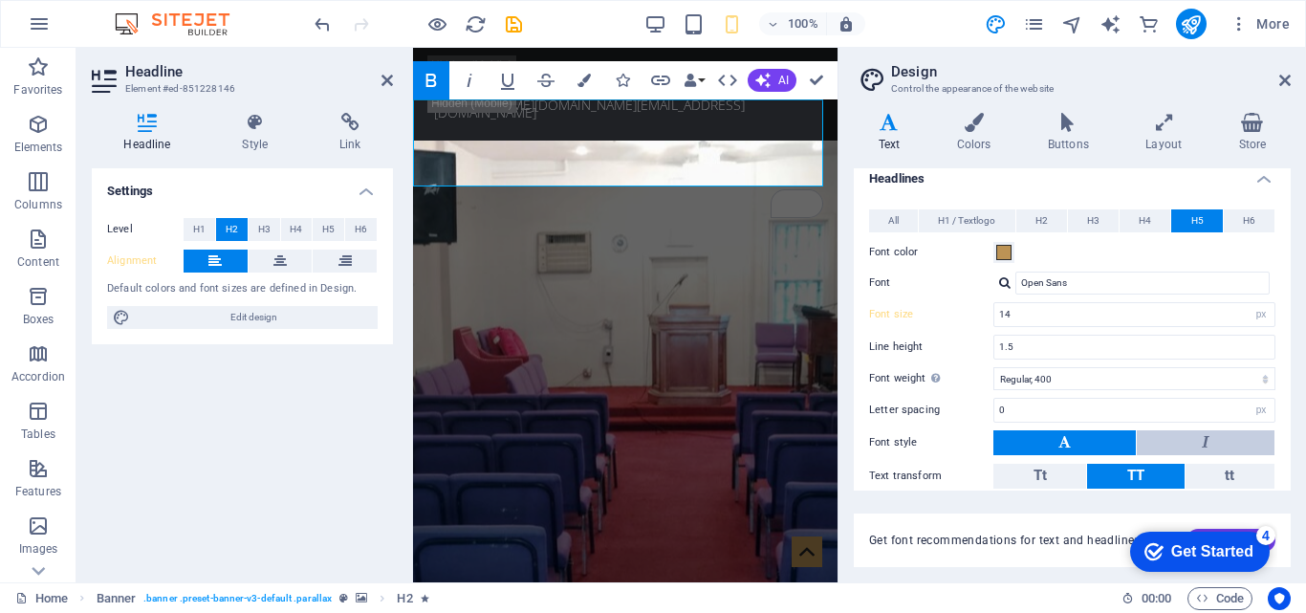
scroll to position [77, 0]
